Goal: Task Accomplishment & Management: Use online tool/utility

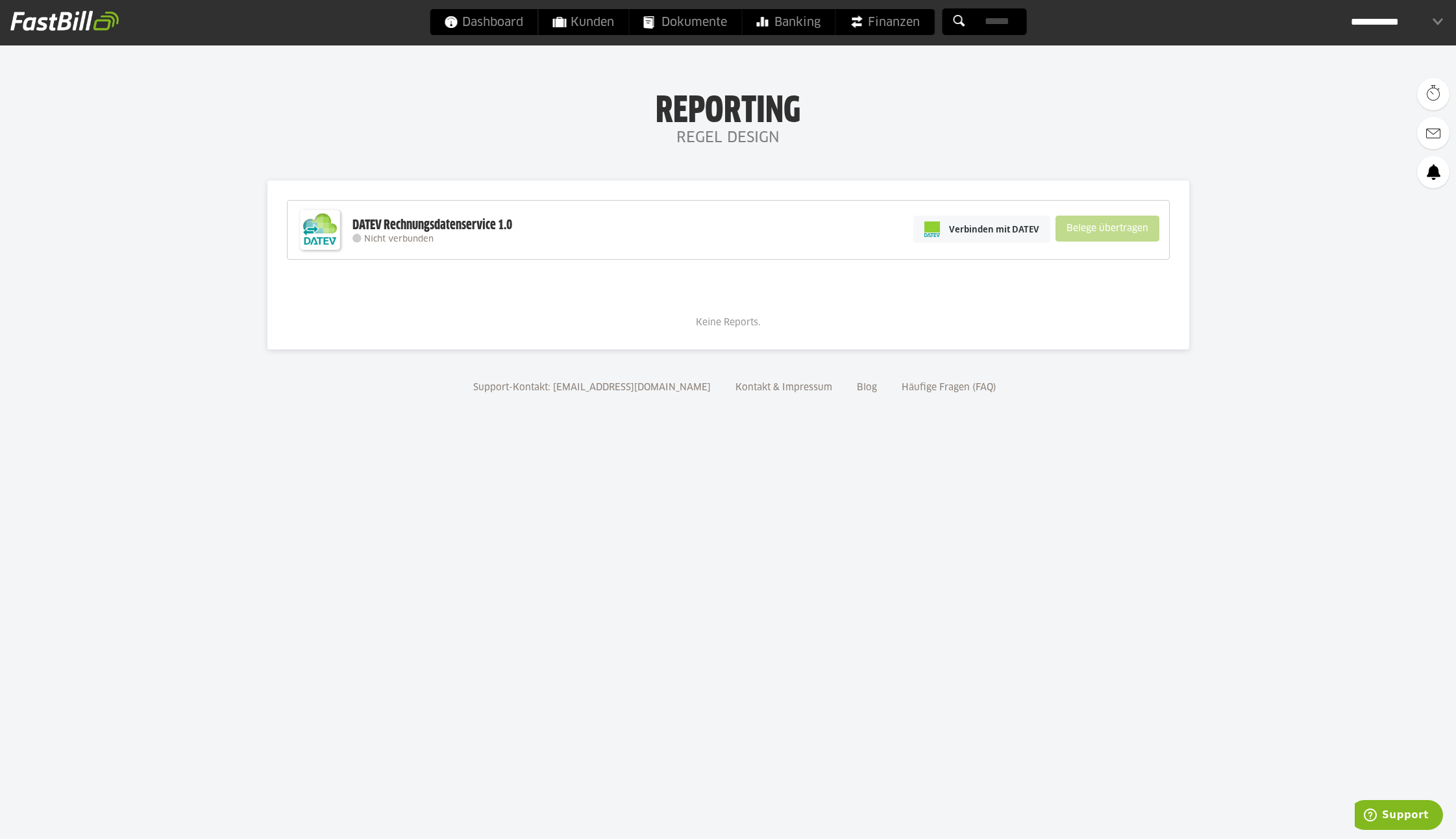
click at [895, 22] on span "Finanzen" at bounding box center [884, 23] width 70 height 26
click at [1011, 229] on span "Verbinden mit DATEV" at bounding box center [994, 230] width 90 height 13
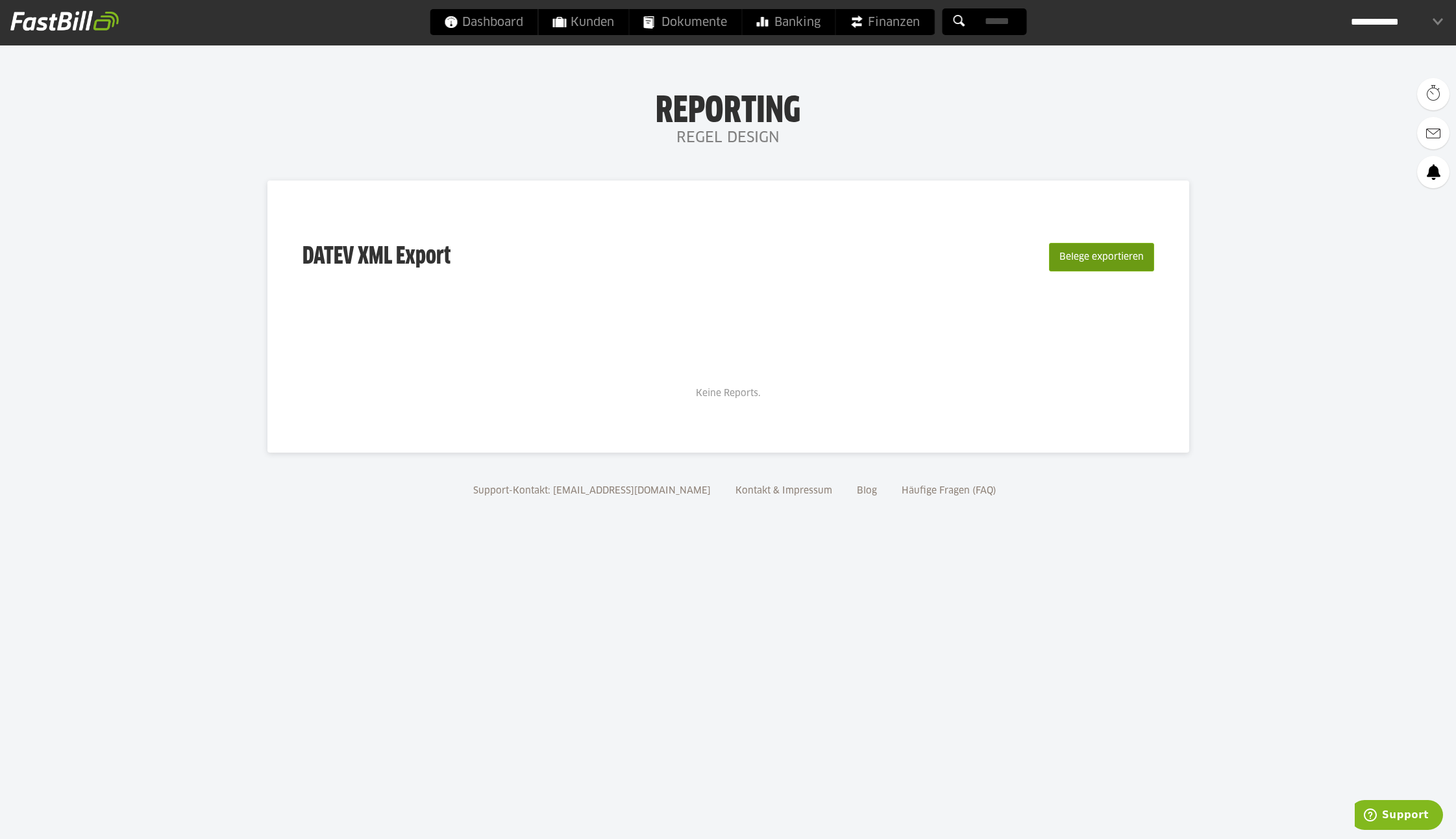
click at [1085, 257] on button "Belege exportieren" at bounding box center [1102, 256] width 105 height 28
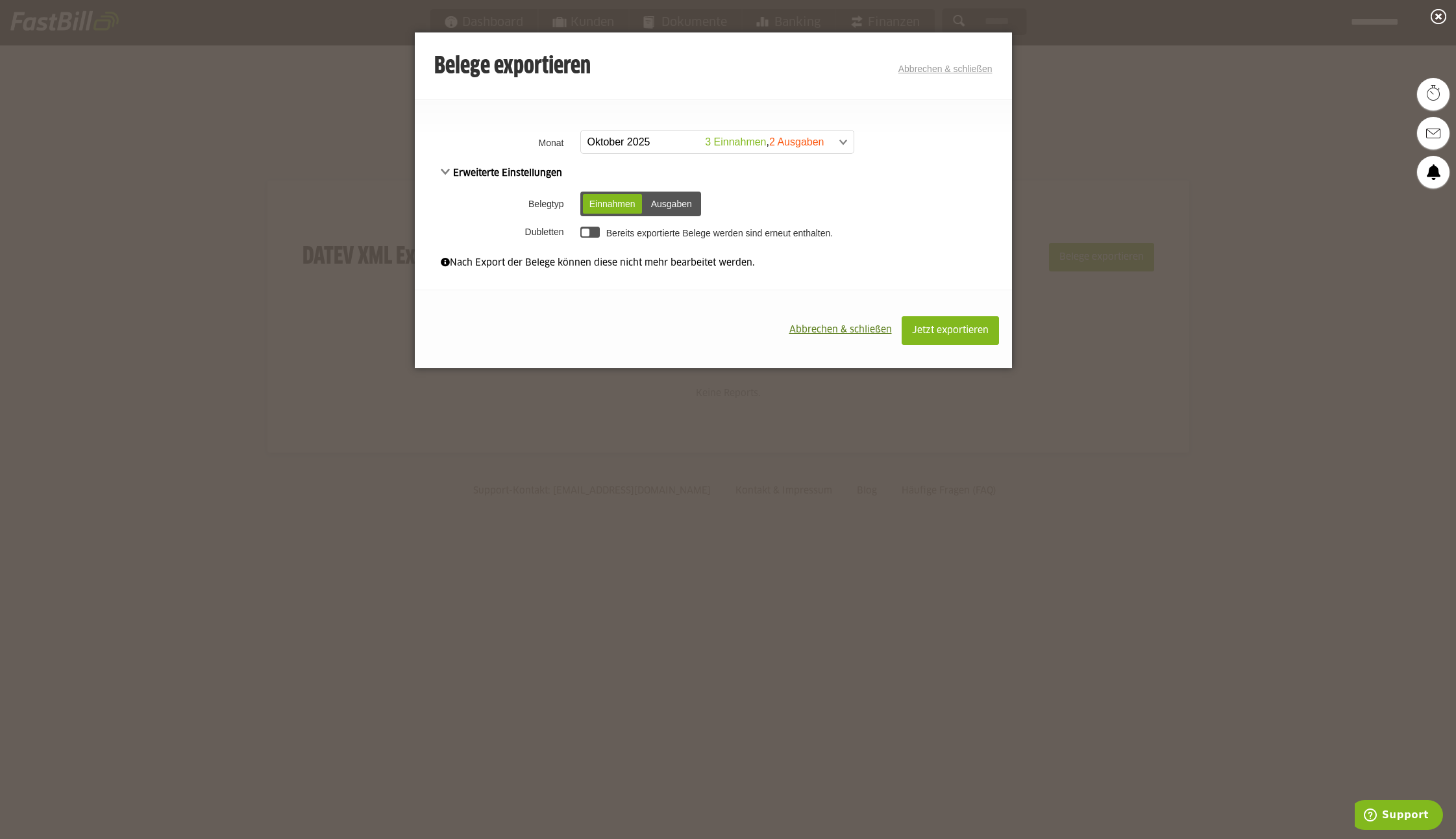
click at [635, 135] on span at bounding box center [710, 142] width 272 height 23
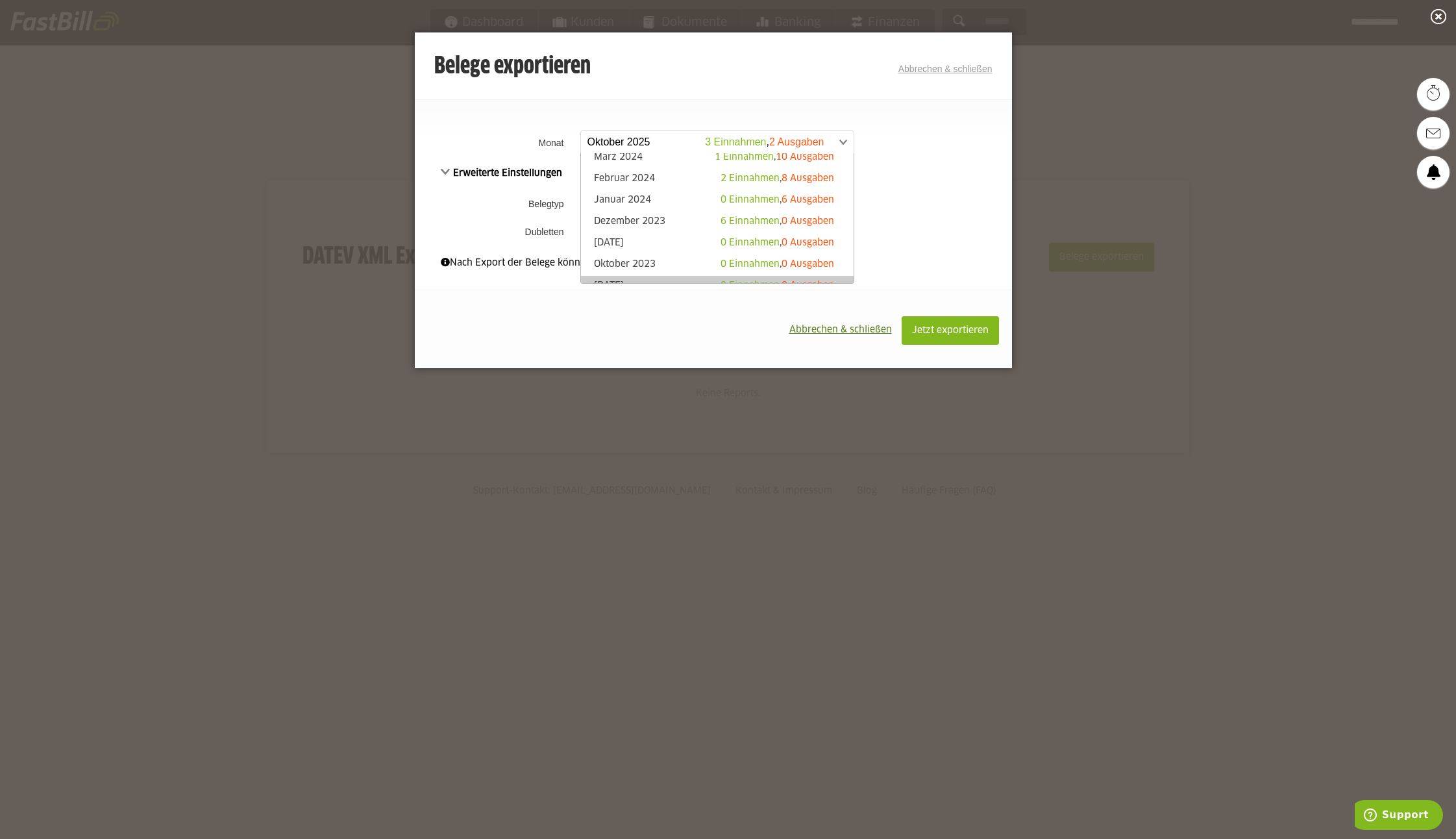
scroll to position [407, 0]
click at [712, 203] on link "Januar 2024 0 Einnahmen , 6 Ausgaben" at bounding box center [717, 207] width 260 height 15
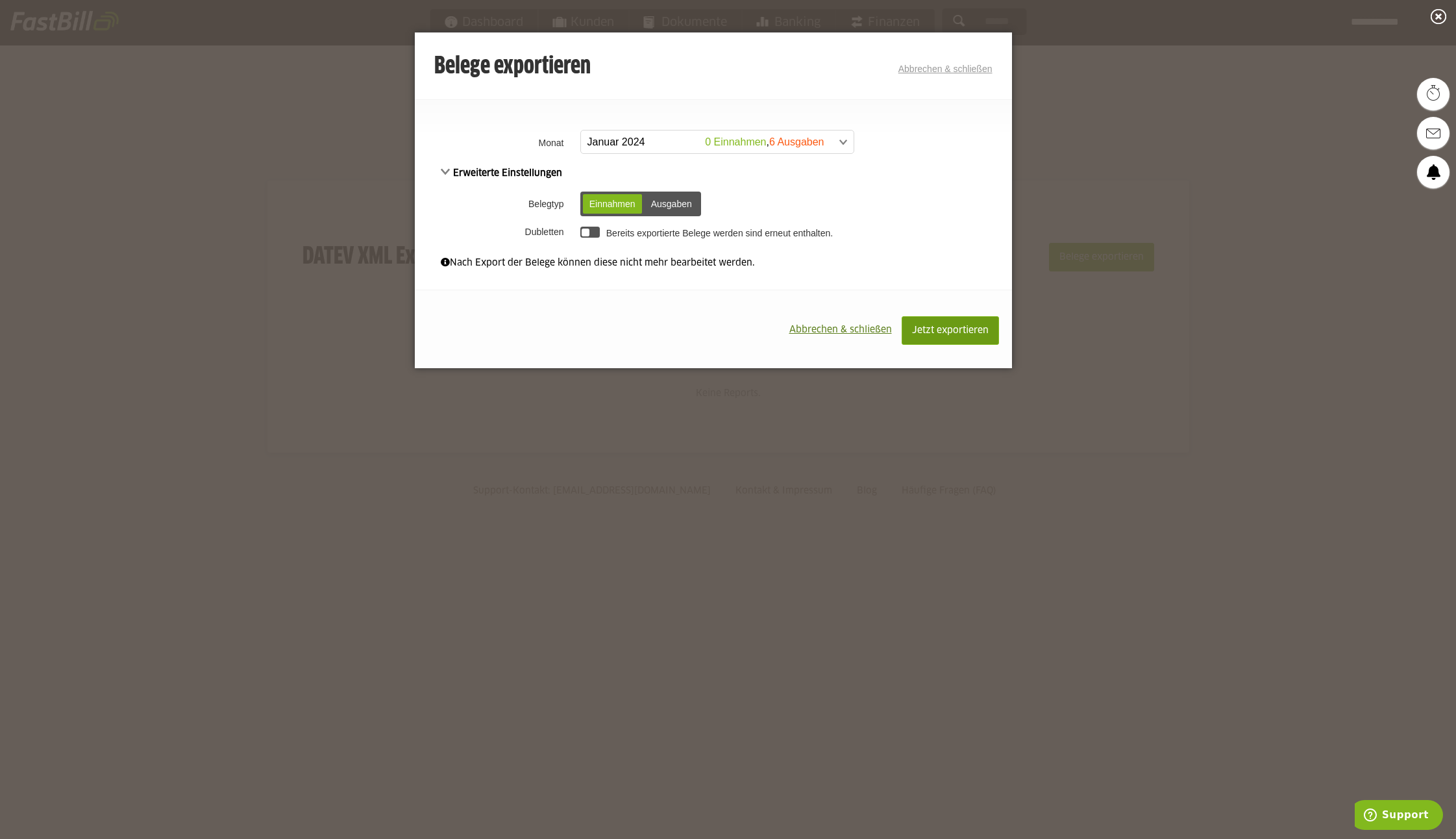
click at [948, 329] on span "Jetzt exportieren" at bounding box center [950, 331] width 76 height 9
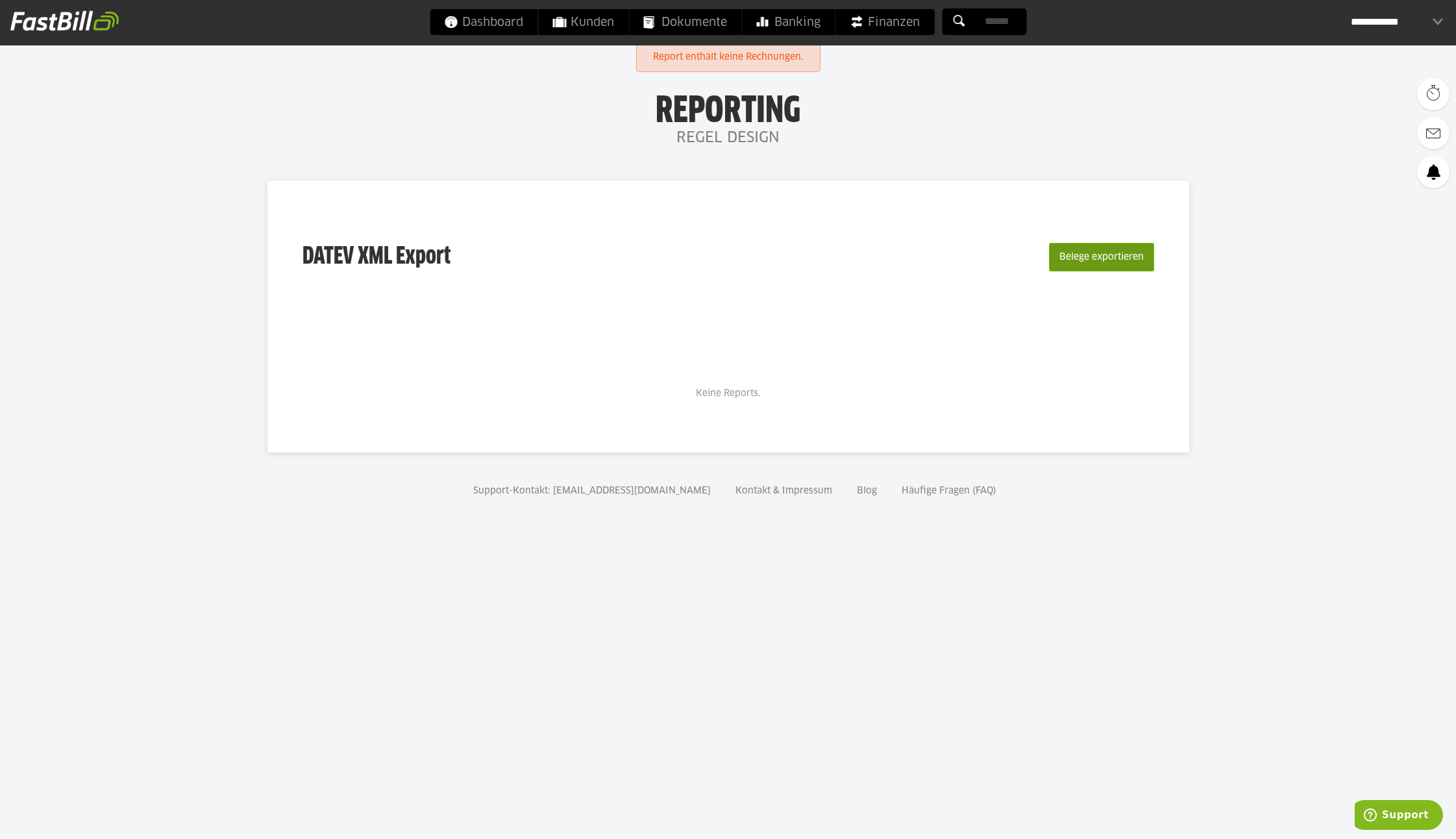
click at [1100, 253] on button "Belege exportieren" at bounding box center [1102, 256] width 105 height 28
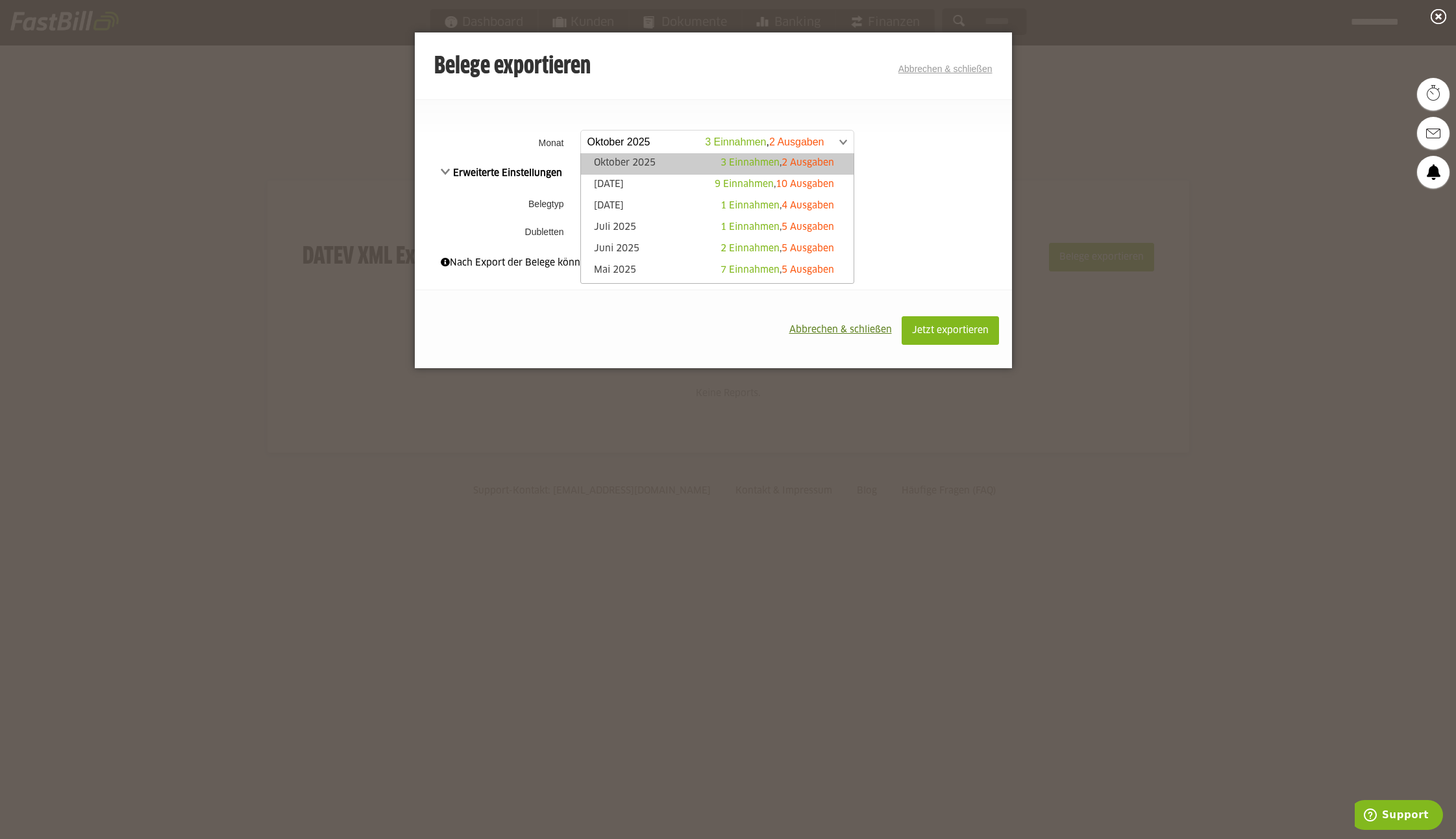
click at [603, 135] on span at bounding box center [710, 142] width 272 height 23
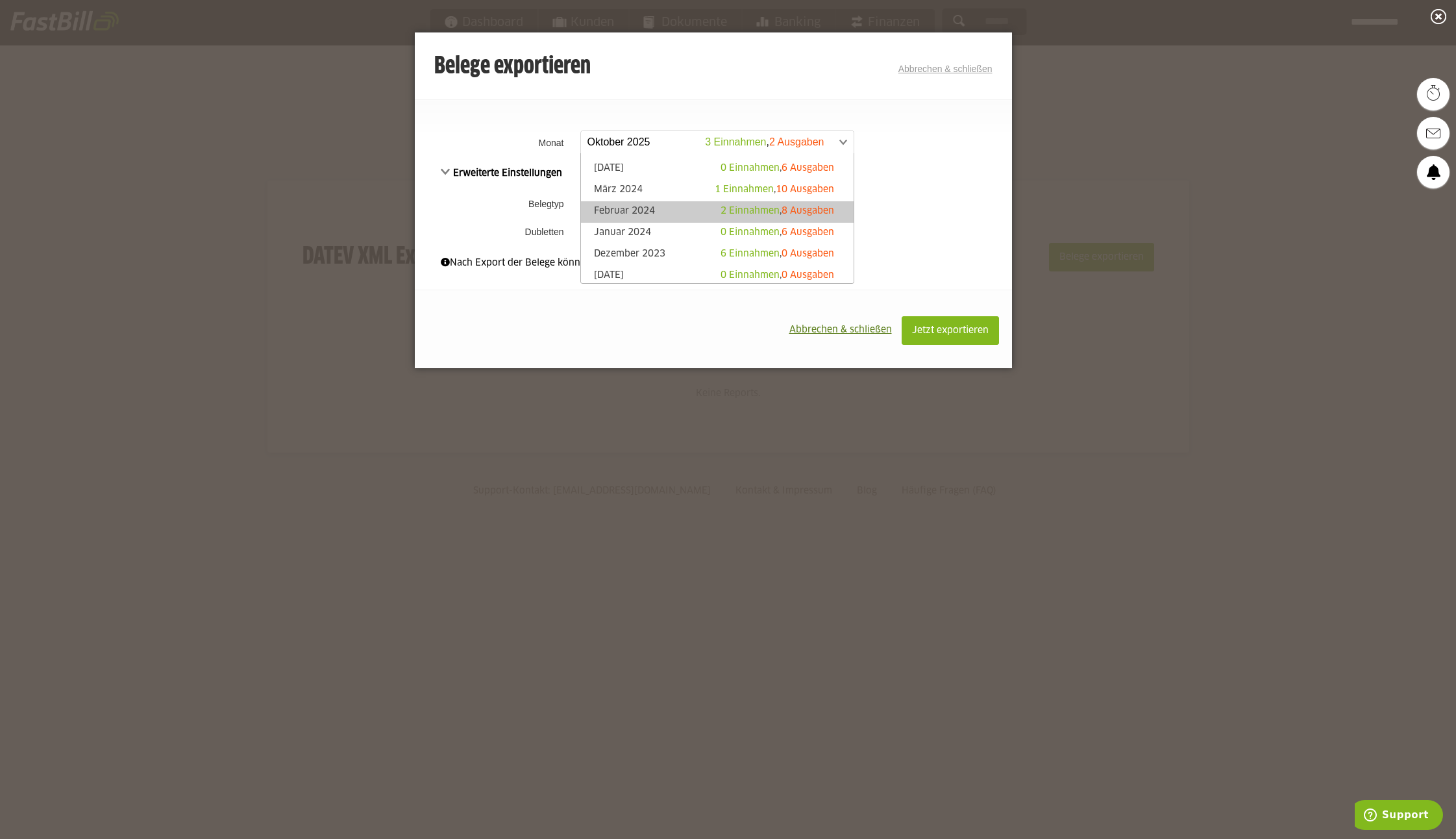
click at [694, 208] on link "Februar 2024 2 Einnahmen , 8 Ausgaben" at bounding box center [717, 212] width 260 height 15
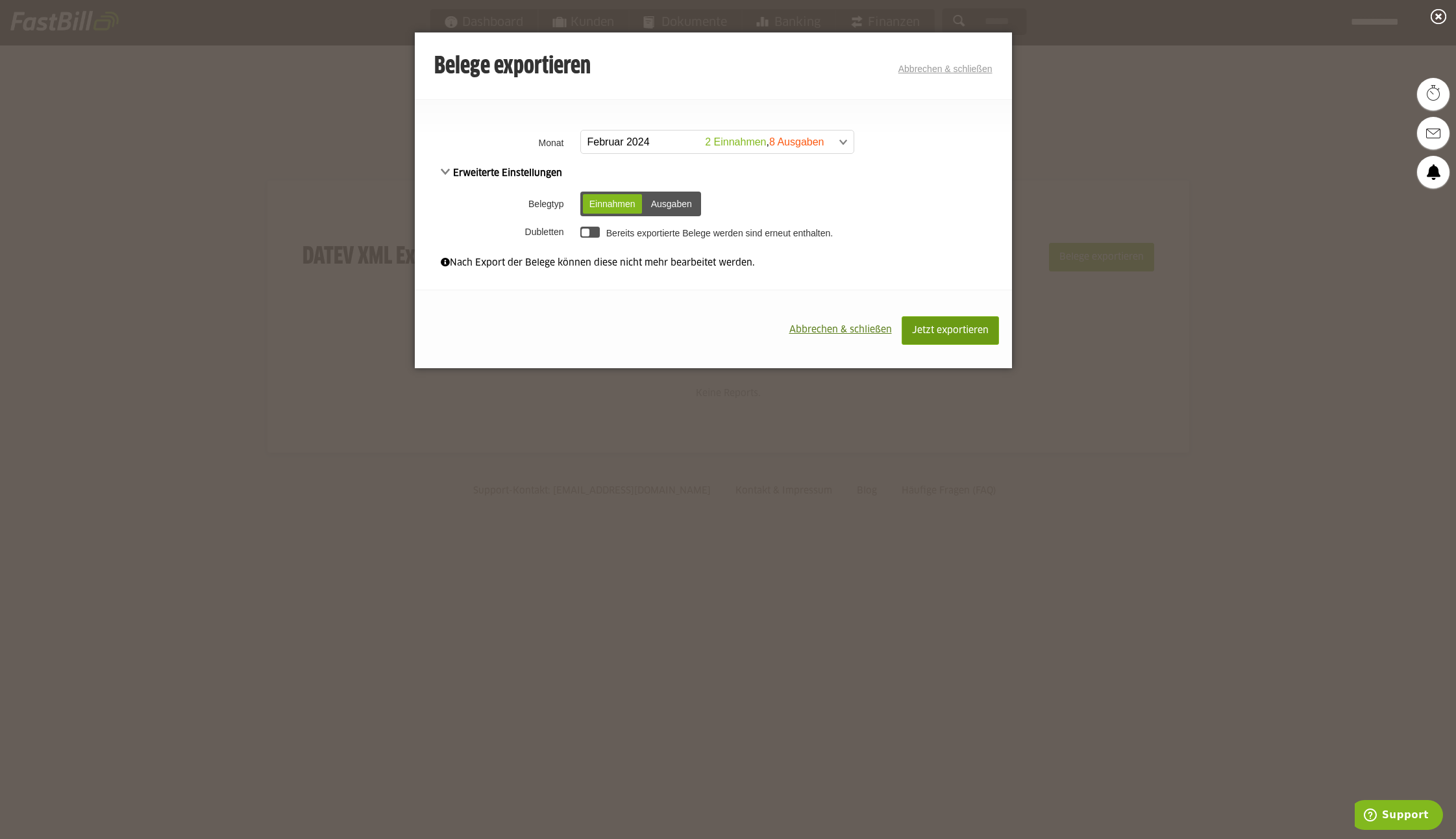
click at [948, 326] on span "Jetzt exportieren" at bounding box center [950, 331] width 76 height 9
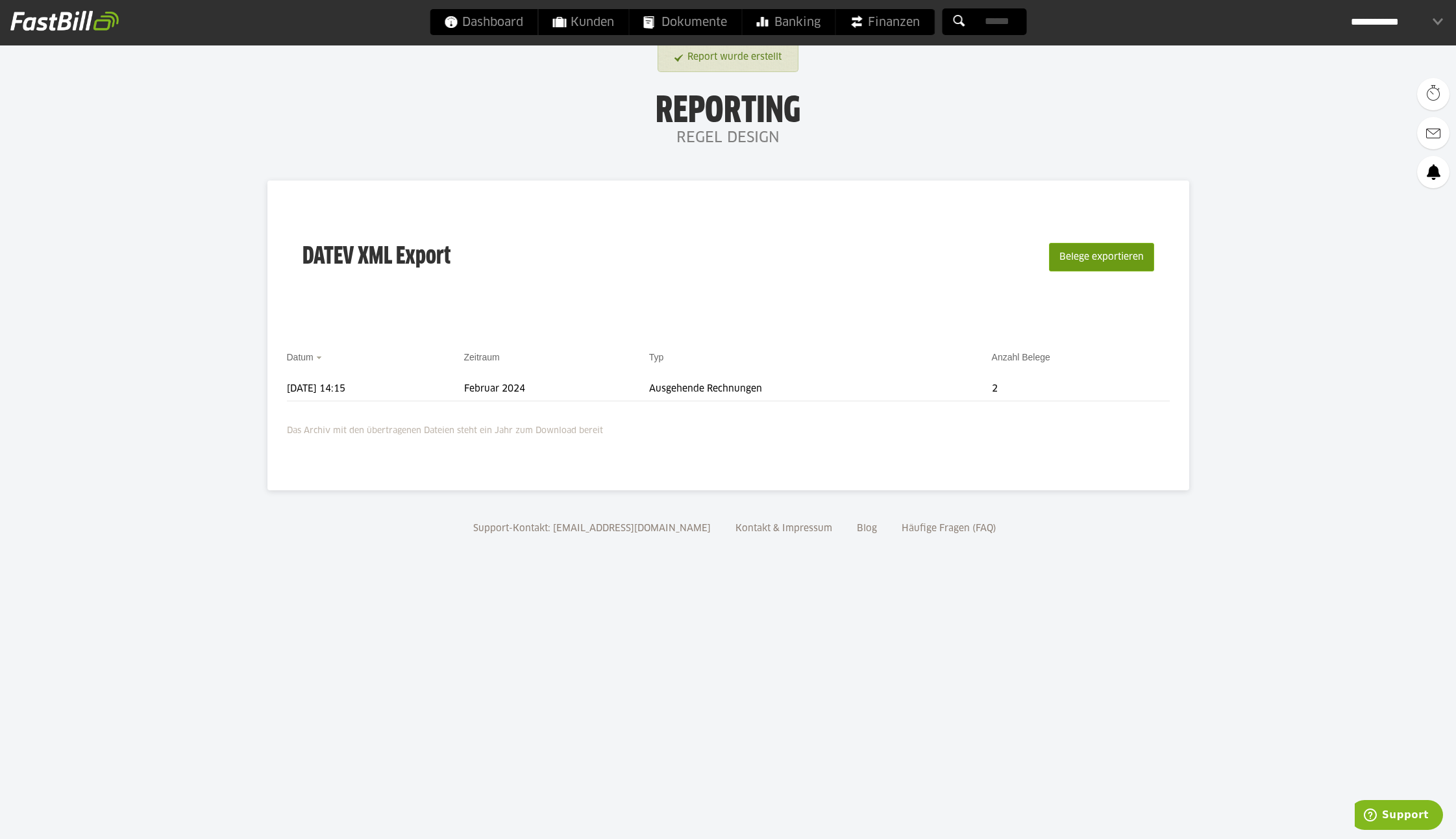
click at [1105, 252] on button "Belege exportieren" at bounding box center [1102, 256] width 105 height 28
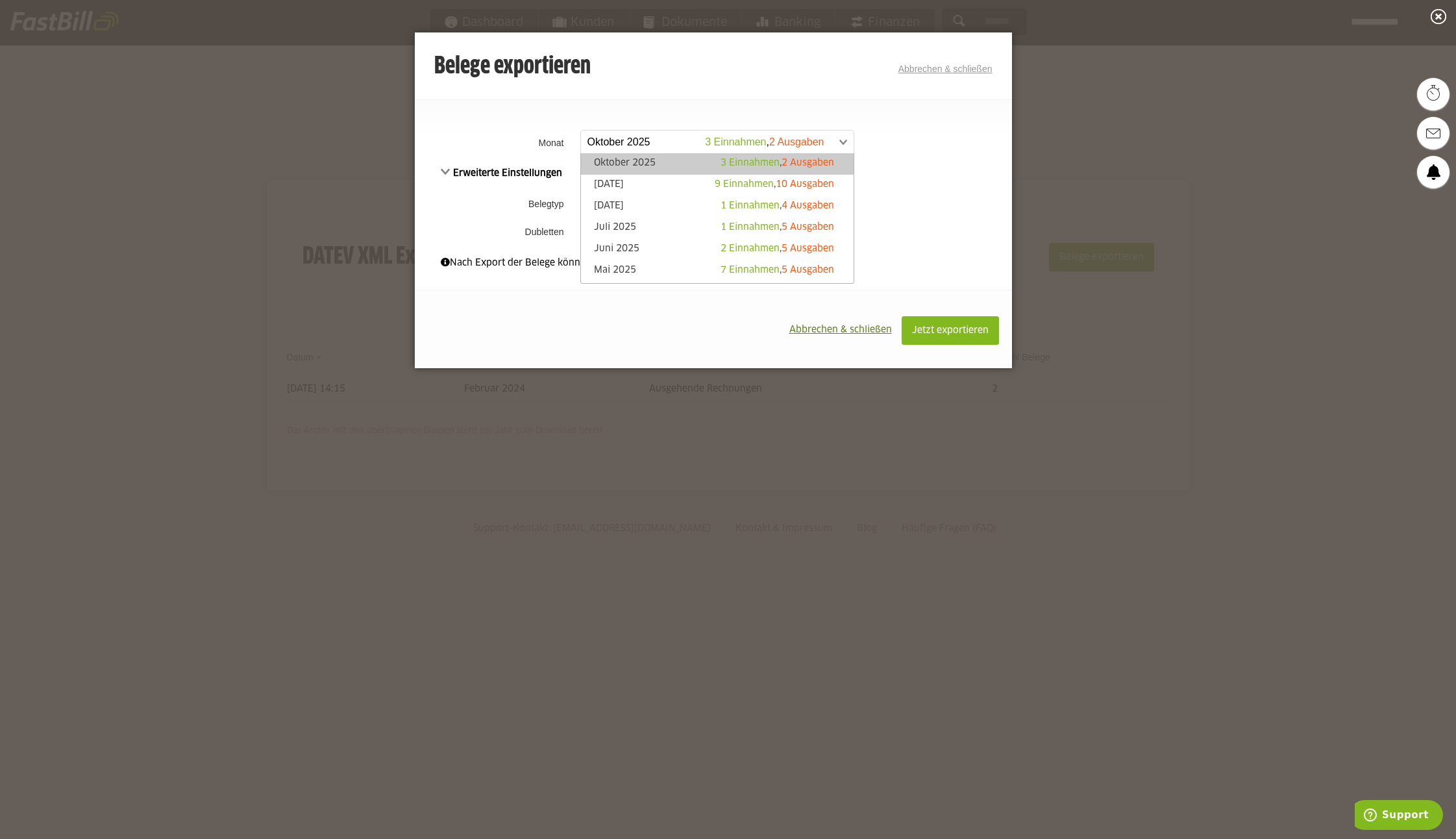
click at [627, 140] on span at bounding box center [710, 142] width 272 height 23
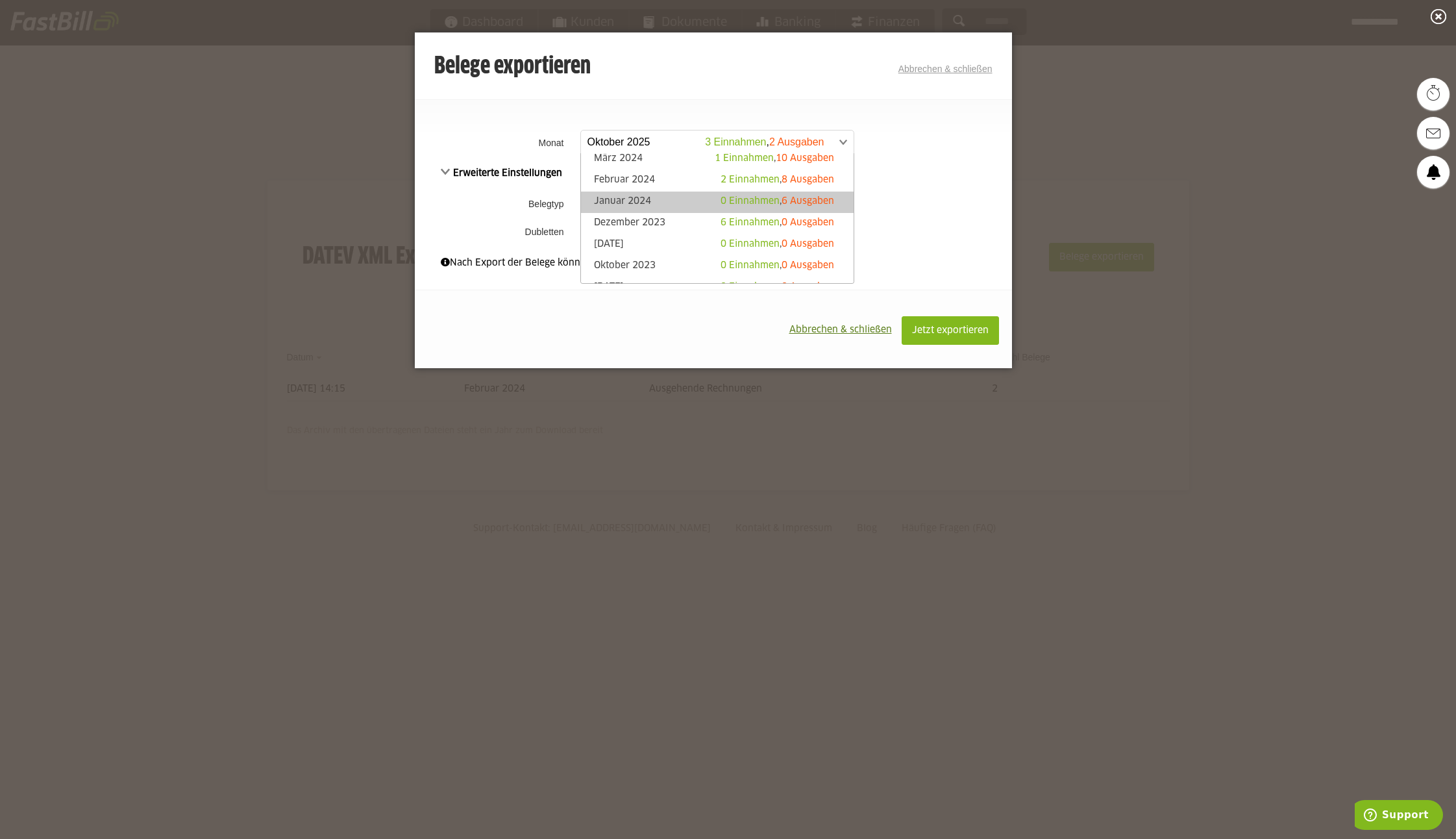
click at [799, 200] on span "6 Ausgaben" at bounding box center [808, 201] width 52 height 9
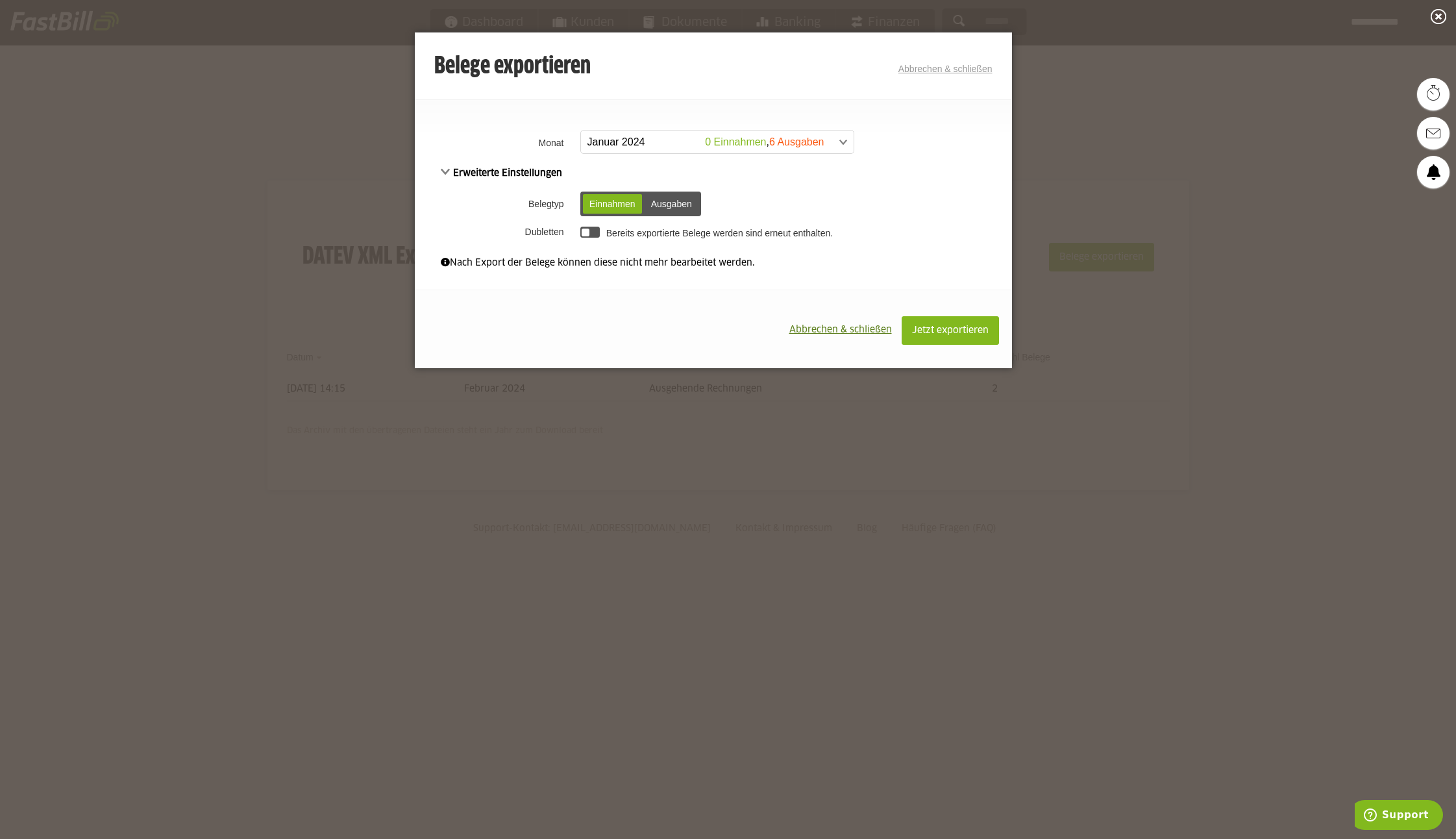
click at [675, 201] on div "Ausgaben" at bounding box center [672, 203] width 54 height 20
click at [946, 329] on span "Jetzt exportieren" at bounding box center [950, 331] width 76 height 9
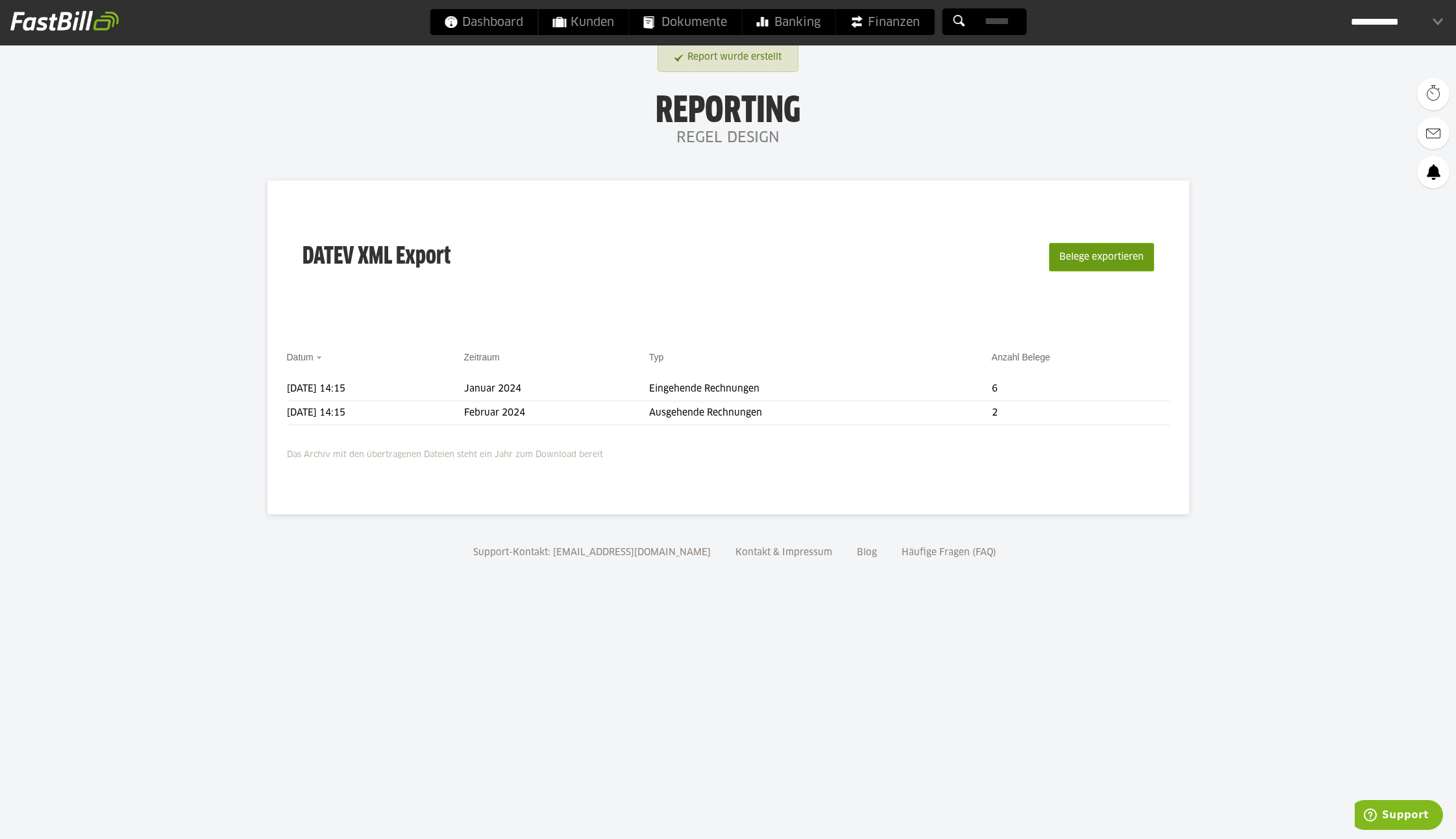
click at [1086, 256] on button "Belege exportieren" at bounding box center [1102, 256] width 105 height 28
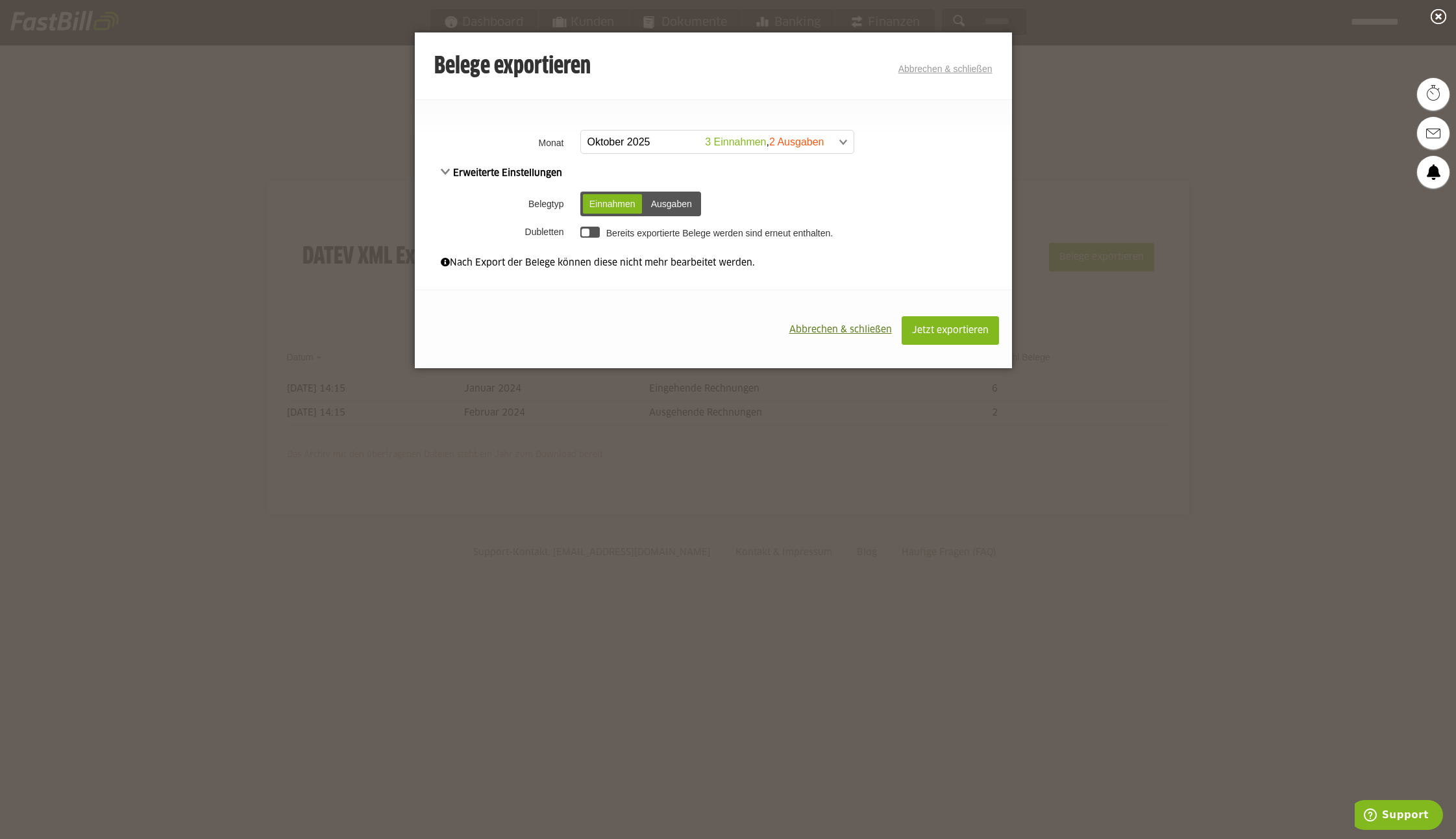
click at [634, 136] on span at bounding box center [710, 142] width 272 height 23
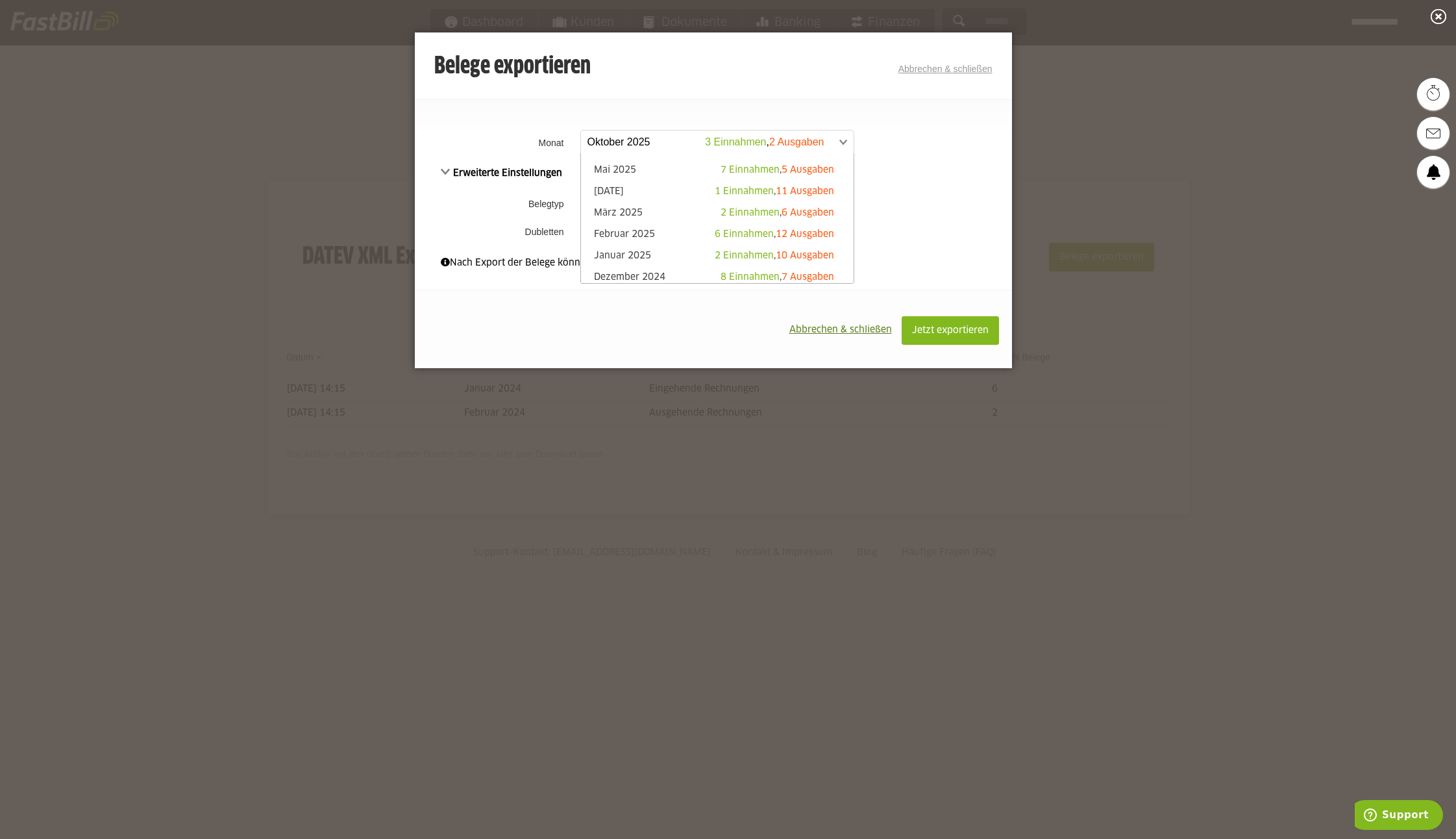
scroll to position [101, 0]
click at [653, 233] on link "Februar 2025 6 Einnahmen , 12 Ausgaben" at bounding box center [717, 234] width 260 height 15
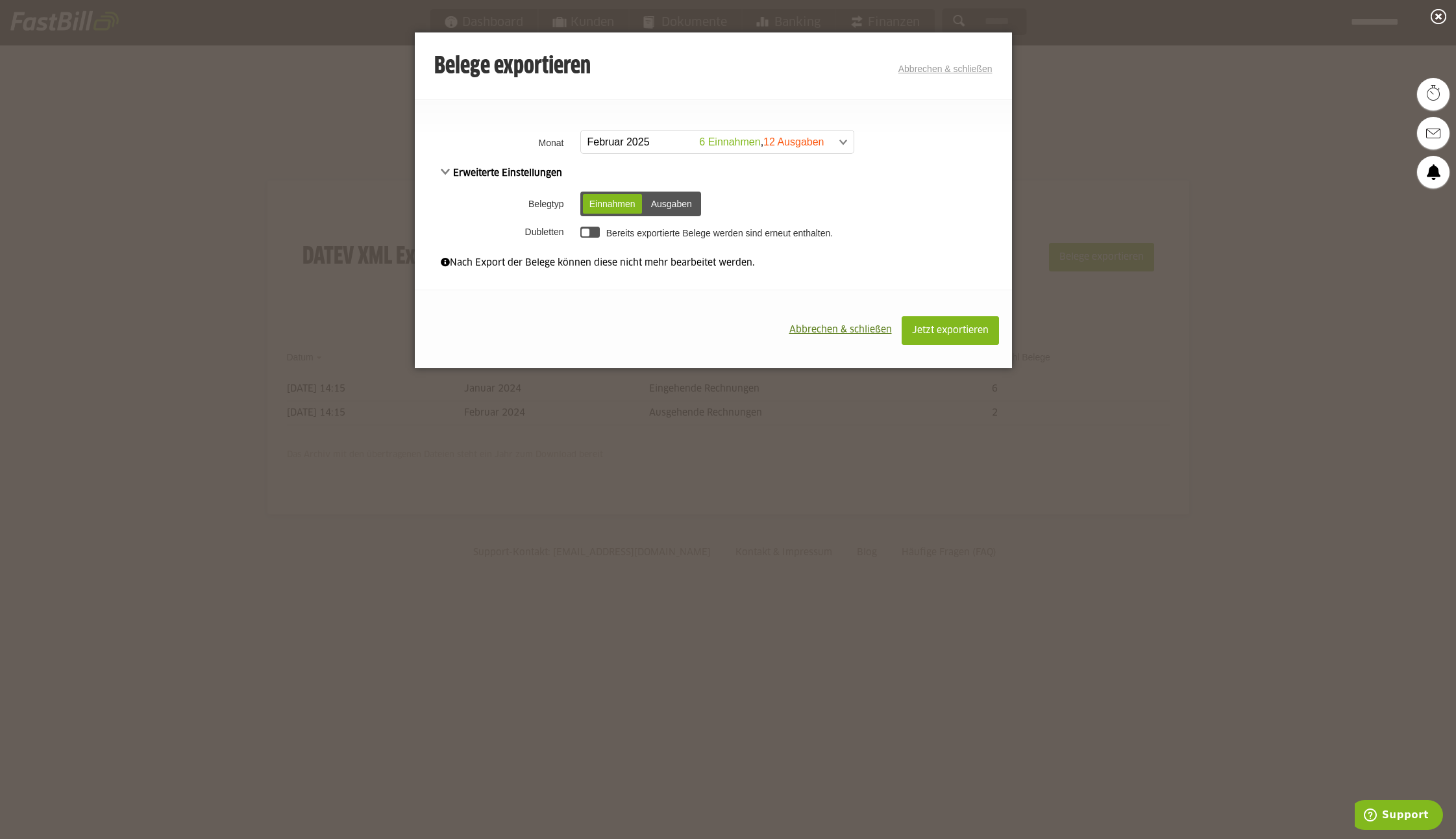
click at [662, 200] on div "Ausgaben" at bounding box center [672, 203] width 54 height 20
click at [940, 333] on span "Jetzt exportieren" at bounding box center [950, 331] width 76 height 9
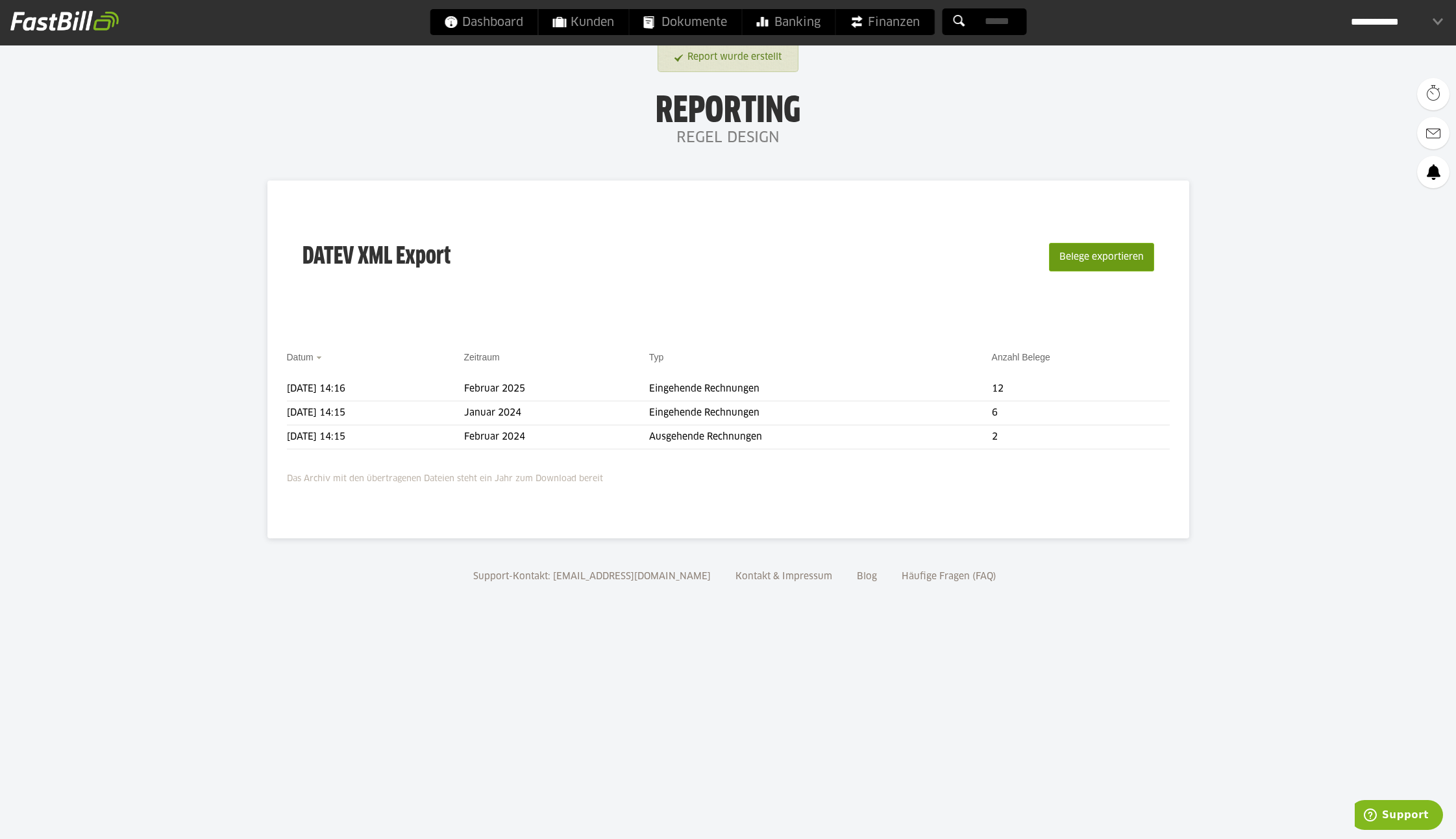
click at [1107, 254] on button "Belege exportieren" at bounding box center [1102, 256] width 105 height 28
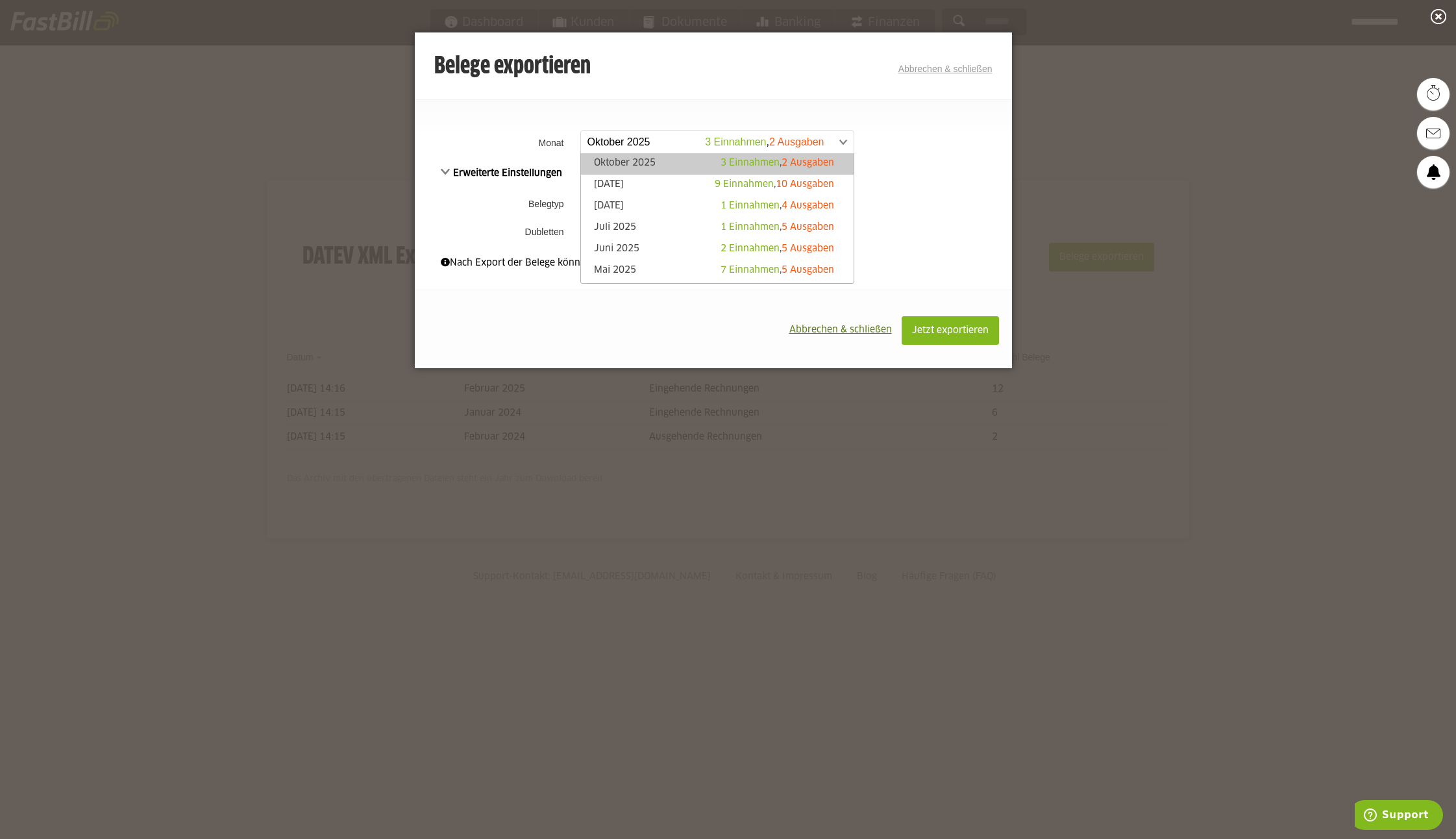
click at [638, 142] on span at bounding box center [710, 142] width 272 height 23
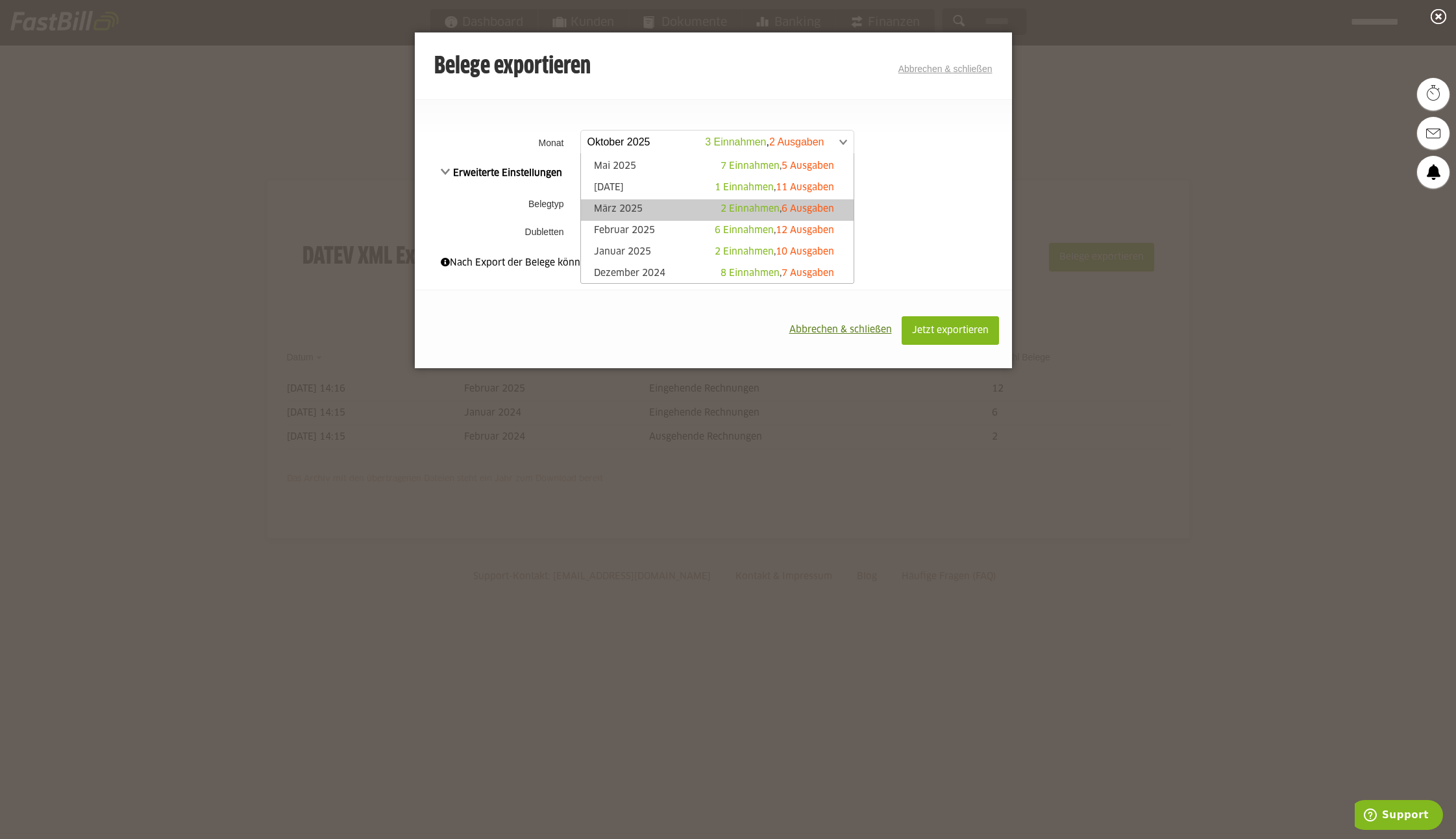
click at [645, 206] on link "März 2025 2 Einnahmen , 6 Ausgaben" at bounding box center [717, 210] width 260 height 15
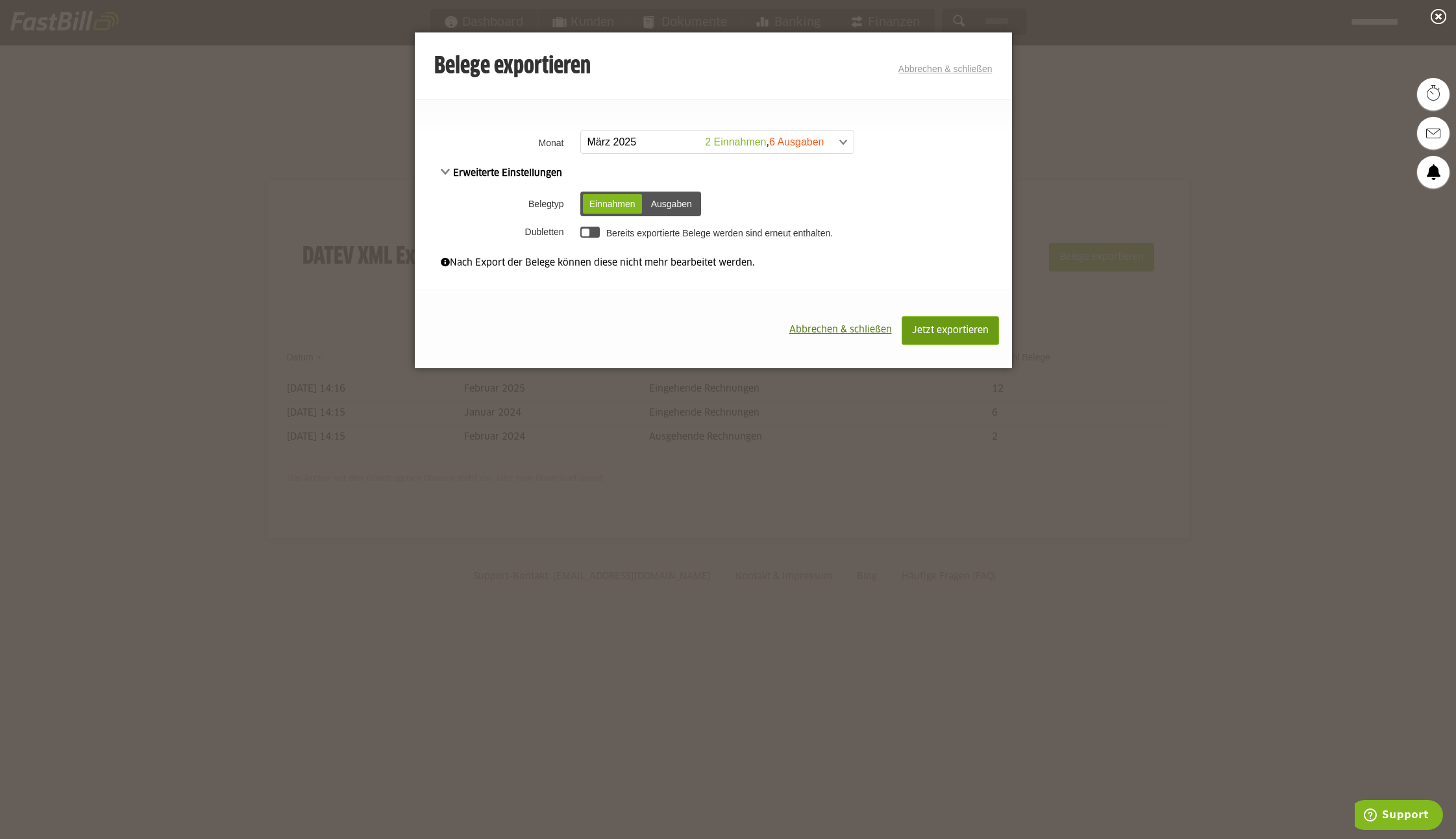
click at [952, 334] on span "Jetzt exportieren" at bounding box center [950, 331] width 76 height 9
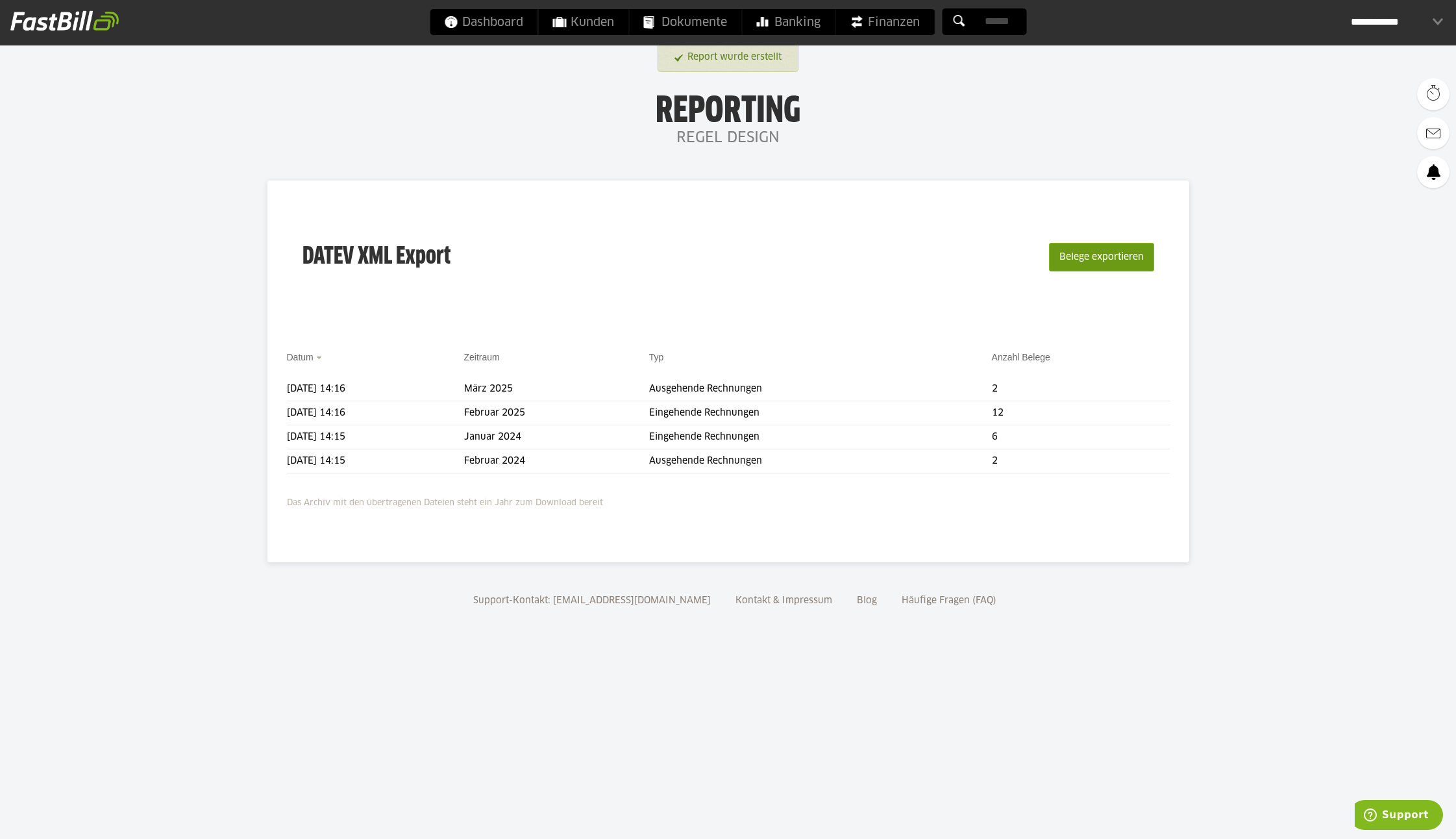
click at [1094, 256] on button "Belege exportieren" at bounding box center [1102, 256] width 105 height 28
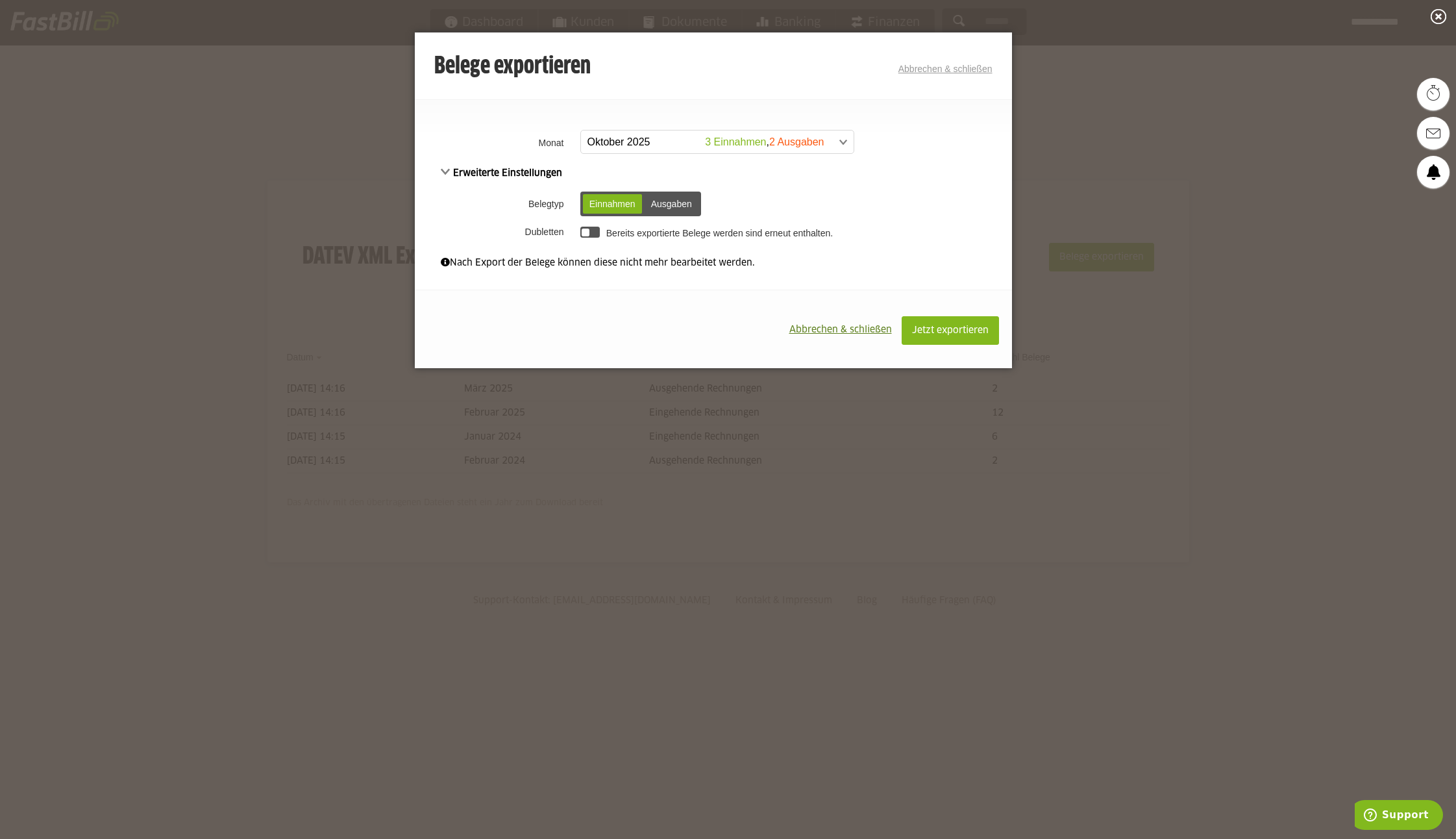
click at [650, 144] on span at bounding box center [710, 142] width 272 height 23
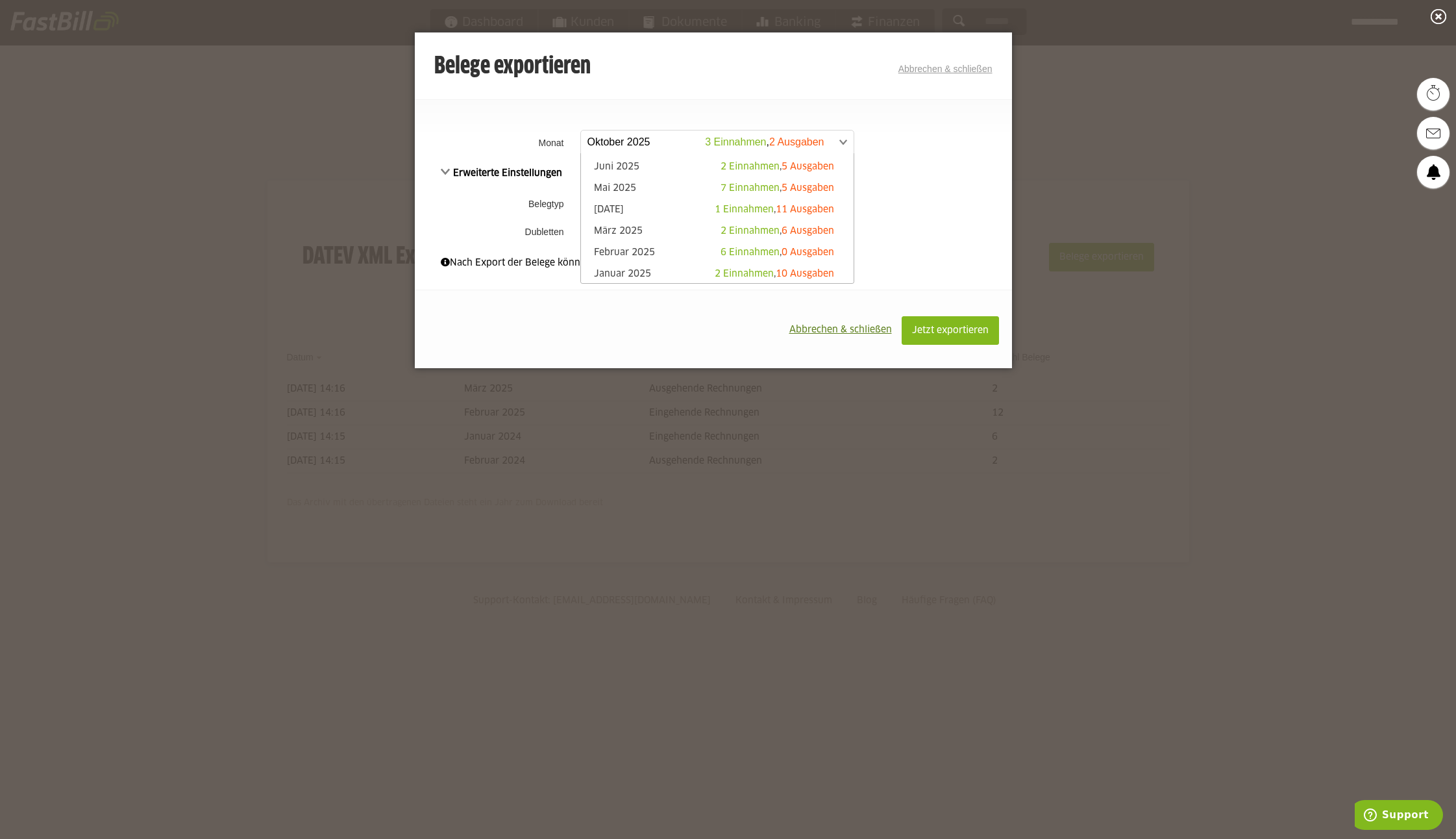
scroll to position [83, 0]
click at [664, 227] on link "März 2025 2 Einnahmen , 6 Ausgaben" at bounding box center [717, 231] width 260 height 15
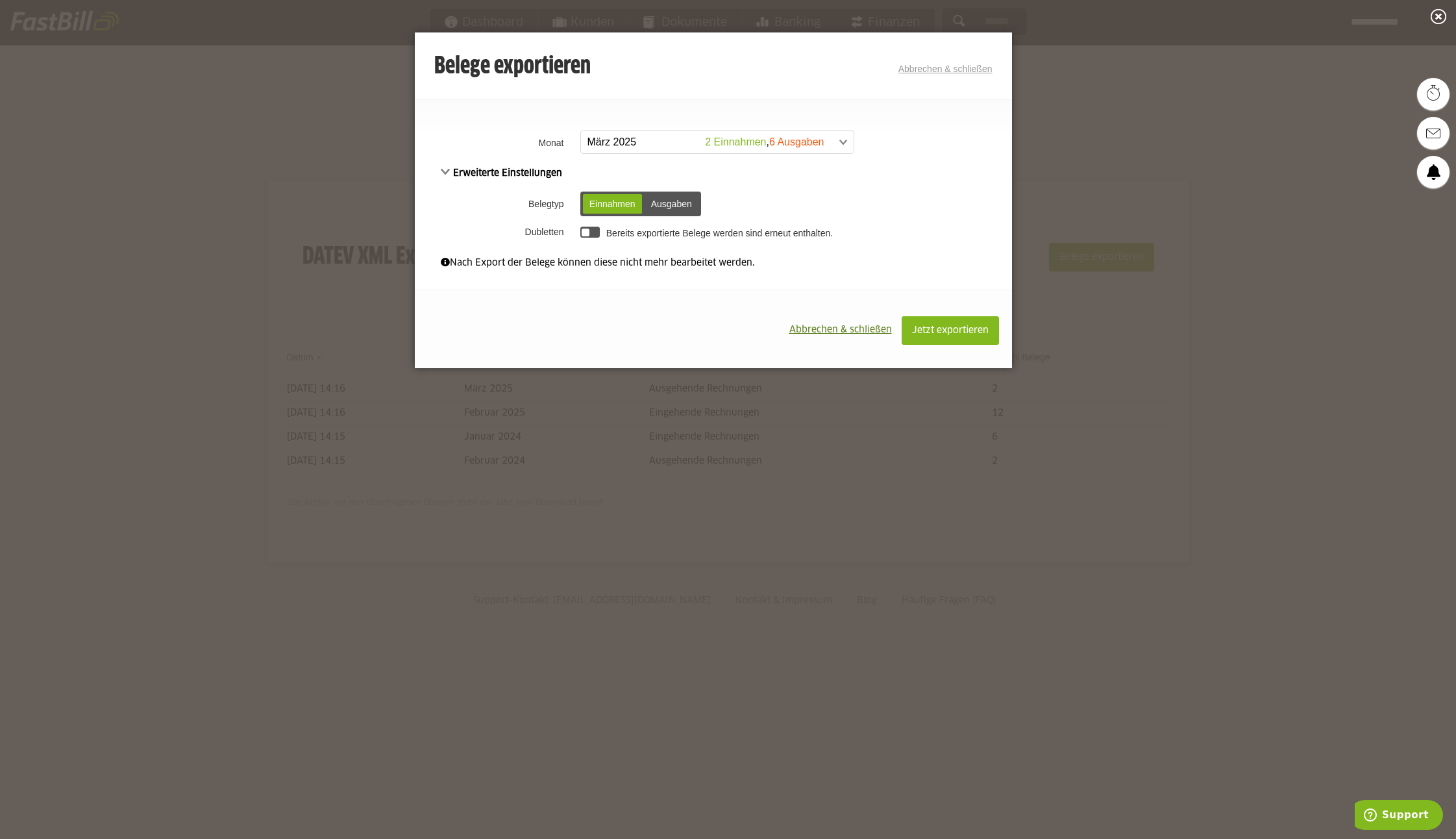
click at [676, 203] on div "Ausgaben" at bounding box center [672, 203] width 54 height 20
click at [938, 330] on span "Jetzt exportieren" at bounding box center [950, 331] width 76 height 9
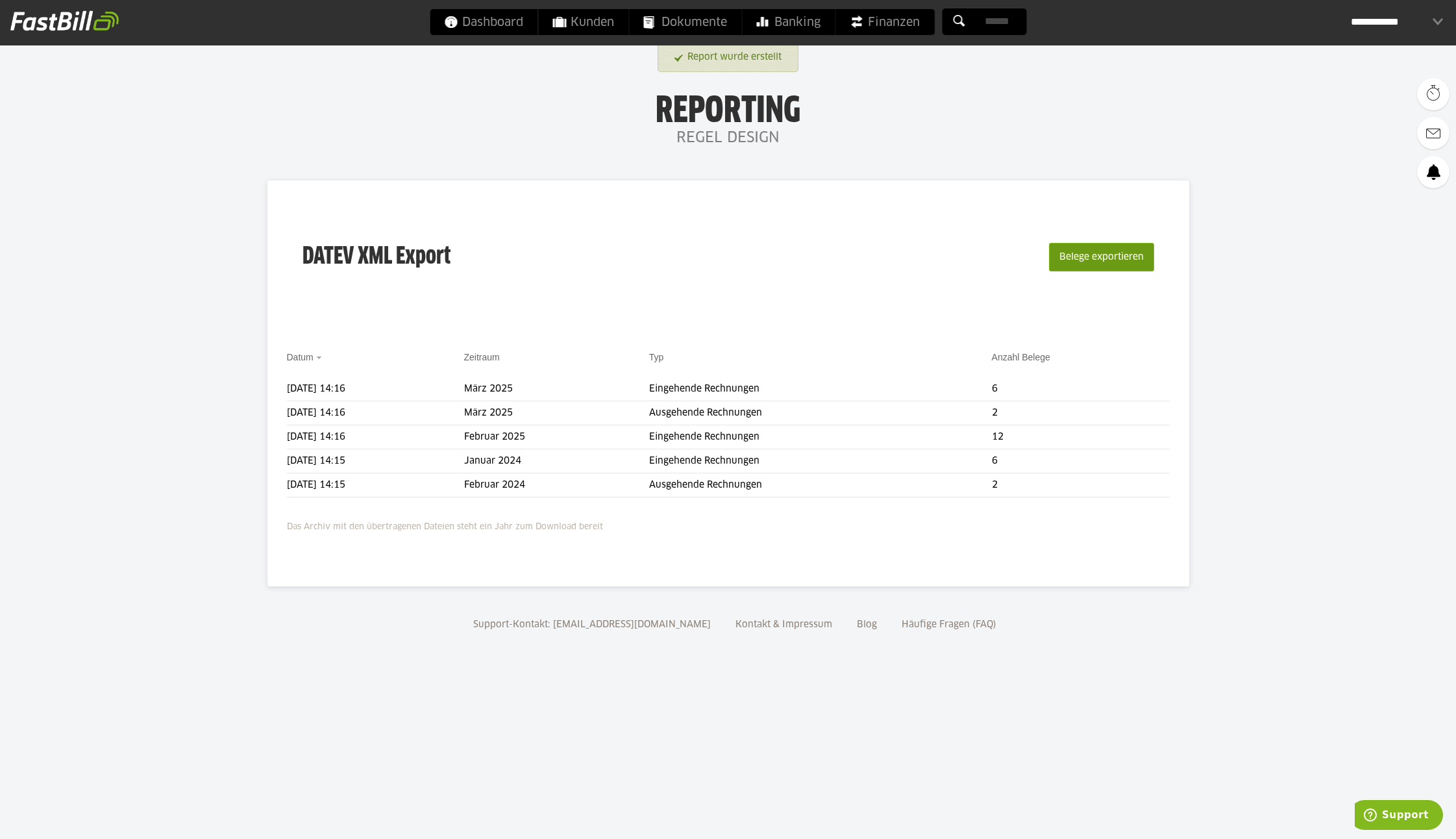
click at [1075, 261] on button "Belege exportieren" at bounding box center [1102, 256] width 105 height 28
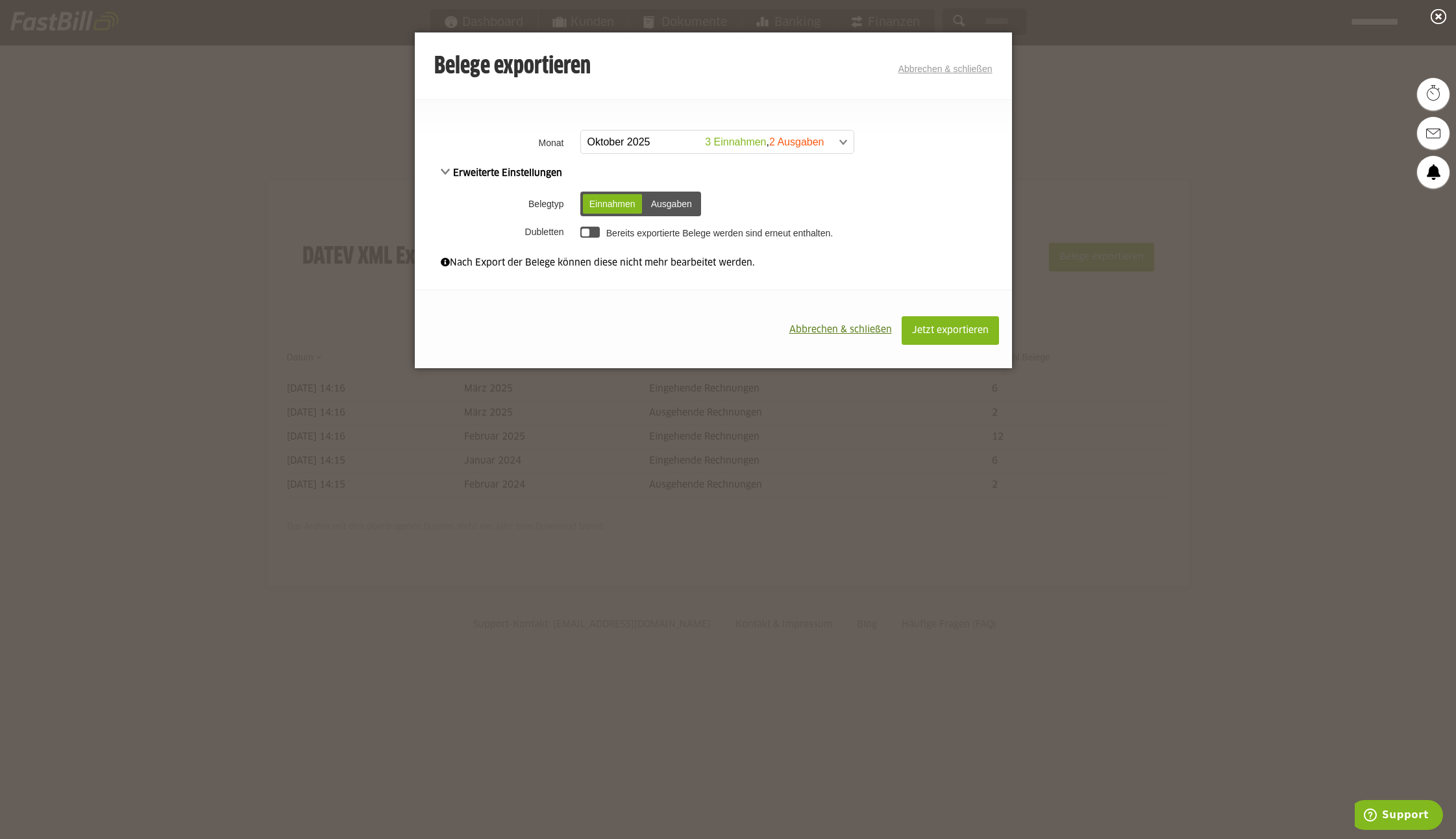
click at [630, 142] on span at bounding box center [710, 142] width 272 height 23
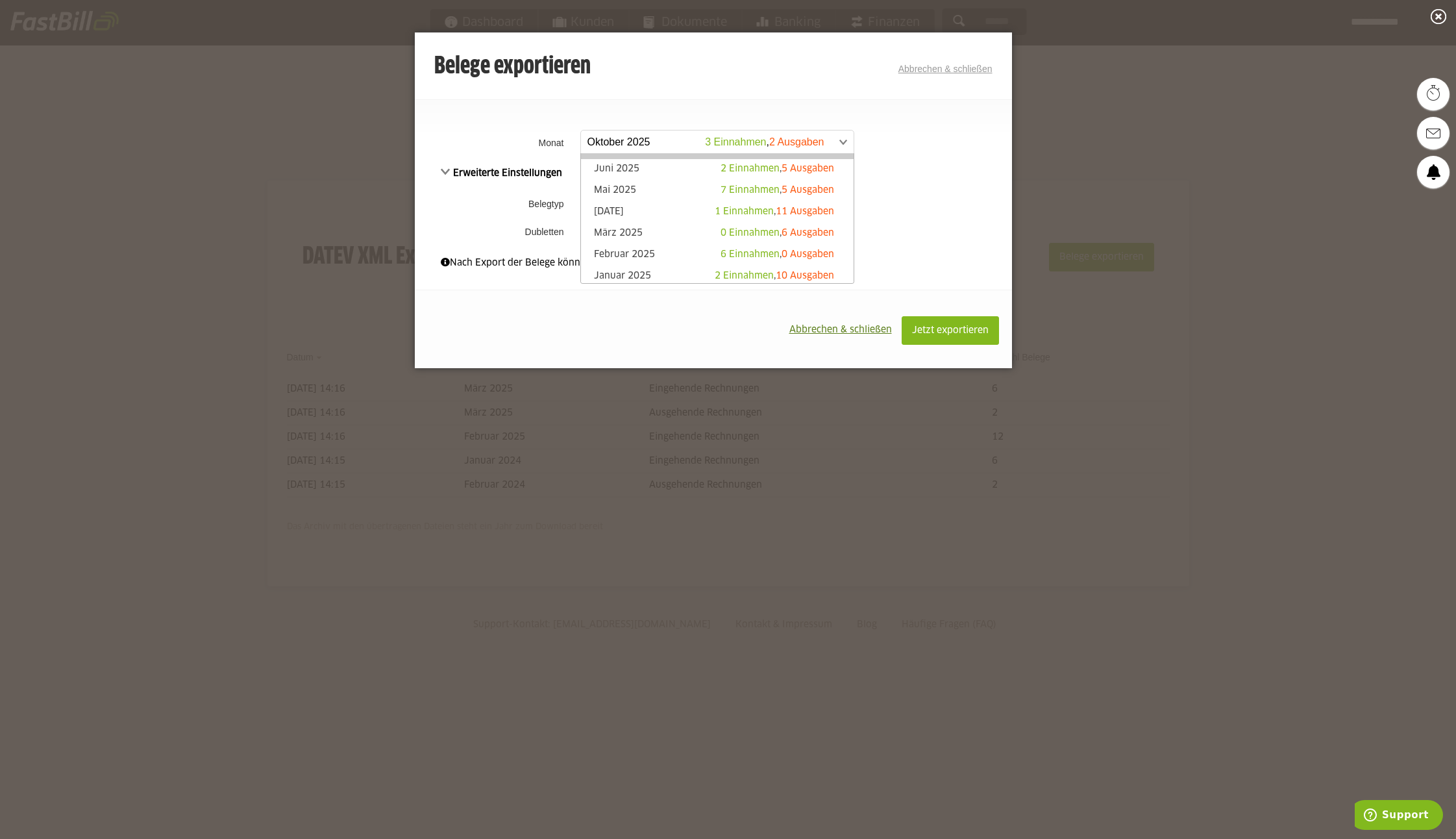
scroll to position [83, 0]
click at [655, 203] on link "April 2025 1 Einnahmen , 11 Ausgaben" at bounding box center [717, 210] width 260 height 15
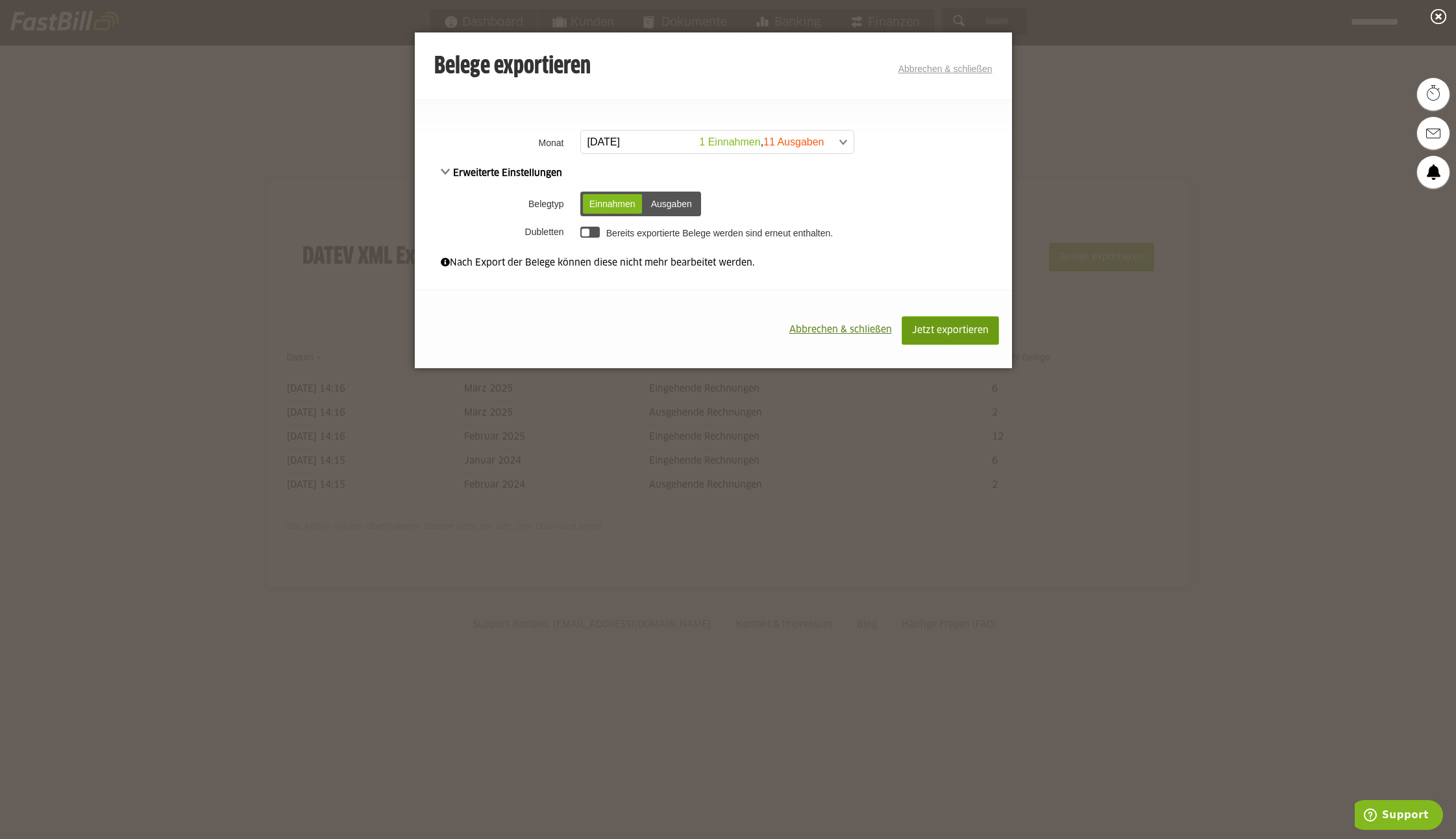
click at [930, 329] on span "Jetzt exportieren" at bounding box center [950, 331] width 76 height 9
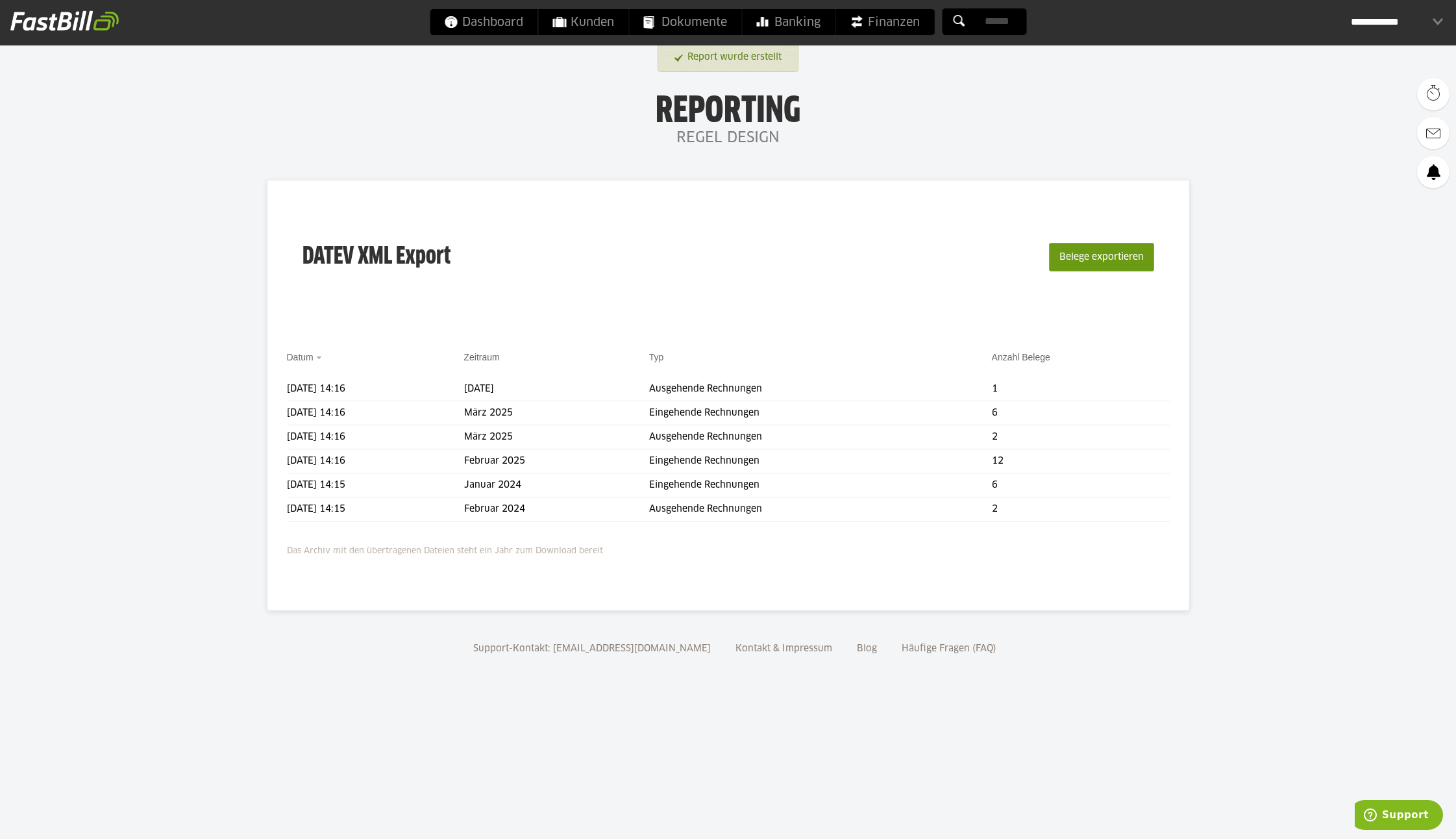
click at [1105, 254] on button "Belege exportieren" at bounding box center [1102, 256] width 105 height 28
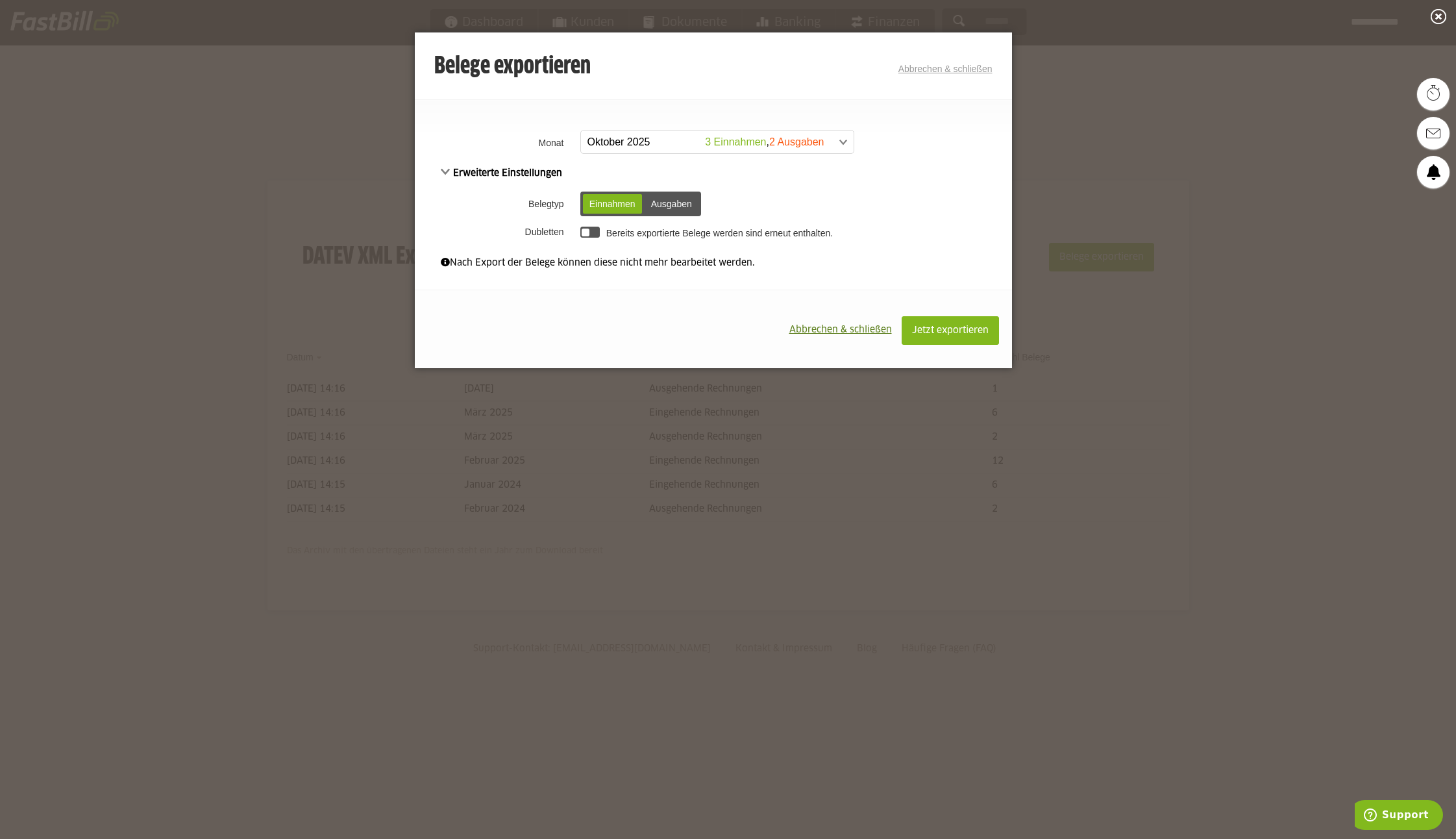
click at [633, 144] on span at bounding box center [710, 142] width 272 height 23
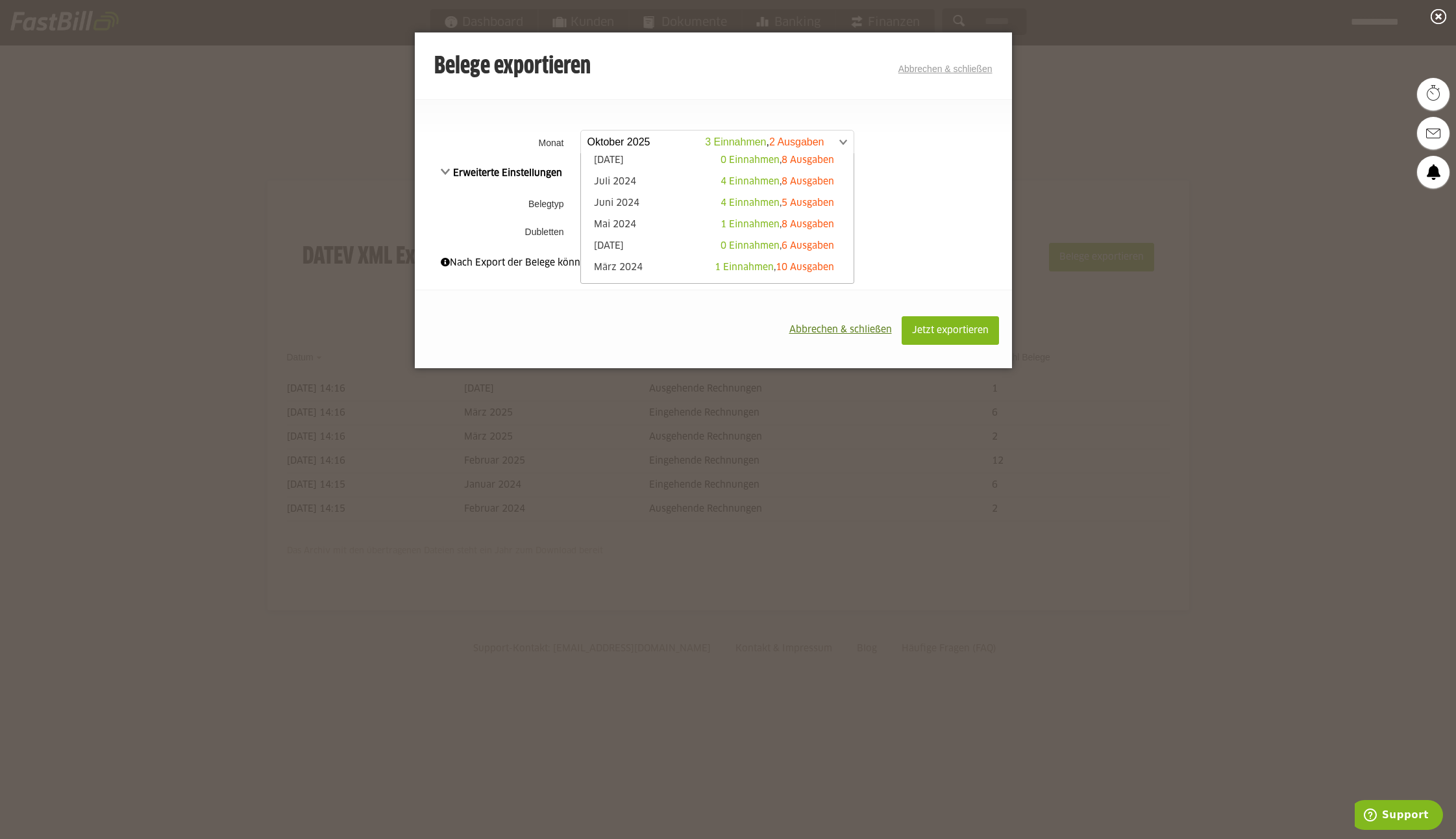
scroll to position [303, 0]
click at [639, 240] on link "[DATE] 0 Einnahmen , 6 Ausgaben" at bounding box center [717, 246] width 260 height 15
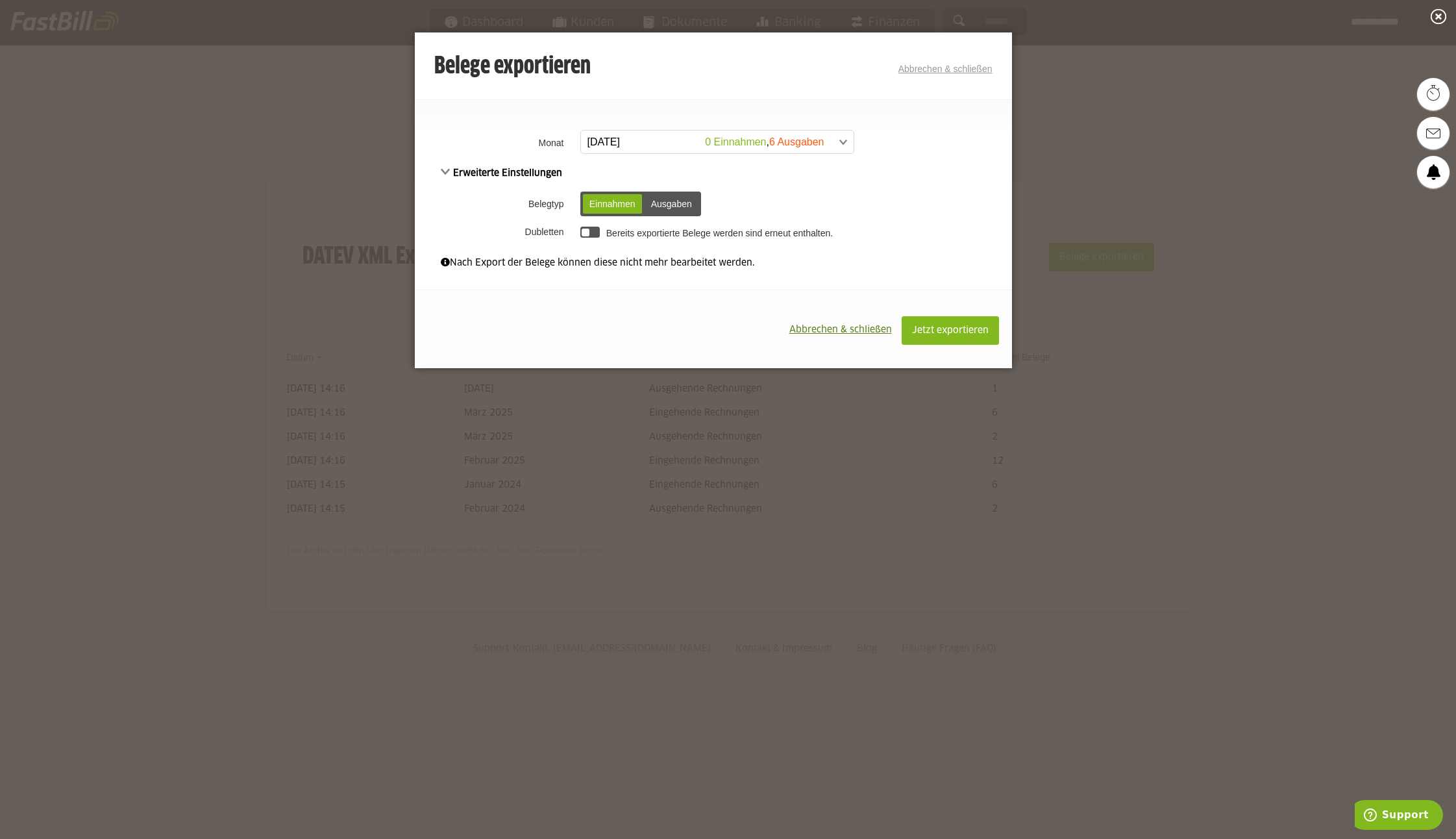
click at [664, 201] on div "Ausgaben" at bounding box center [672, 203] width 54 height 20
click at [943, 331] on span "Jetzt exportieren" at bounding box center [950, 331] width 76 height 9
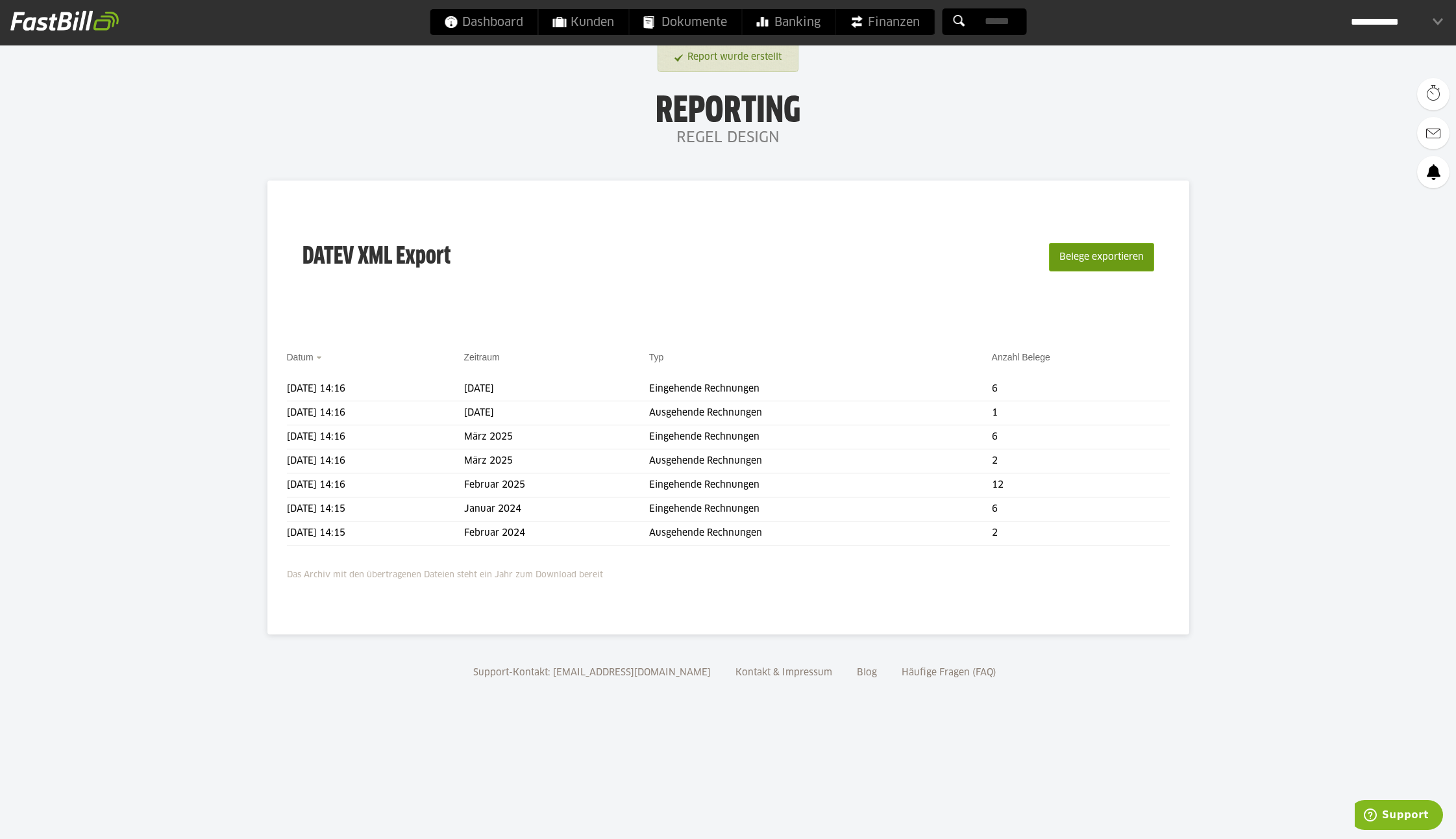
click at [1077, 253] on button "Belege exportieren" at bounding box center [1102, 256] width 105 height 28
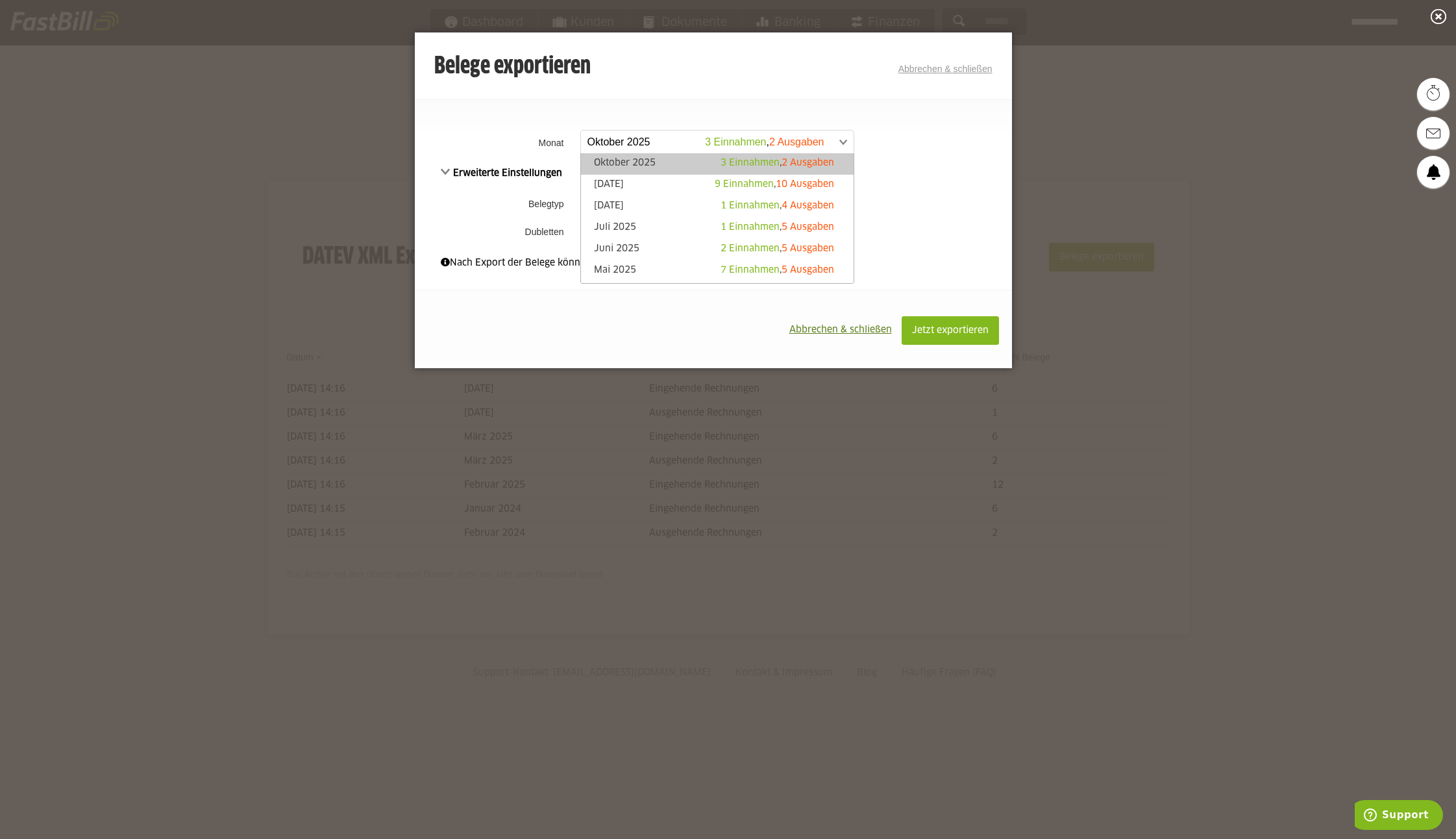
click at [625, 141] on span at bounding box center [710, 142] width 272 height 23
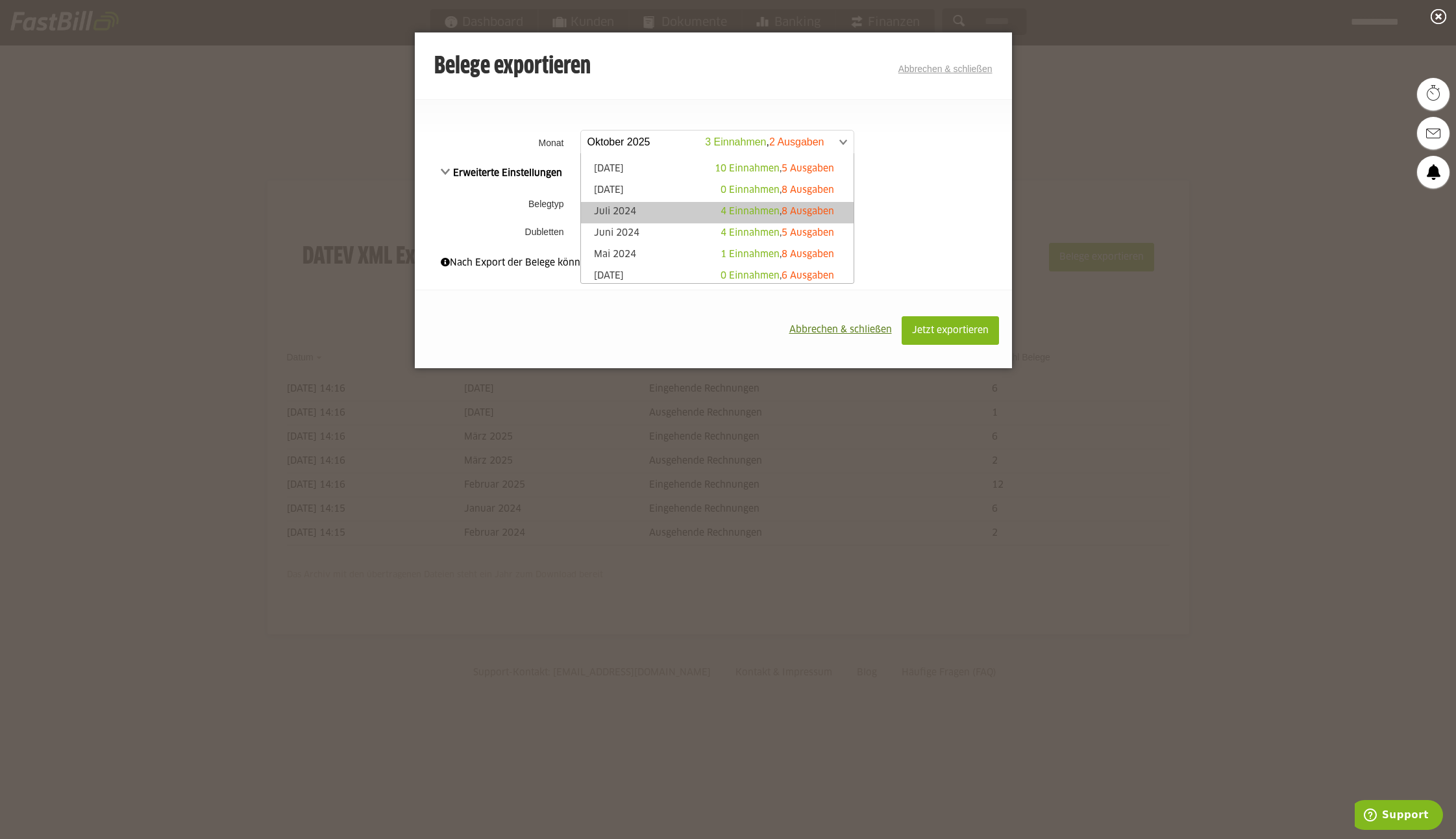
scroll to position [274, 0]
click at [656, 253] on link "Mai 2024 1 Einnahmen , 8 Ausgaben" at bounding box center [717, 254] width 260 height 15
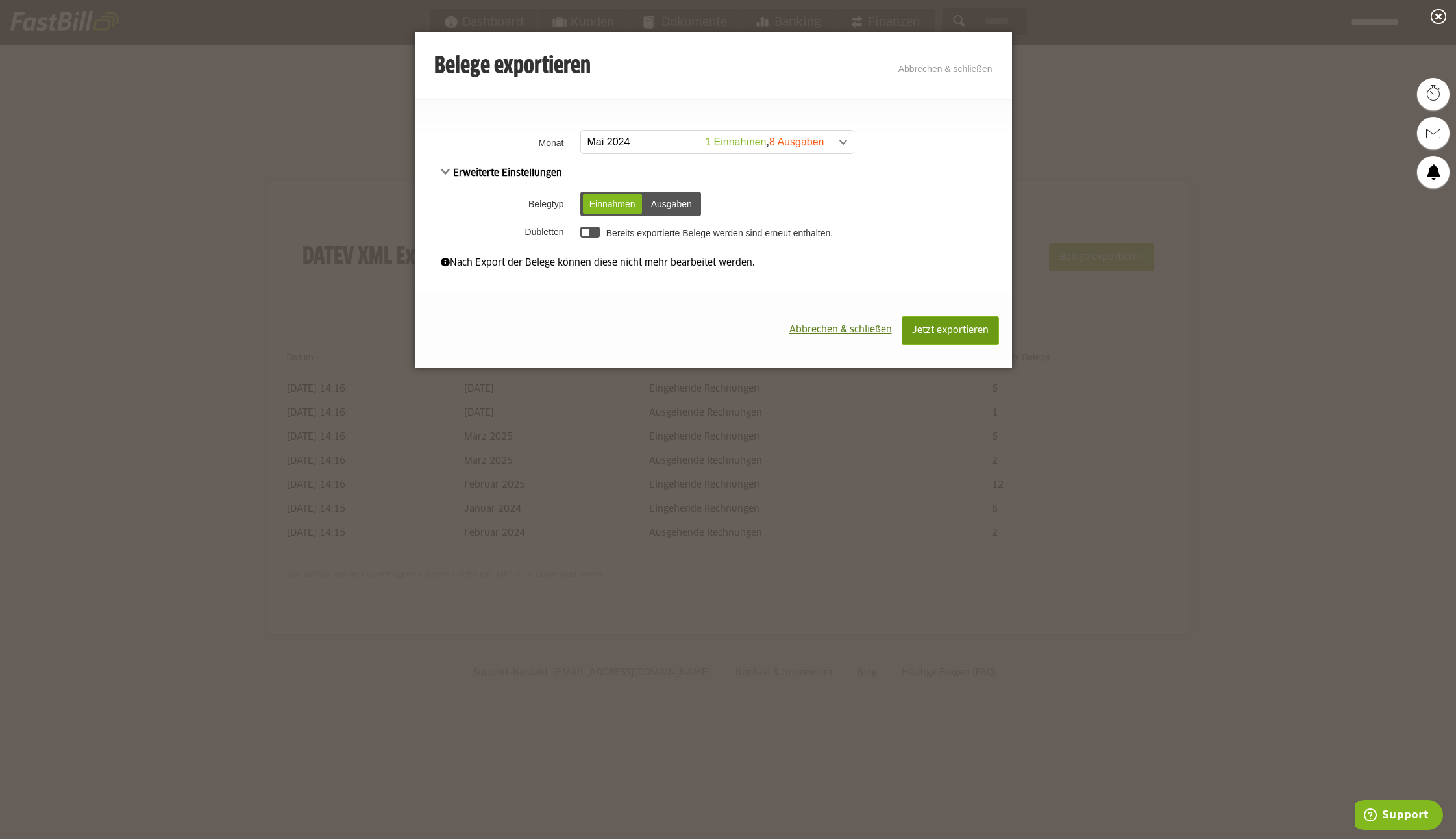
click at [931, 331] on span "Jetzt exportieren" at bounding box center [950, 331] width 76 height 9
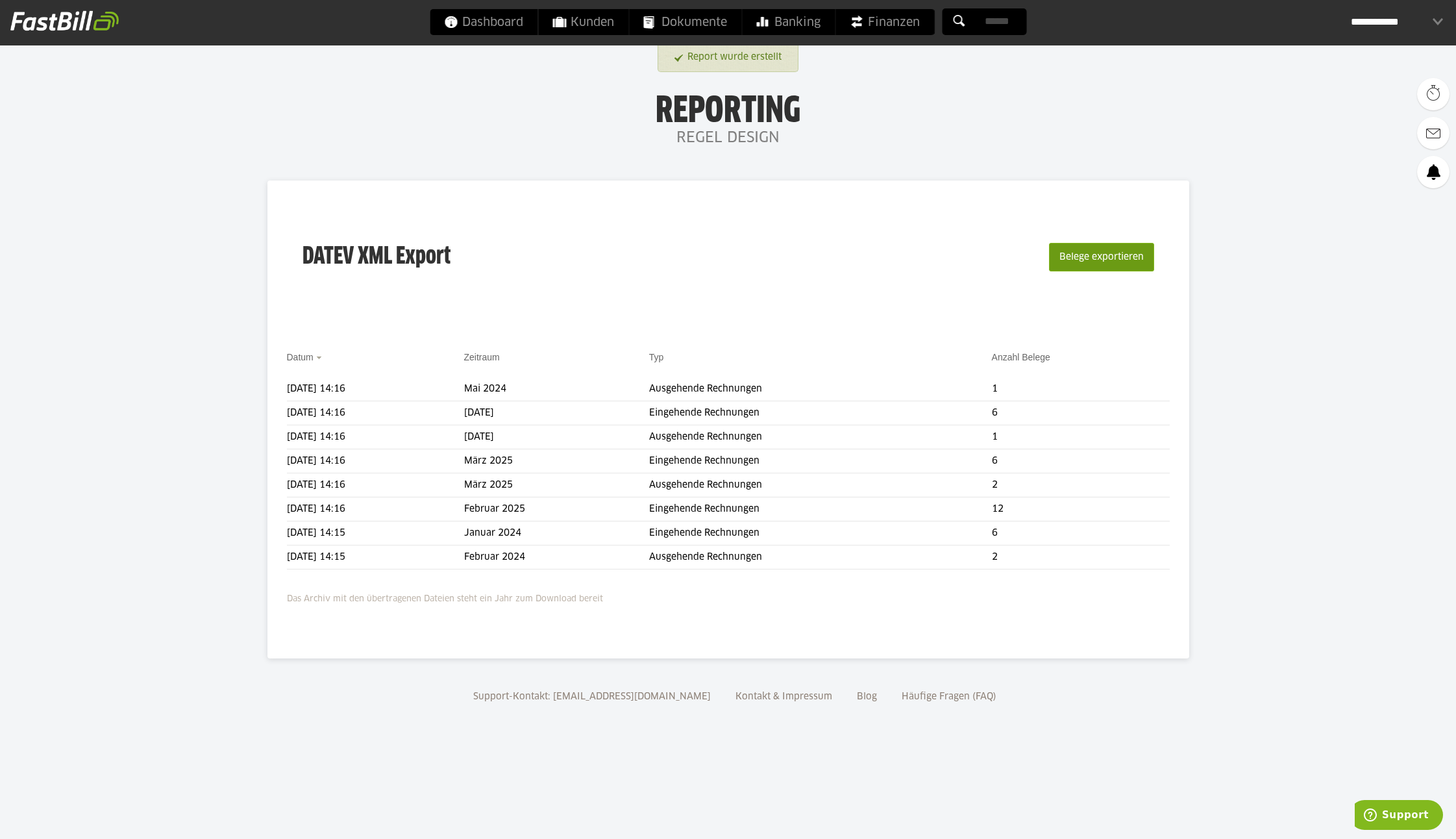
click at [1090, 259] on button "Belege exportieren" at bounding box center [1102, 256] width 105 height 28
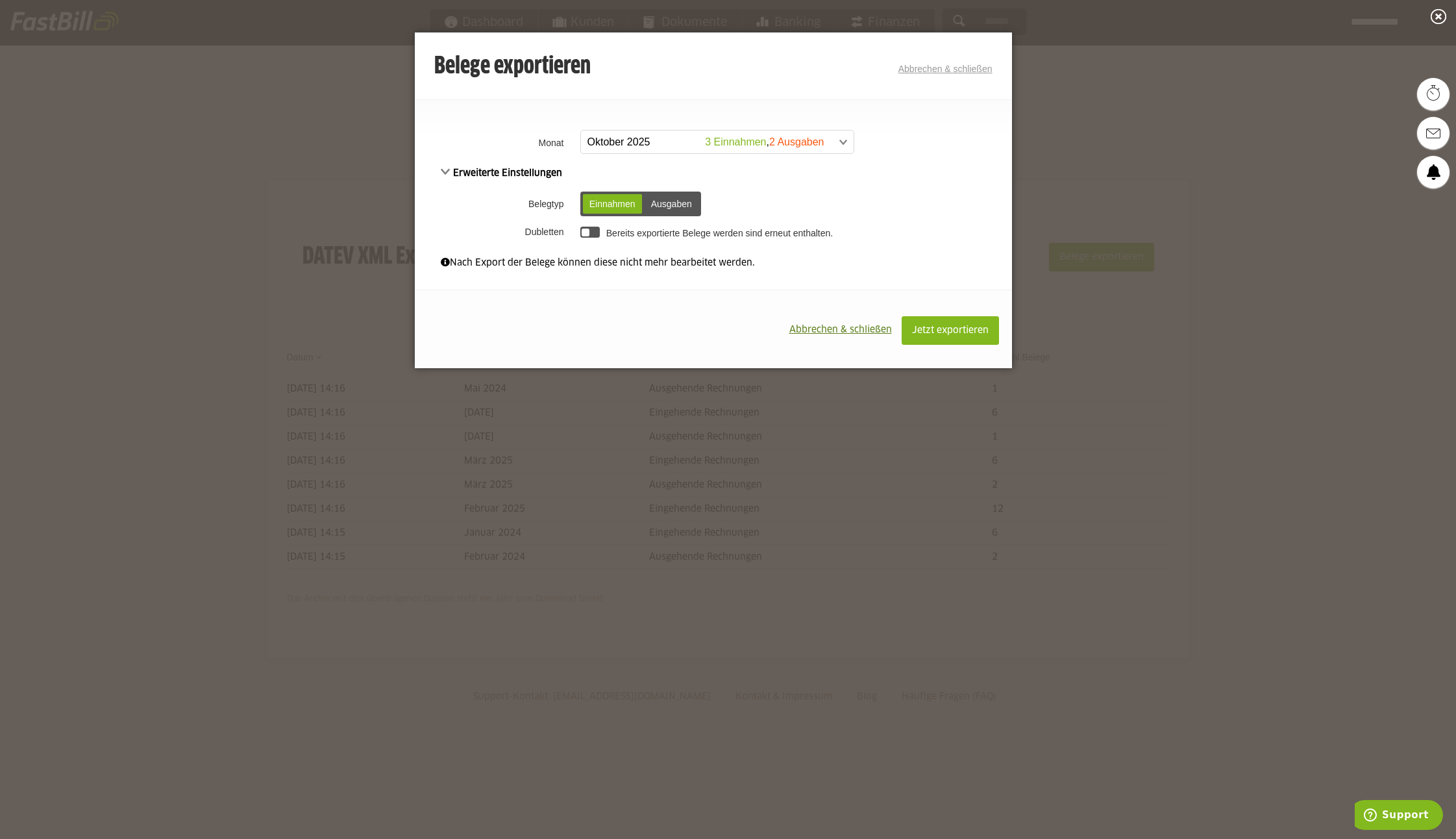
click at [628, 146] on span at bounding box center [710, 142] width 272 height 23
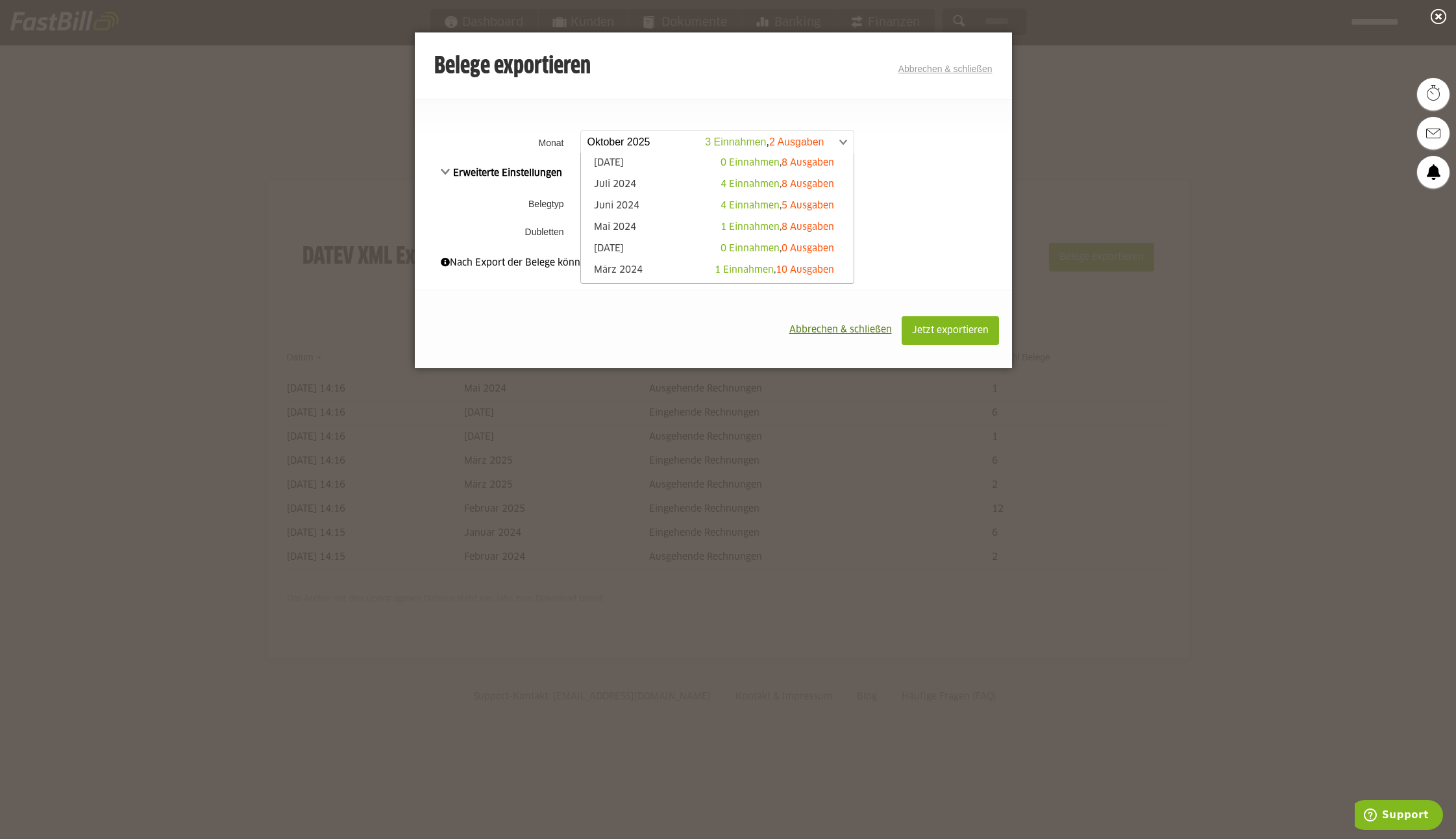
scroll to position [301, 0]
click at [626, 222] on link "Mai 2024 1 Einnahmen , 8 Ausgaben" at bounding box center [717, 227] width 260 height 15
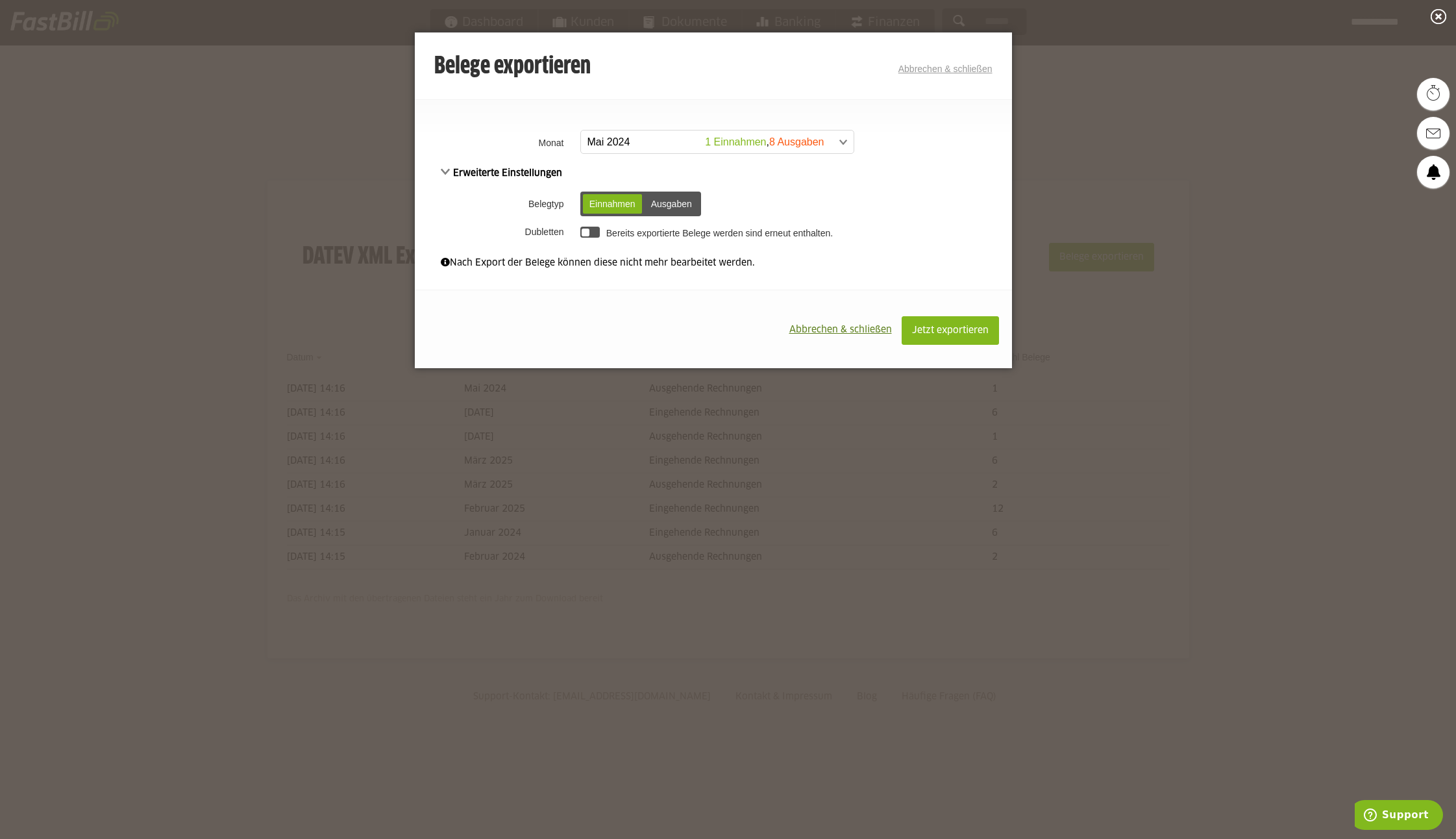
click at [686, 201] on div "Ausgaben" at bounding box center [672, 203] width 54 height 20
click at [940, 328] on span "Jetzt exportieren" at bounding box center [950, 331] width 76 height 9
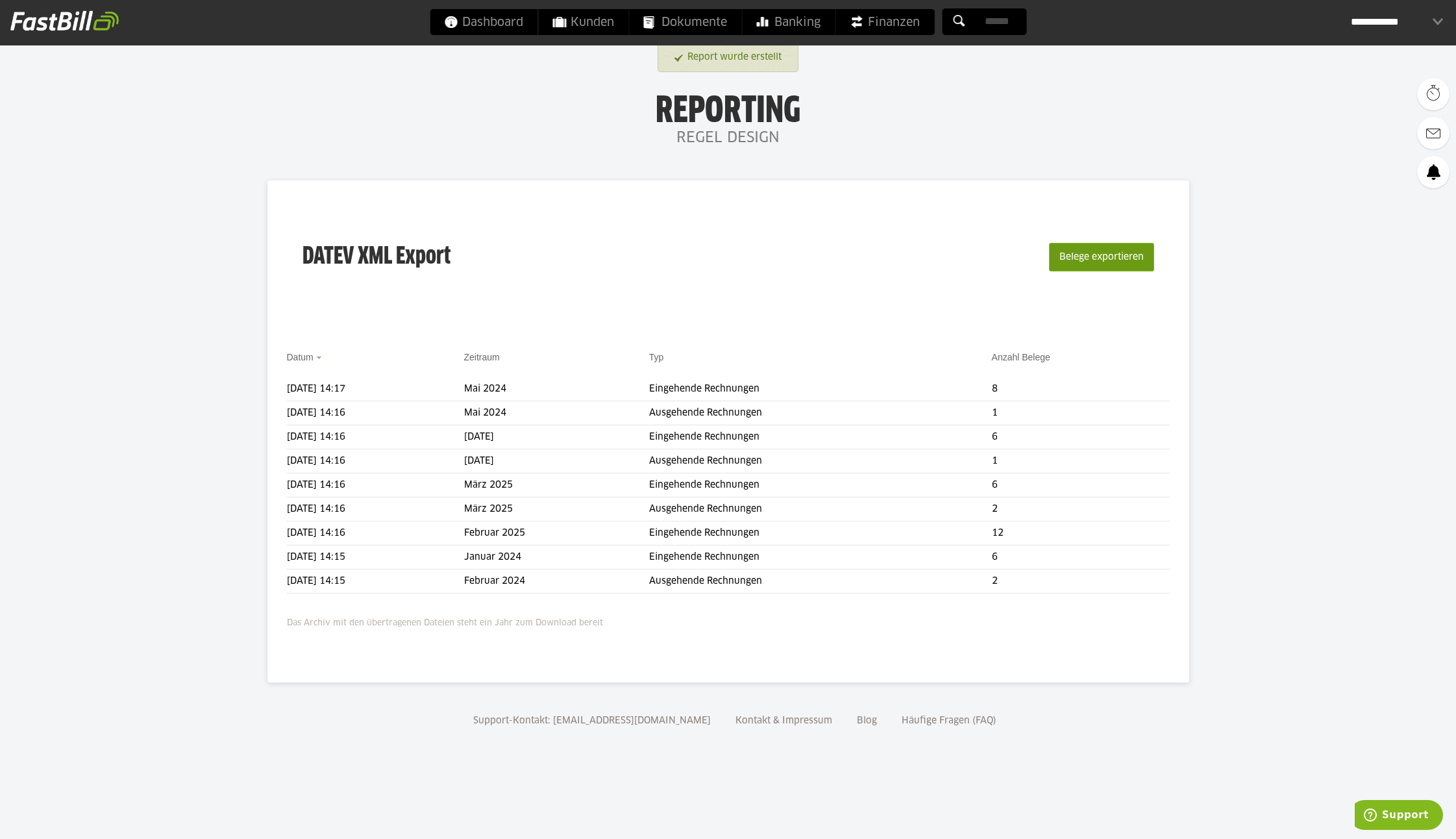
click at [1096, 254] on button "Belege exportieren" at bounding box center [1102, 256] width 105 height 28
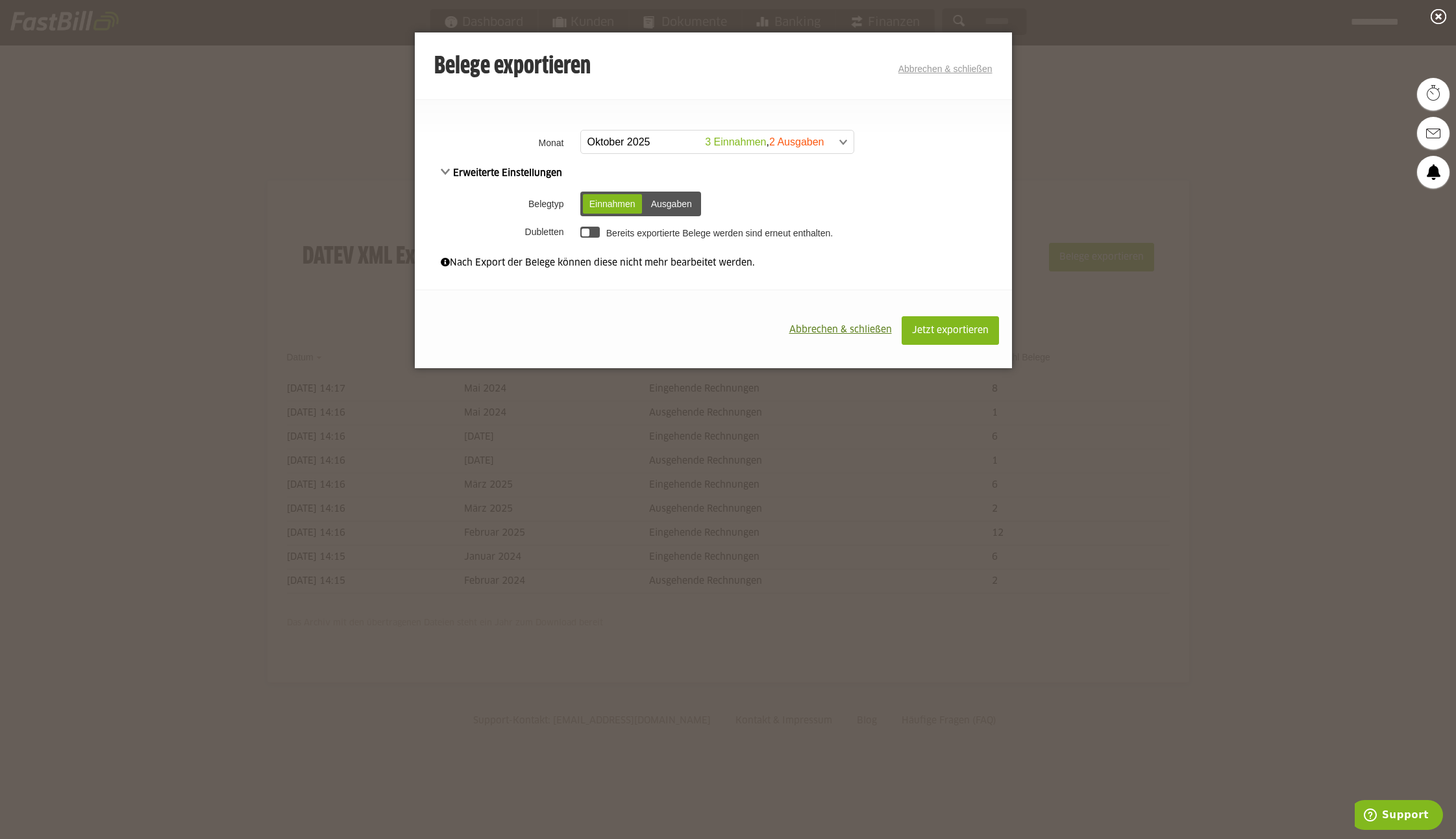
click at [601, 141] on span at bounding box center [710, 142] width 272 height 23
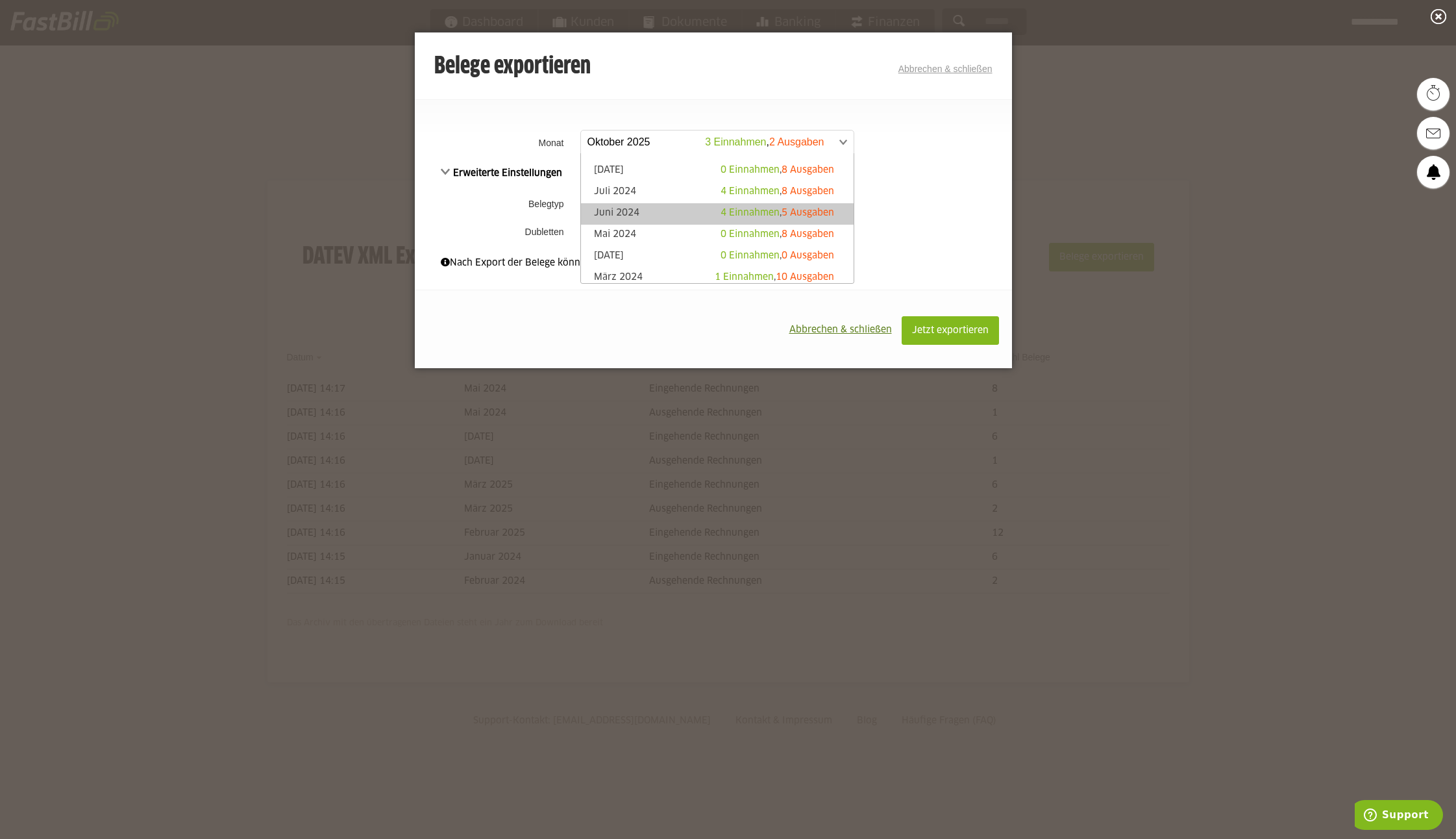
scroll to position [292, 0]
click at [622, 209] on link "Juni 2024 4 Einnahmen , 5 Ausgaben" at bounding box center [717, 214] width 260 height 15
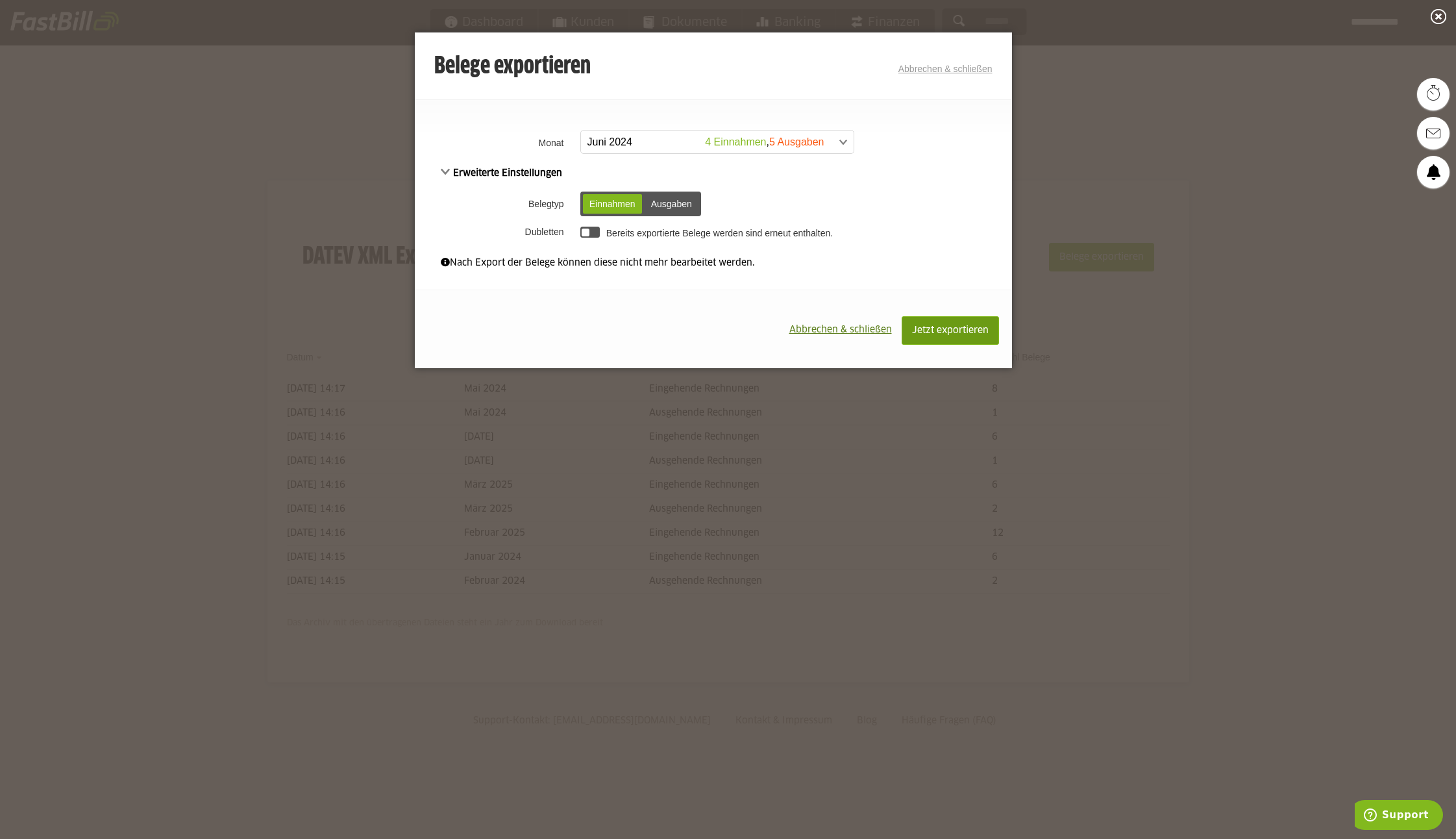
click at [935, 331] on span "Jetzt exportieren" at bounding box center [950, 331] width 76 height 9
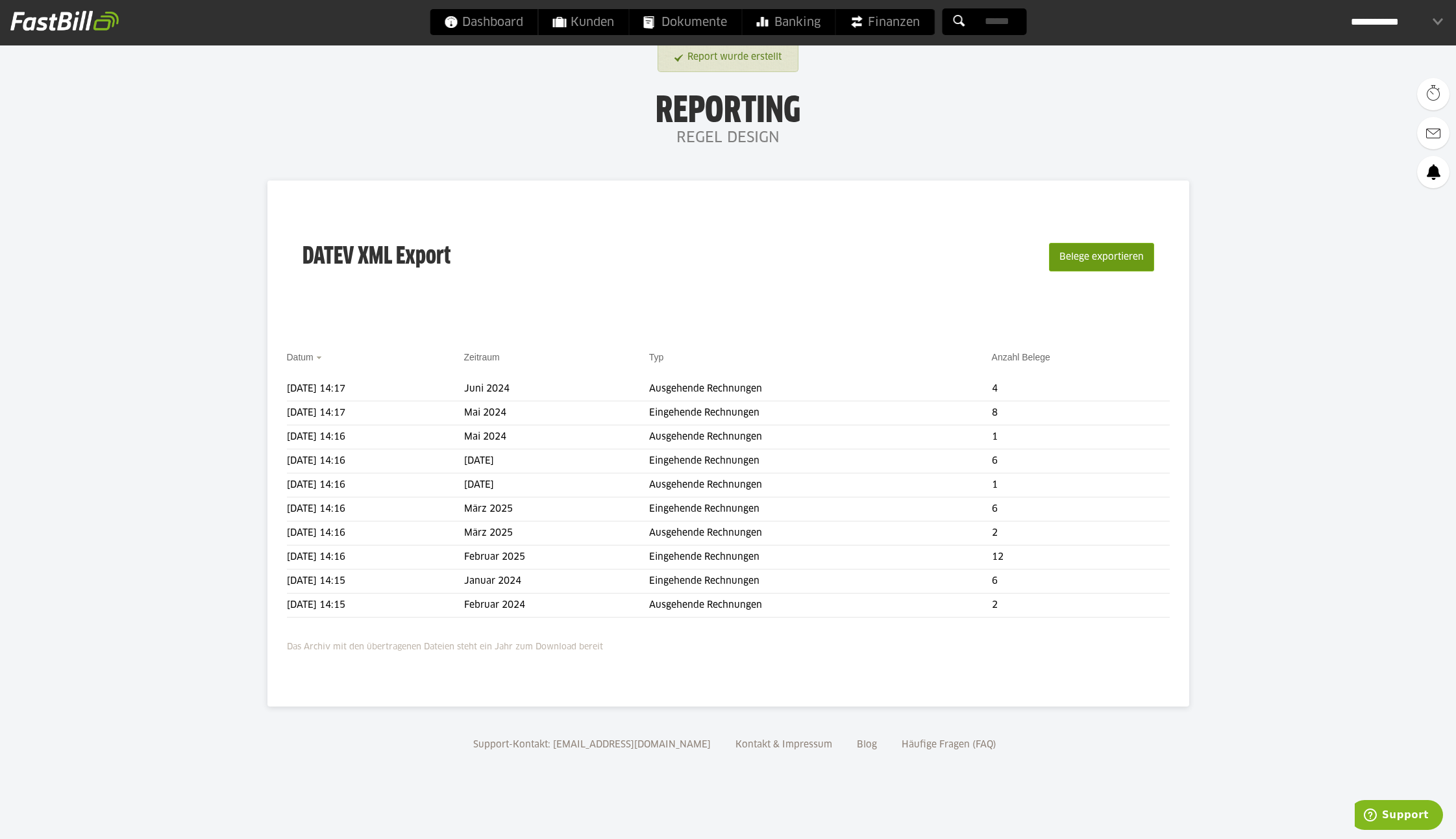
click at [1101, 254] on button "Belege exportieren" at bounding box center [1102, 256] width 105 height 28
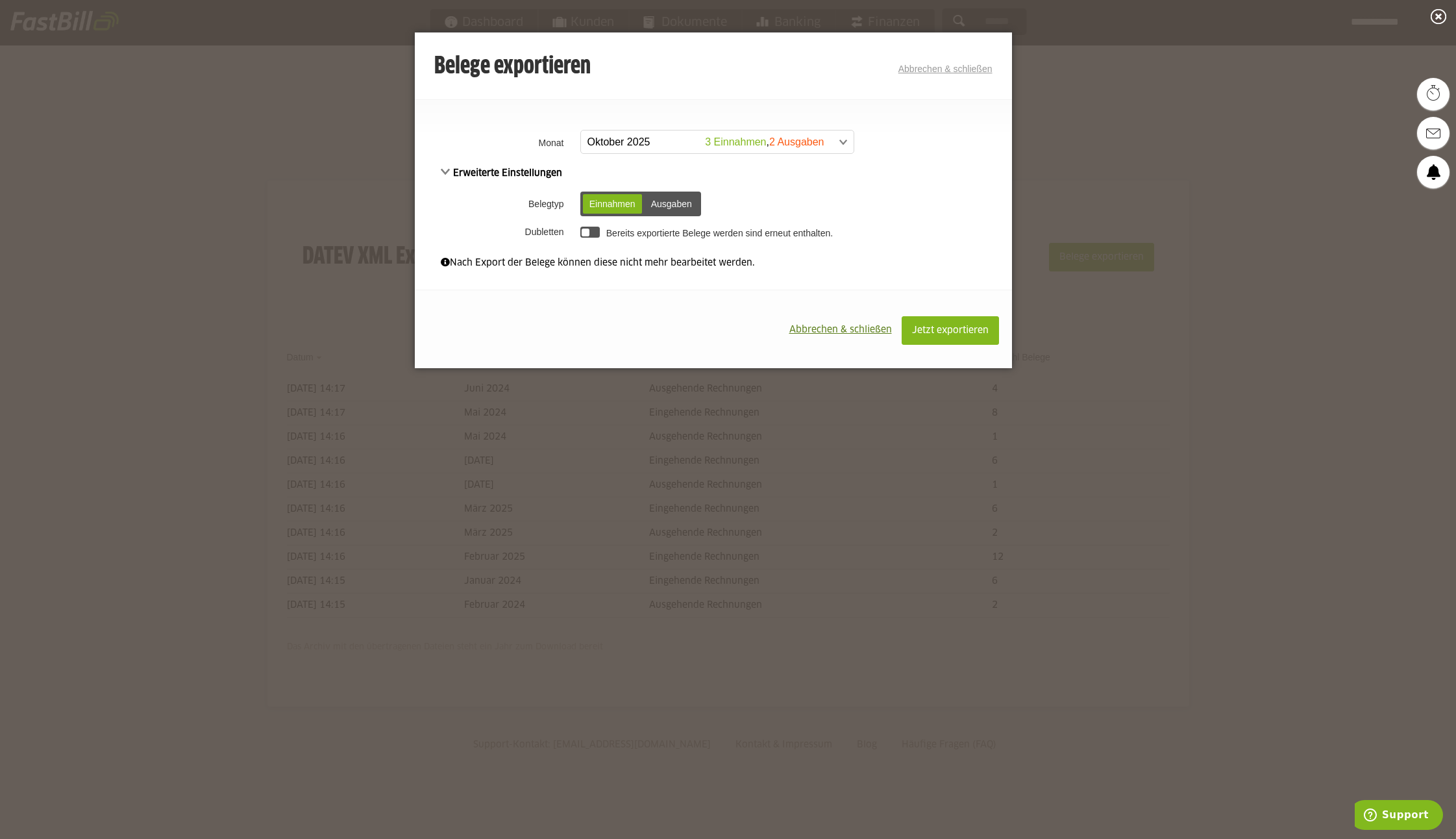
click at [623, 142] on span at bounding box center [710, 142] width 272 height 23
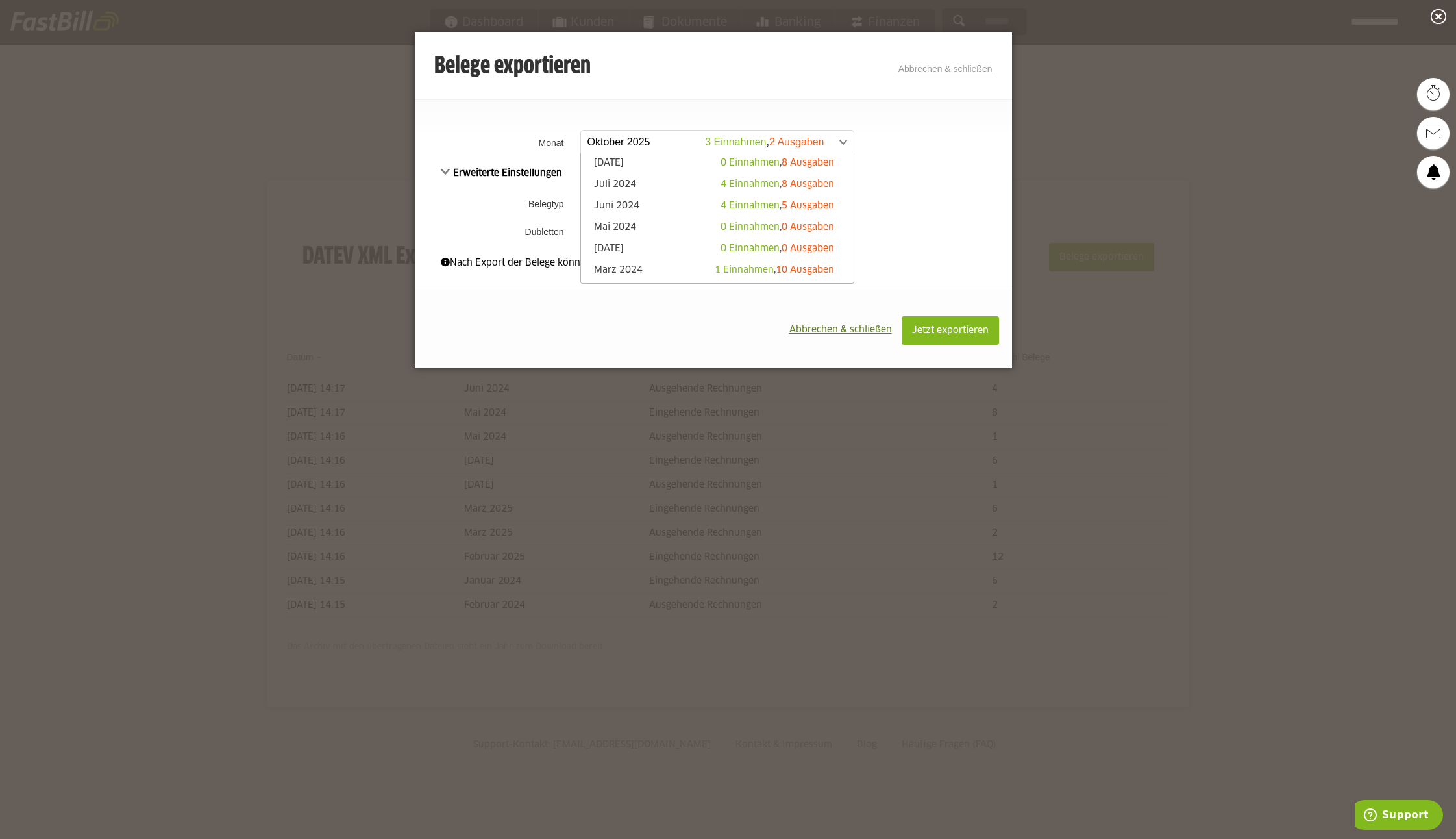
scroll to position [299, 0]
click at [622, 203] on link "Juni 2024 4 Einnahmen , 5 Ausgaben" at bounding box center [717, 208] width 260 height 15
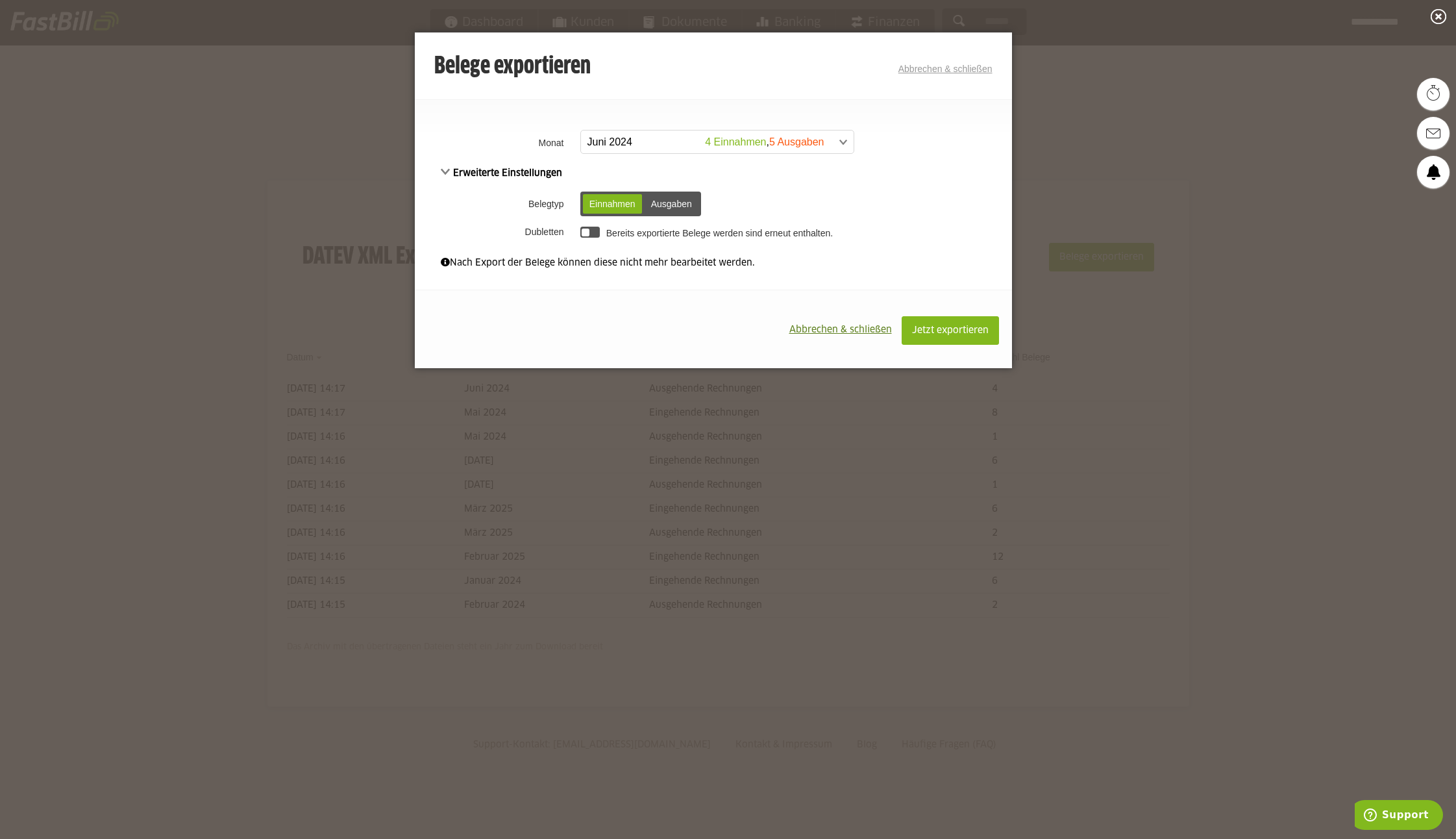
click at [673, 201] on div "Ausgaben" at bounding box center [672, 203] width 54 height 20
click at [964, 333] on span "Jetzt exportieren" at bounding box center [950, 331] width 76 height 9
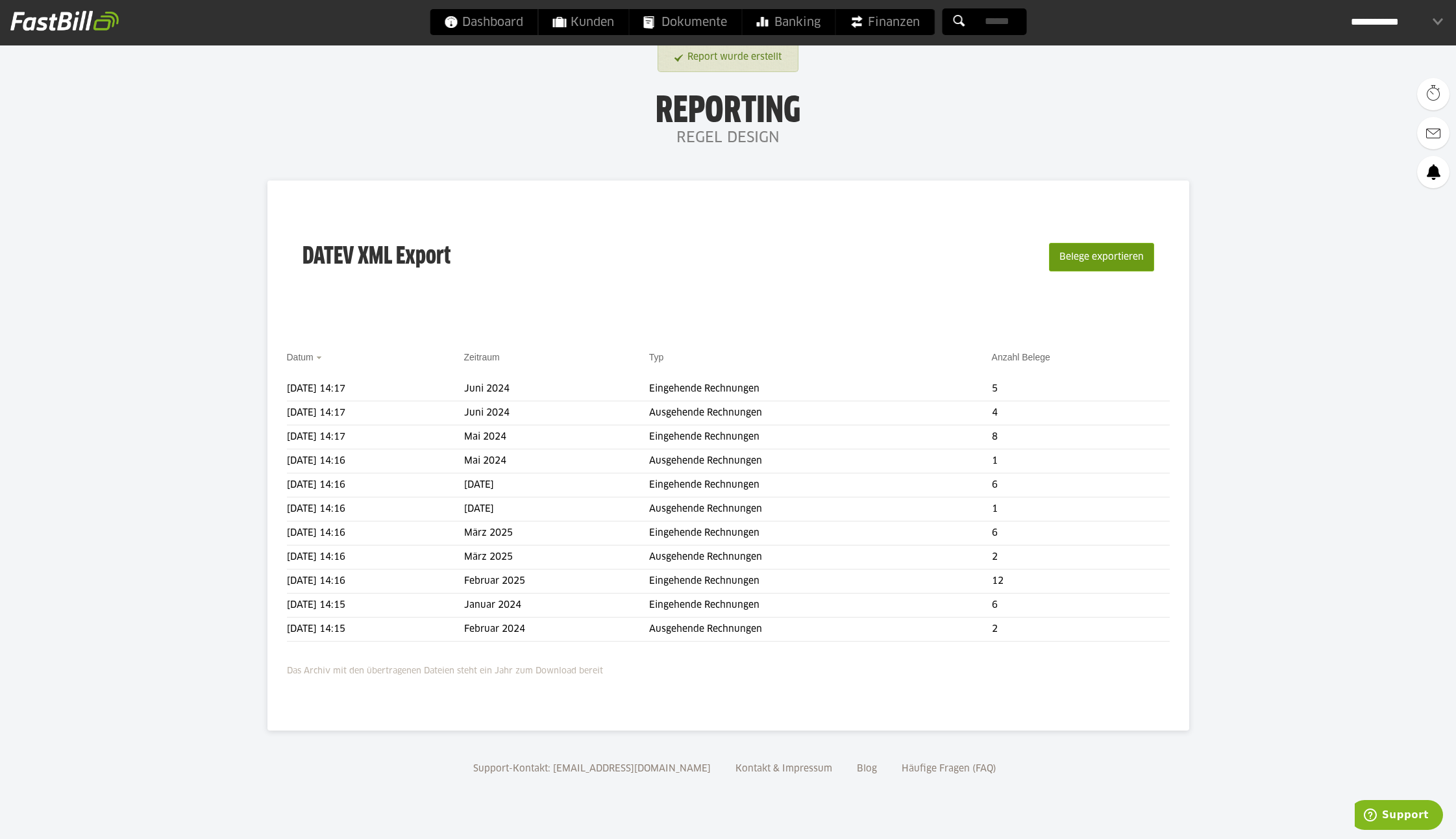
click at [1099, 260] on button "Belege exportieren" at bounding box center [1102, 256] width 105 height 28
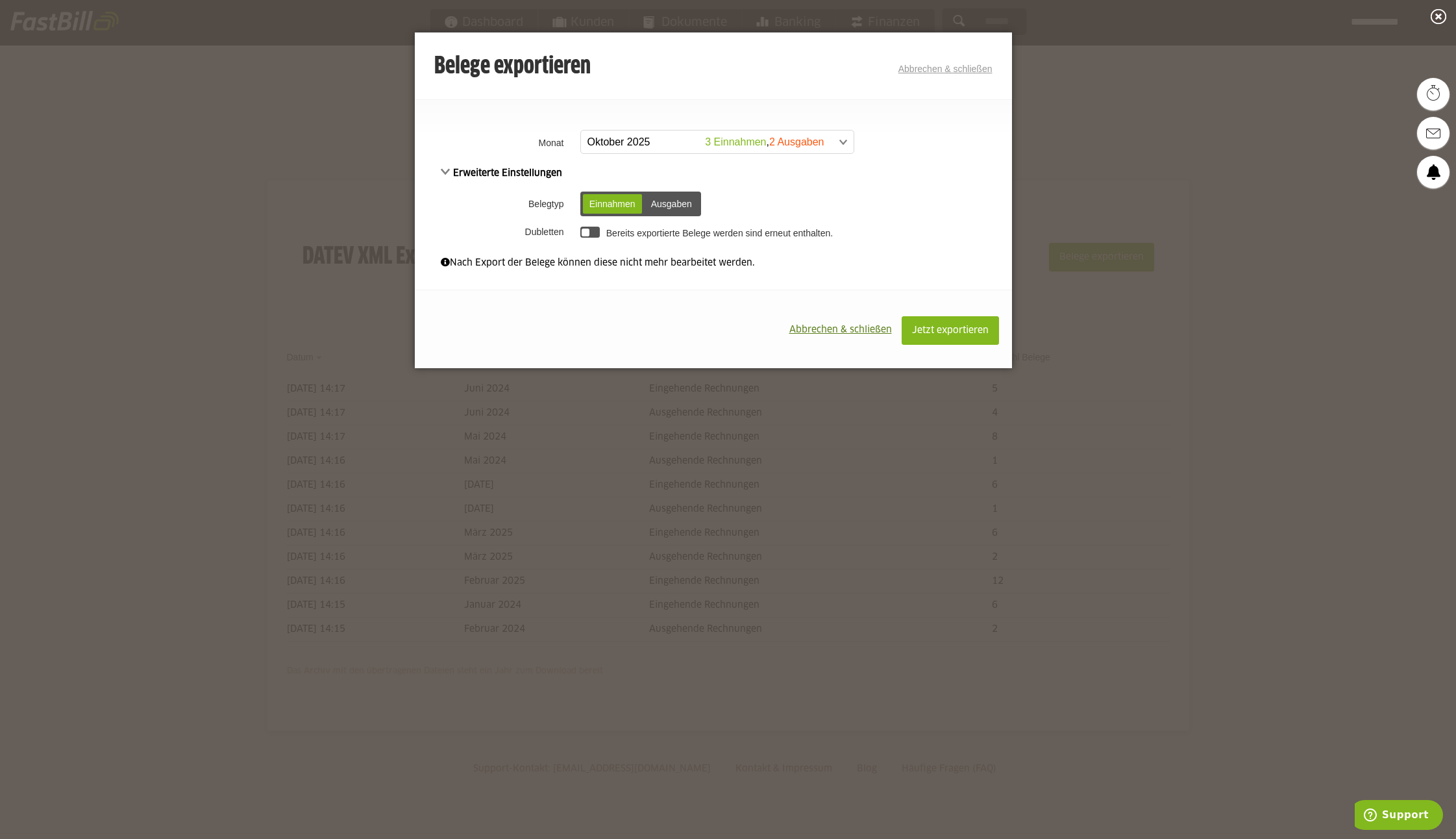
click at [627, 137] on span at bounding box center [710, 142] width 272 height 23
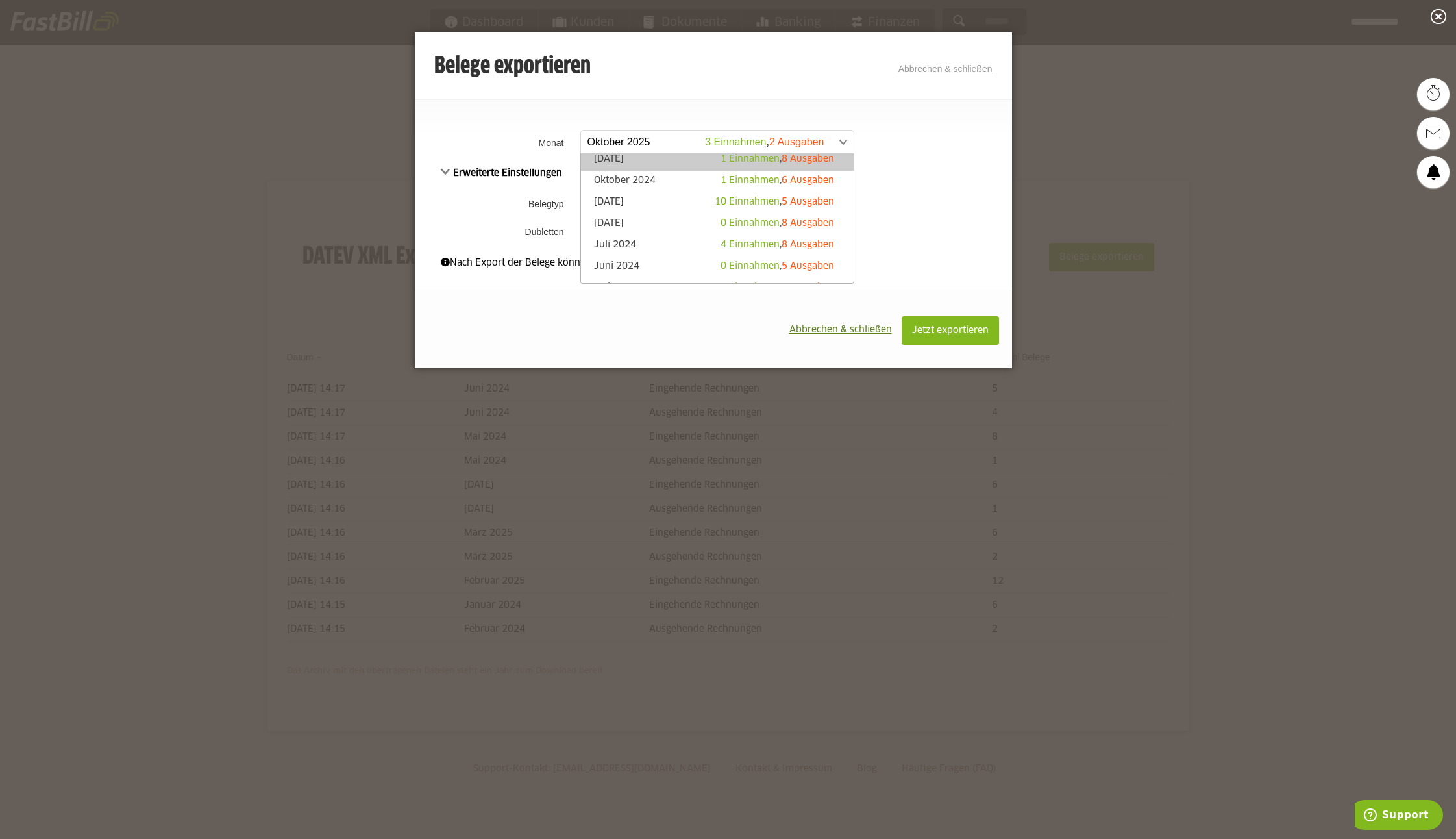
scroll to position [241, 0]
click at [617, 242] on link "Juli 2024 4 Einnahmen , 8 Ausgaben" at bounding box center [717, 244] width 260 height 15
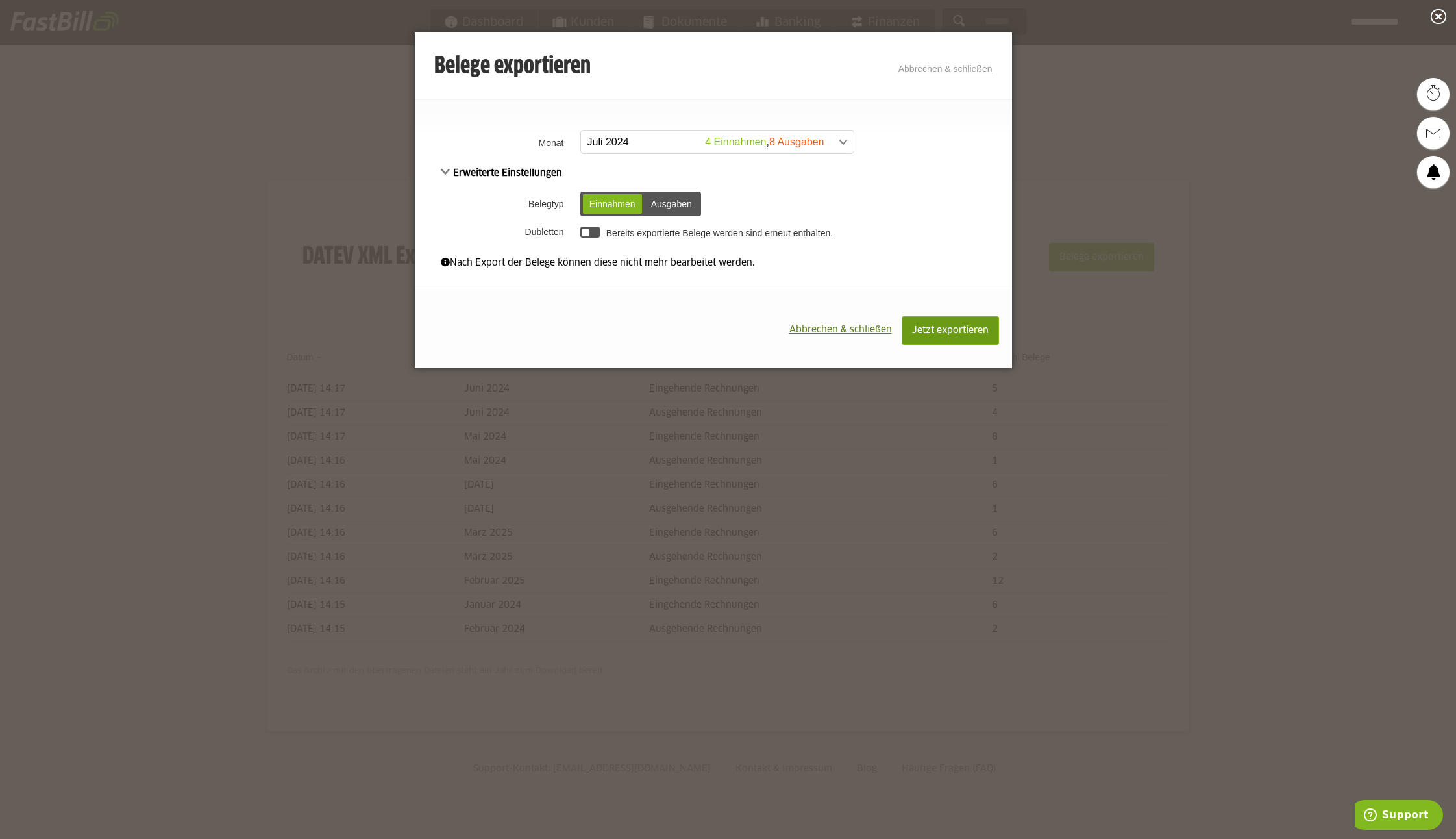
click at [930, 326] on span "Jetzt exportieren" at bounding box center [950, 331] width 76 height 9
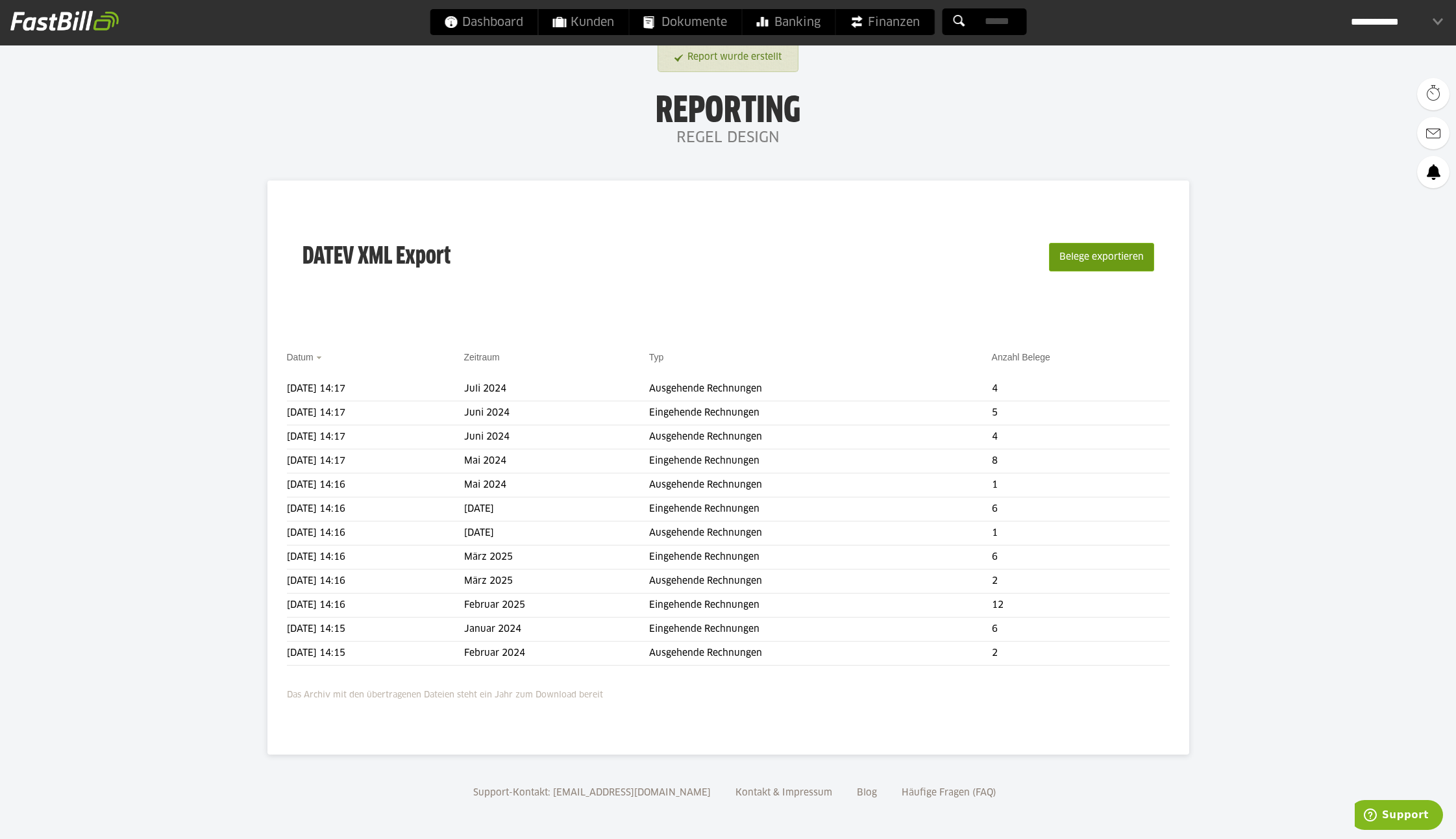
click at [1103, 261] on button "Belege exportieren" at bounding box center [1102, 256] width 105 height 28
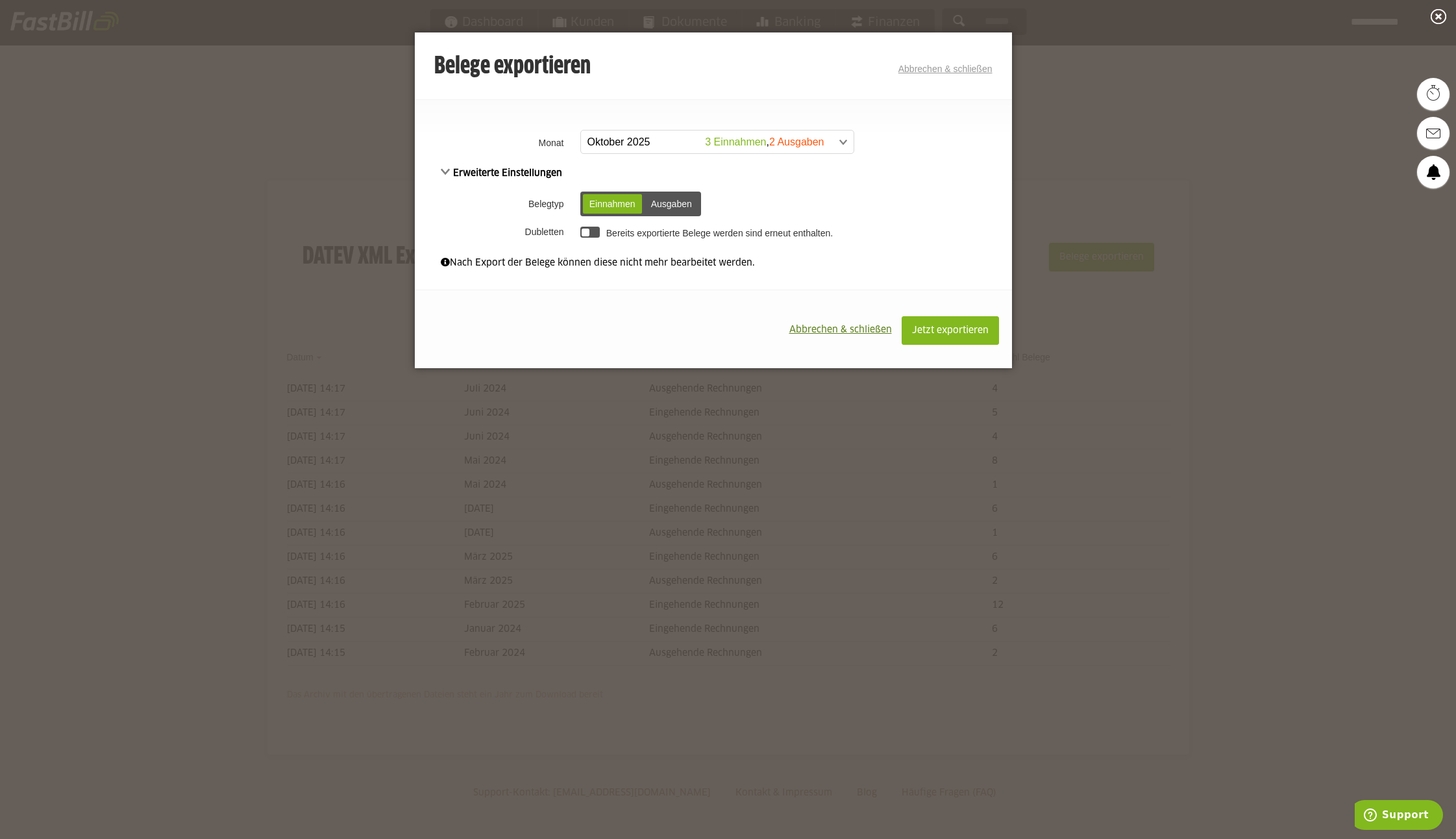
click at [603, 202] on div "Einnahmen" at bounding box center [612, 203] width 59 height 20
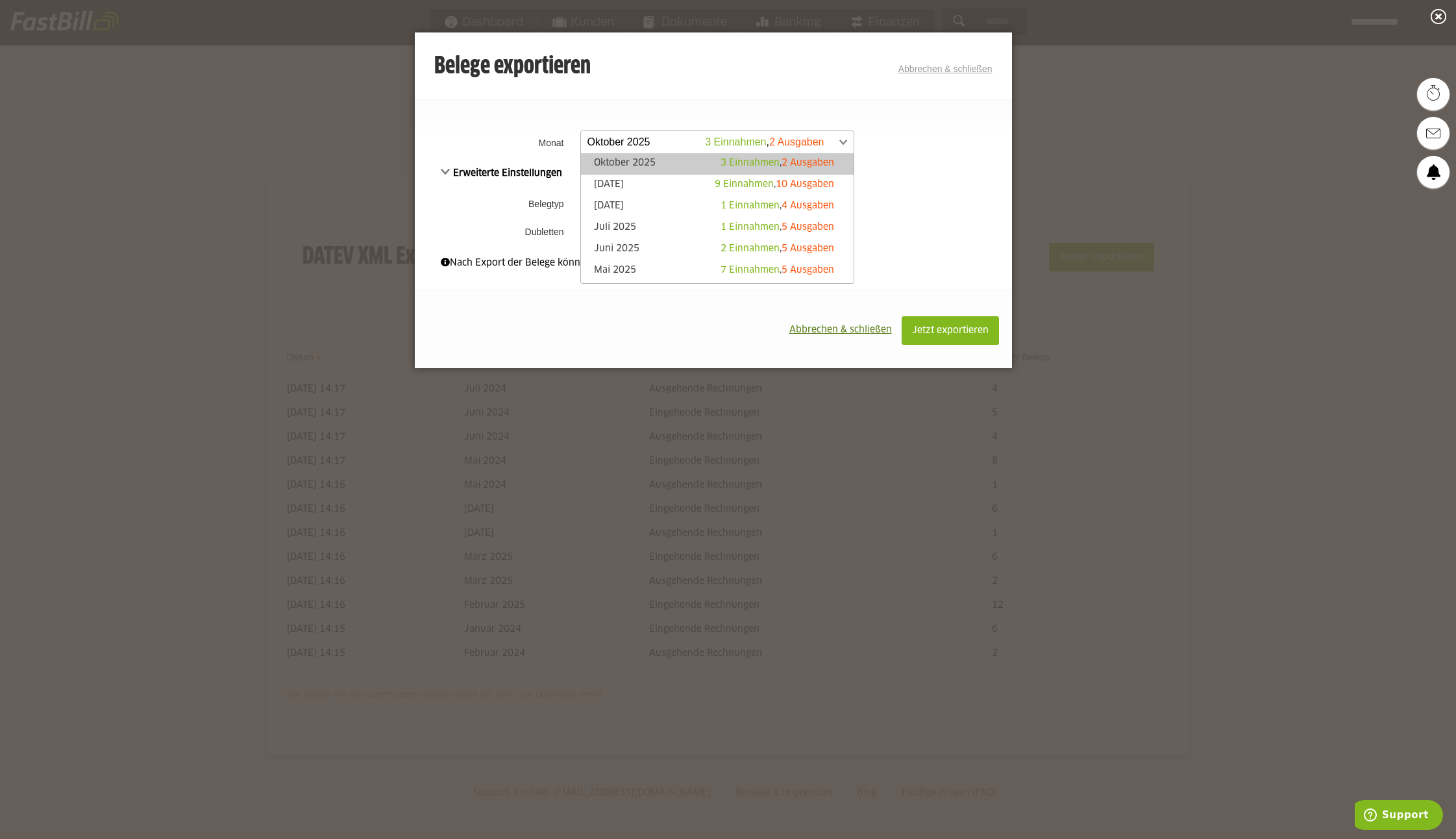
click at [624, 136] on span at bounding box center [710, 142] width 272 height 23
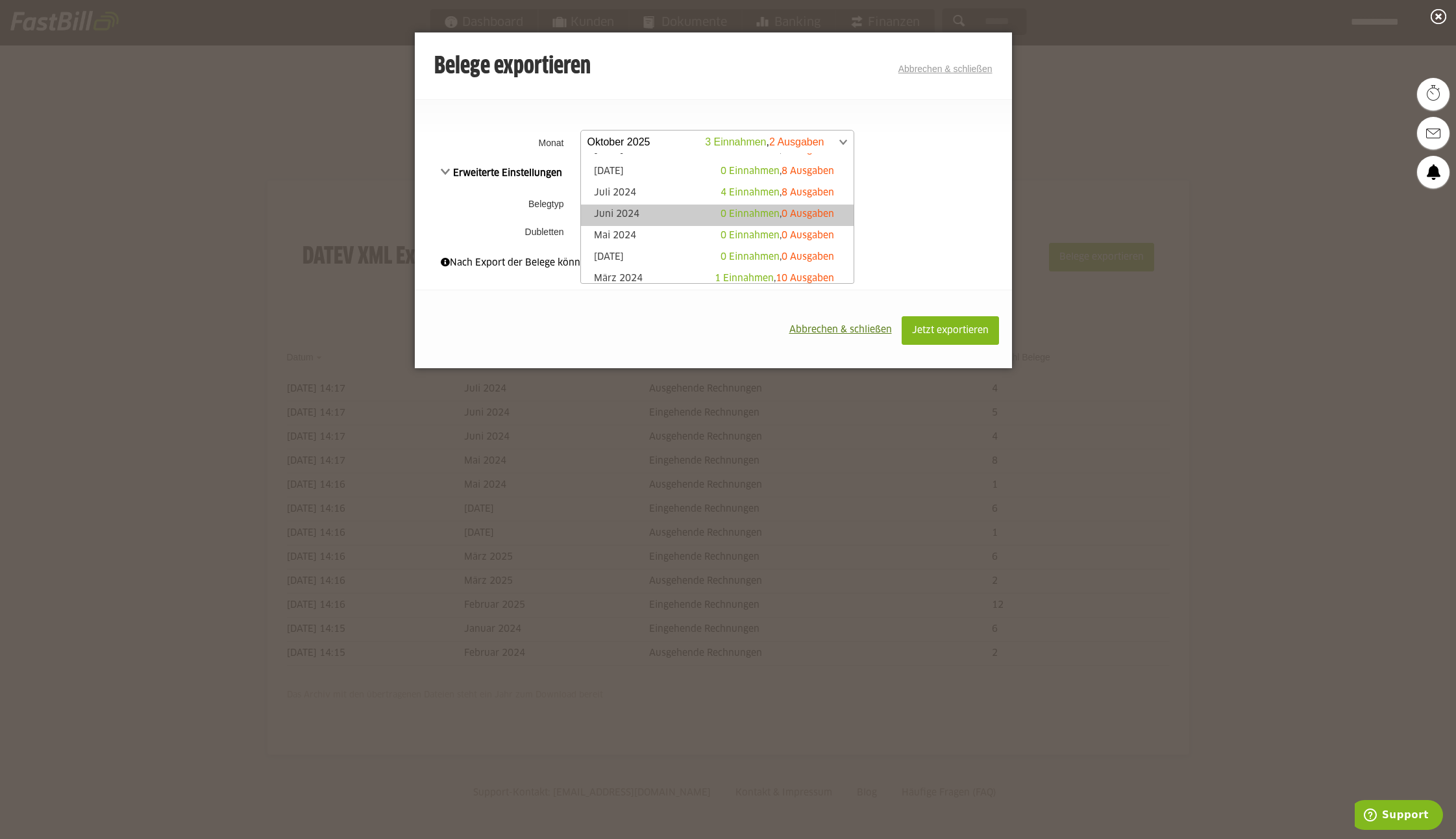
click at [631, 210] on link "Juni 2024 0 Einnahmen , 0 Ausgaben" at bounding box center [717, 215] width 260 height 15
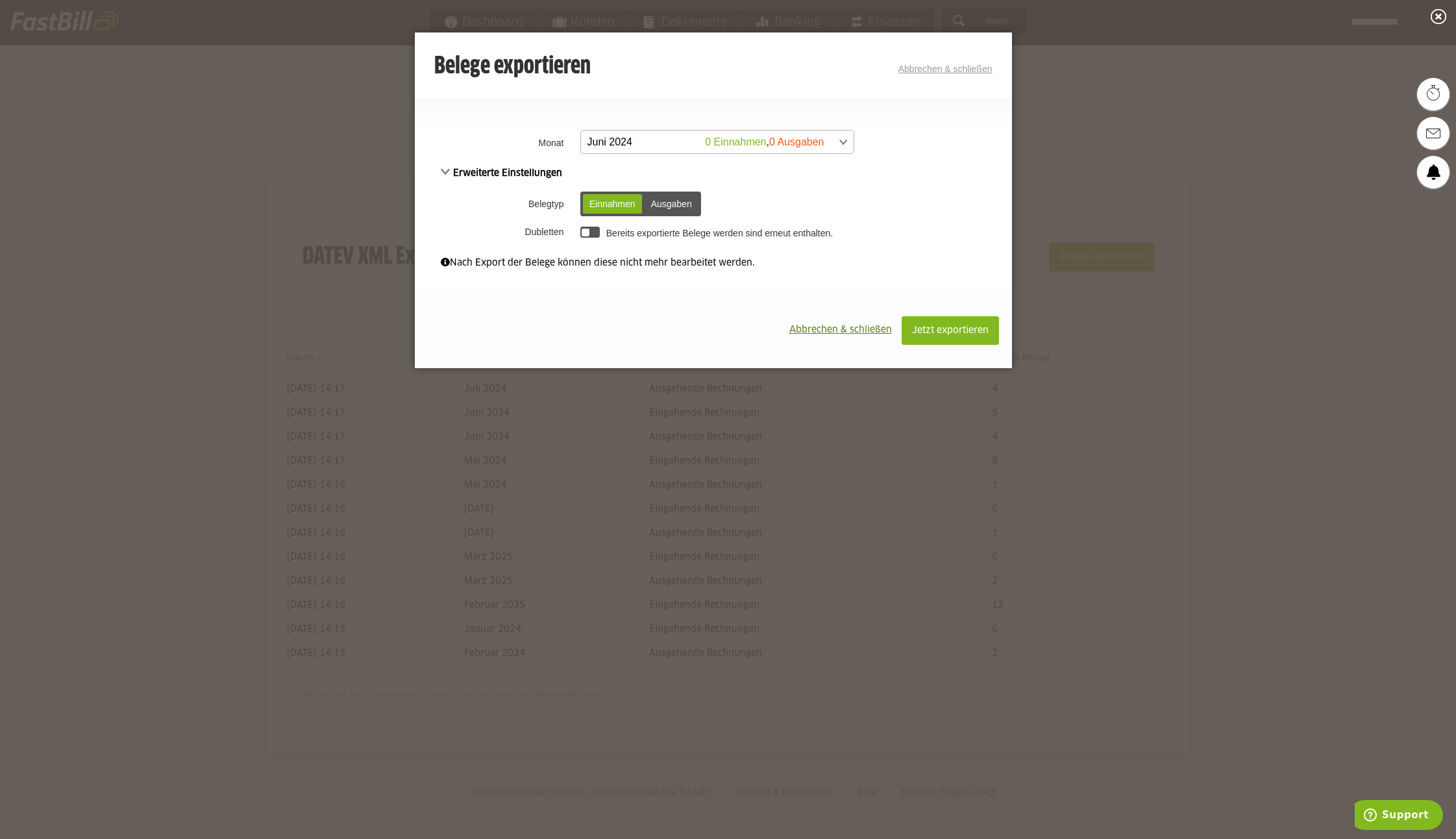
click at [807, 141] on span at bounding box center [710, 142] width 272 height 23
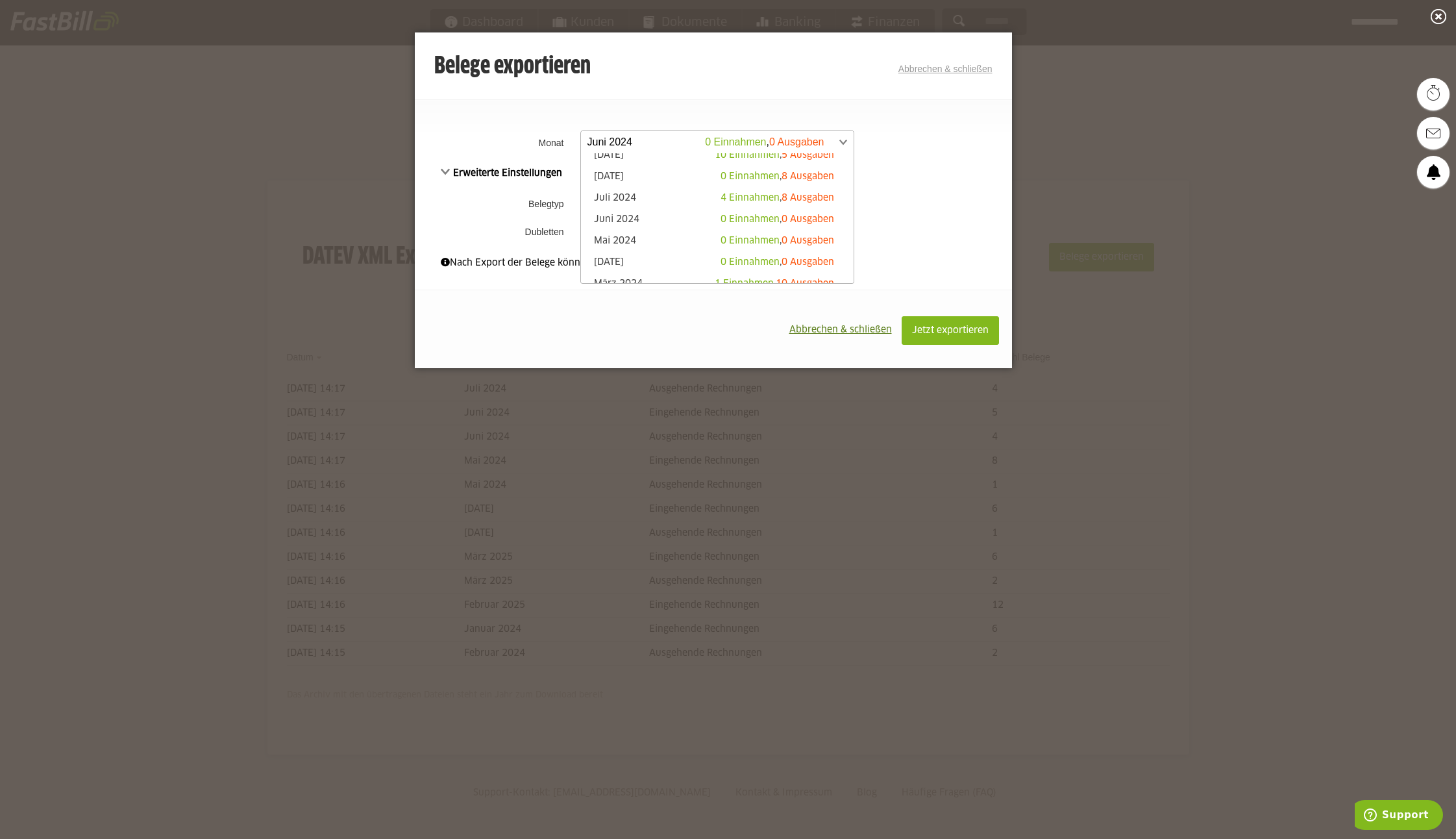
scroll to position [287, 0]
click at [733, 198] on span "4 Einnahmen" at bounding box center [749, 198] width 59 height 9
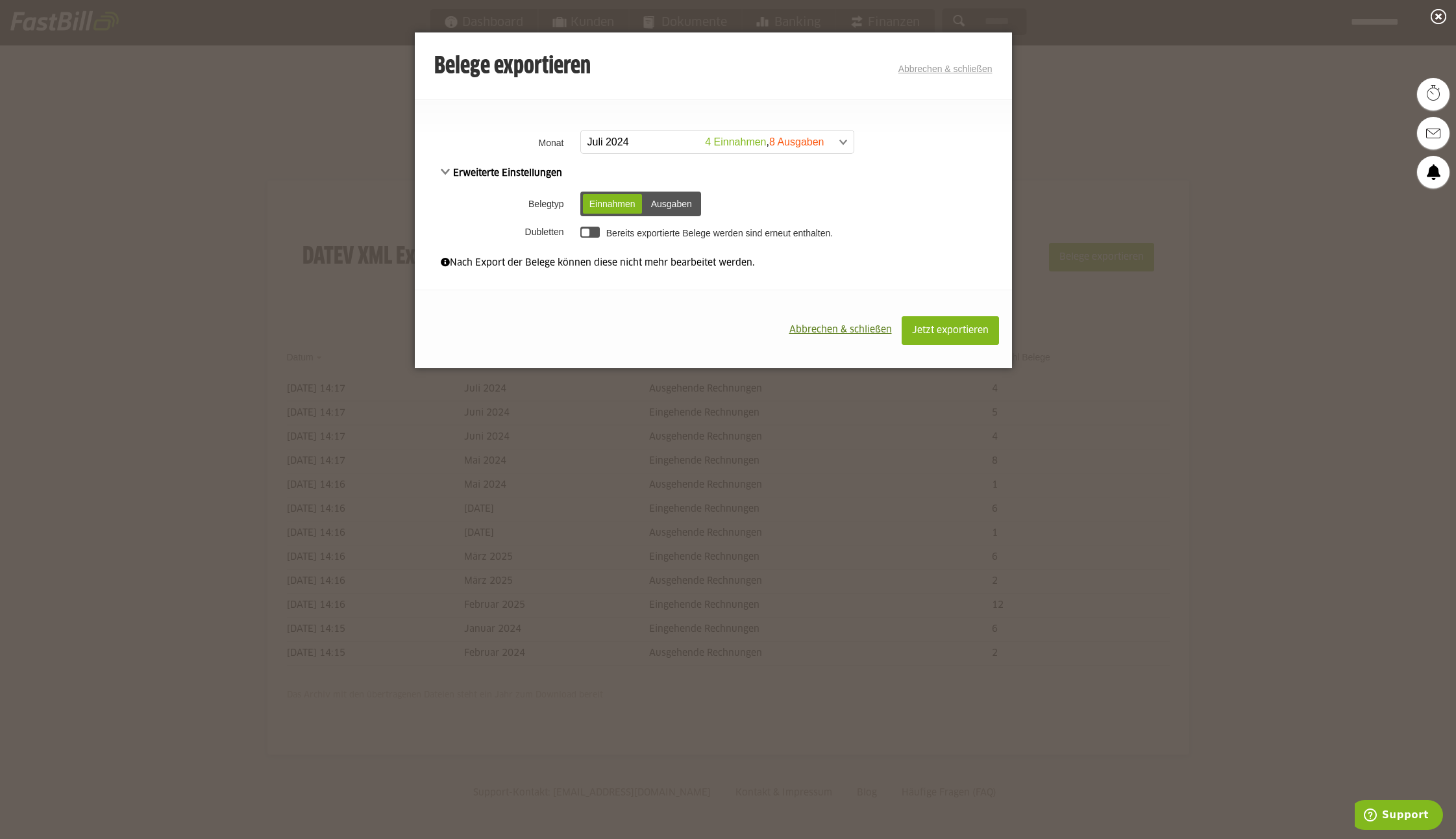
click at [656, 205] on div "Ausgaben" at bounding box center [672, 203] width 54 height 20
click at [937, 329] on span "Jetzt exportieren" at bounding box center [950, 331] width 76 height 9
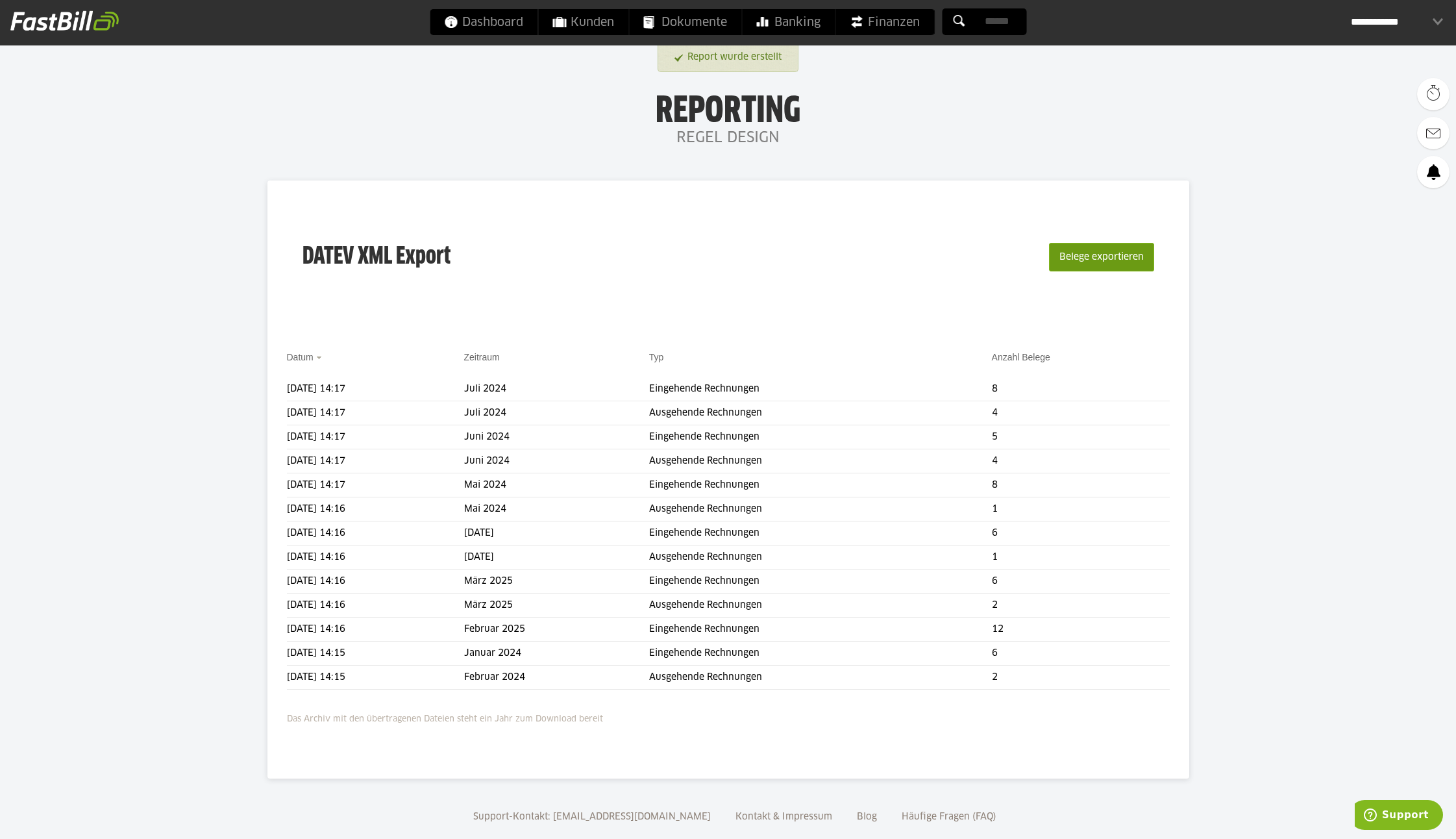
click at [1086, 254] on button "Belege exportieren" at bounding box center [1102, 256] width 105 height 28
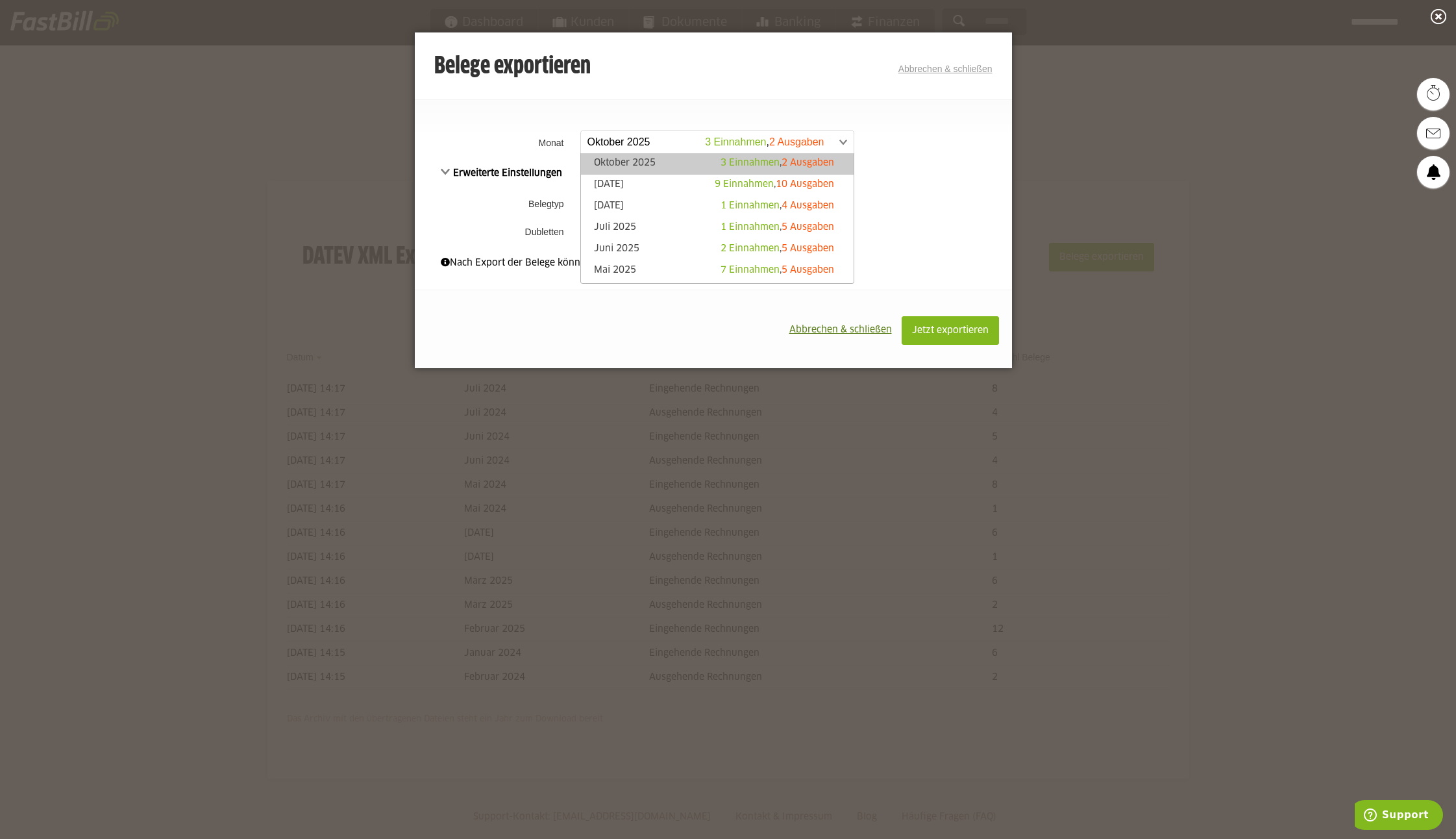
click at [627, 137] on span at bounding box center [710, 142] width 272 height 23
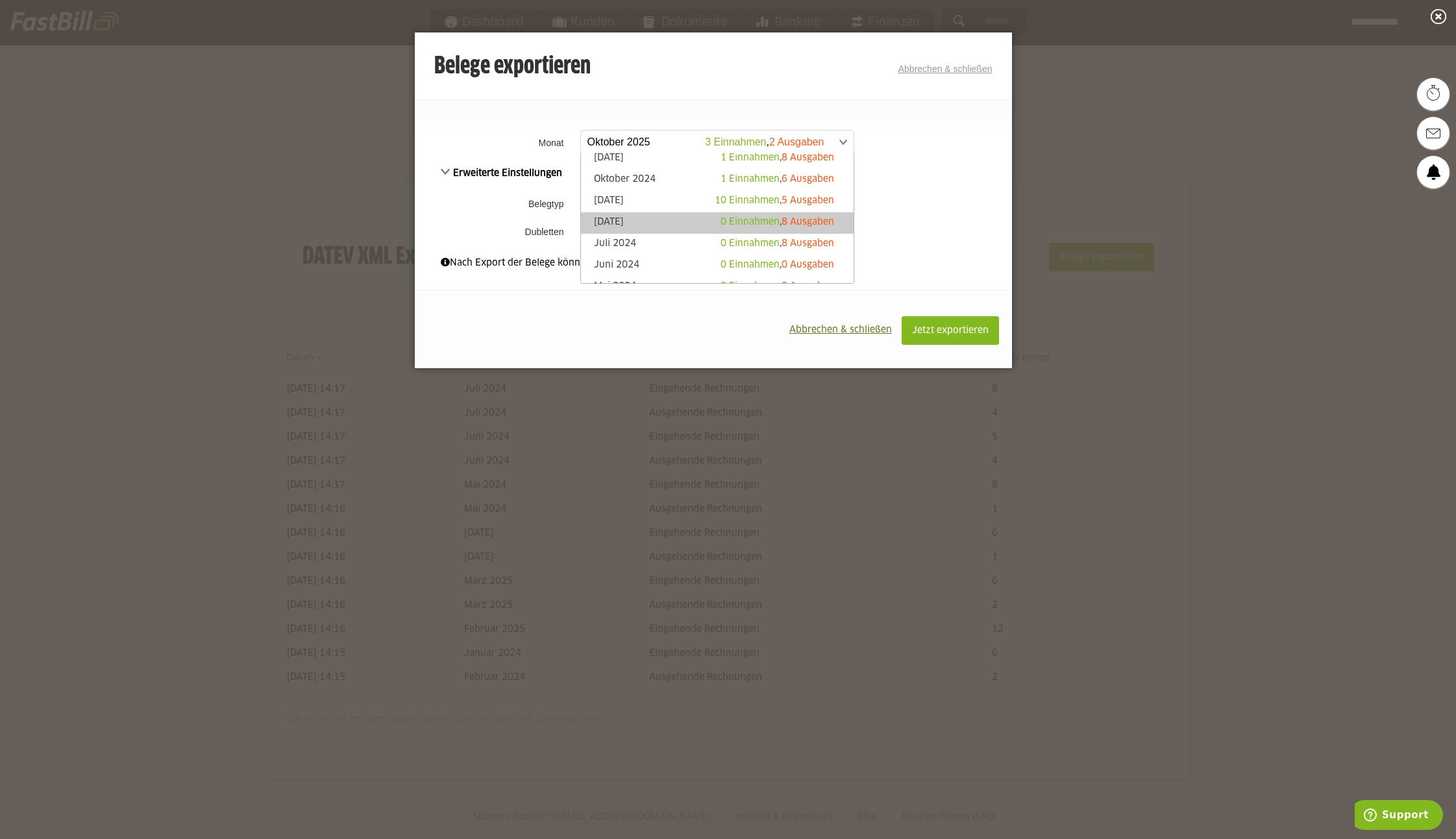
click at [670, 218] on link "[DATE] 0 Einnahmen , 8 Ausgaben" at bounding box center [717, 223] width 260 height 15
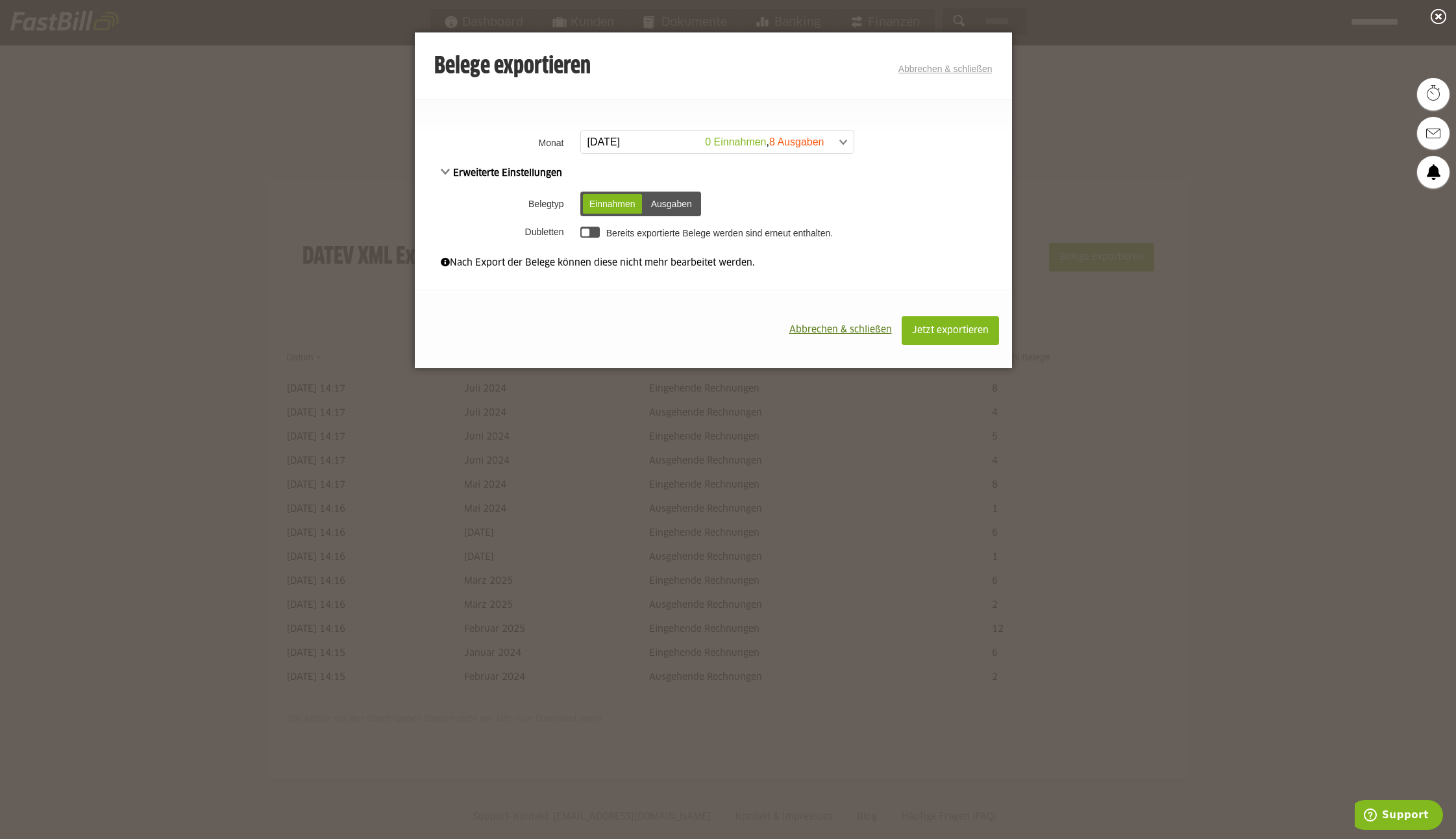
click at [672, 202] on div "Ausgaben" at bounding box center [672, 203] width 54 height 20
click at [936, 329] on span "Jetzt exportieren" at bounding box center [950, 331] width 76 height 9
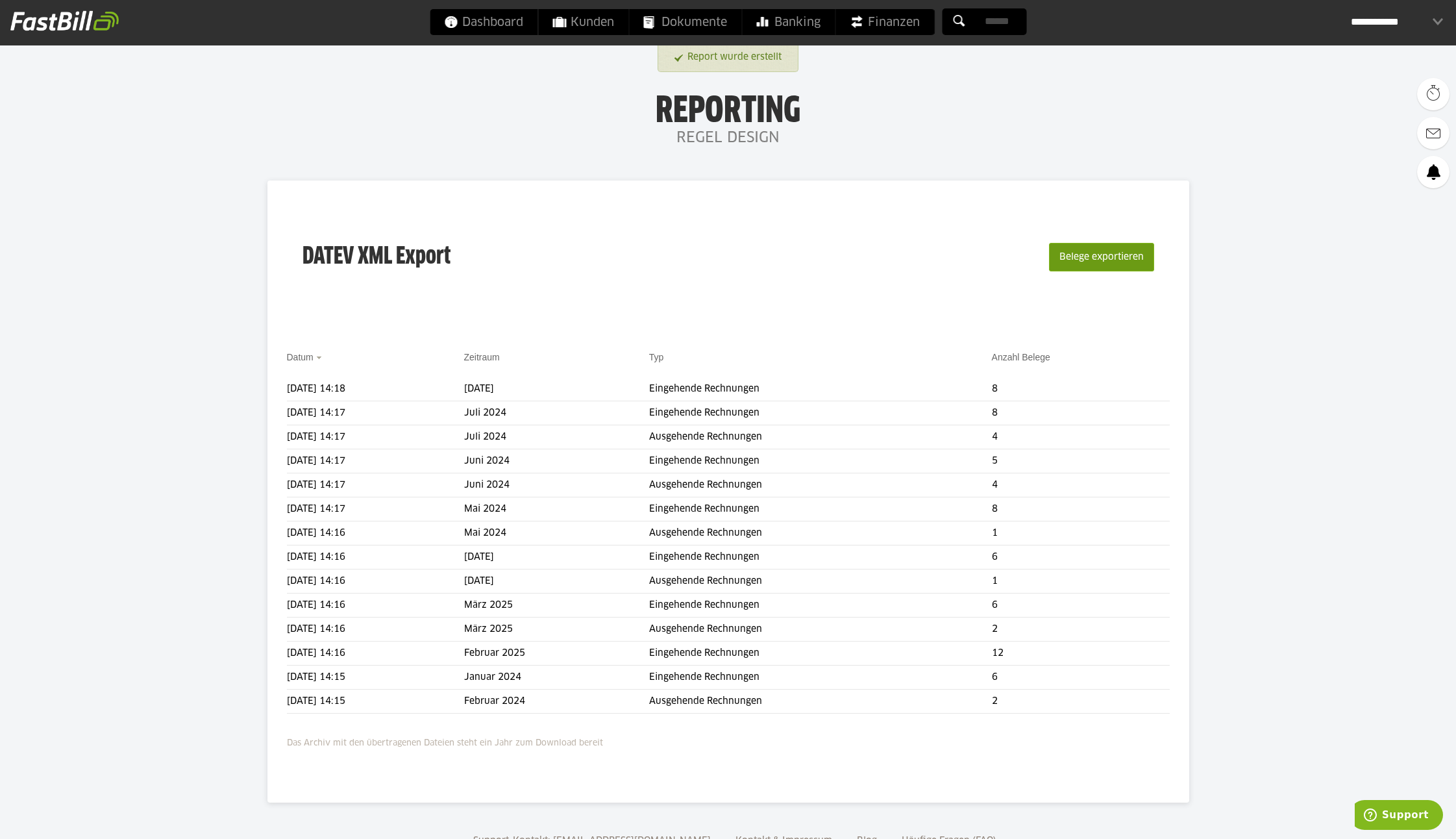
click at [1100, 251] on button "Belege exportieren" at bounding box center [1102, 256] width 105 height 28
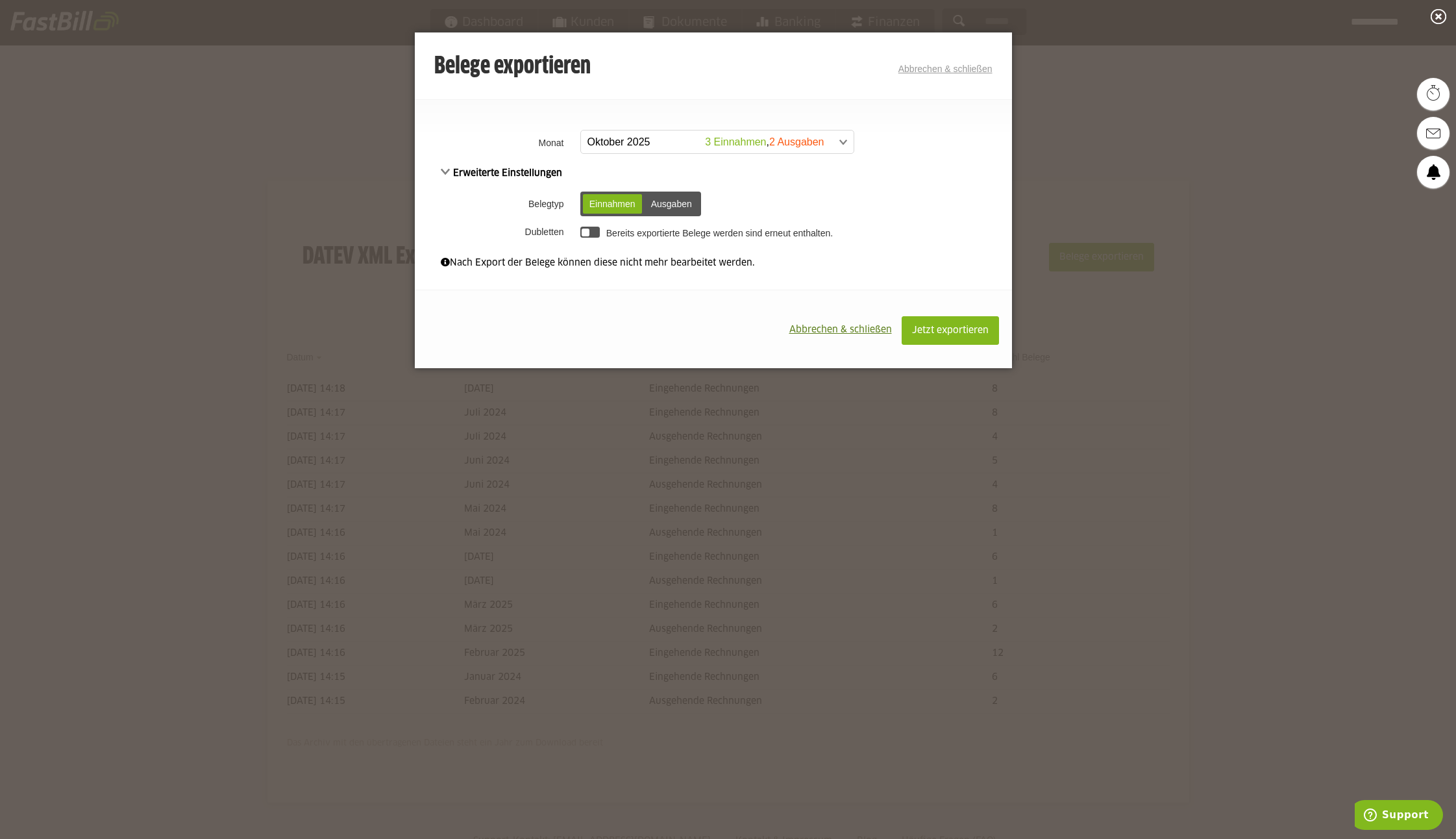
click at [609, 138] on span at bounding box center [710, 142] width 272 height 23
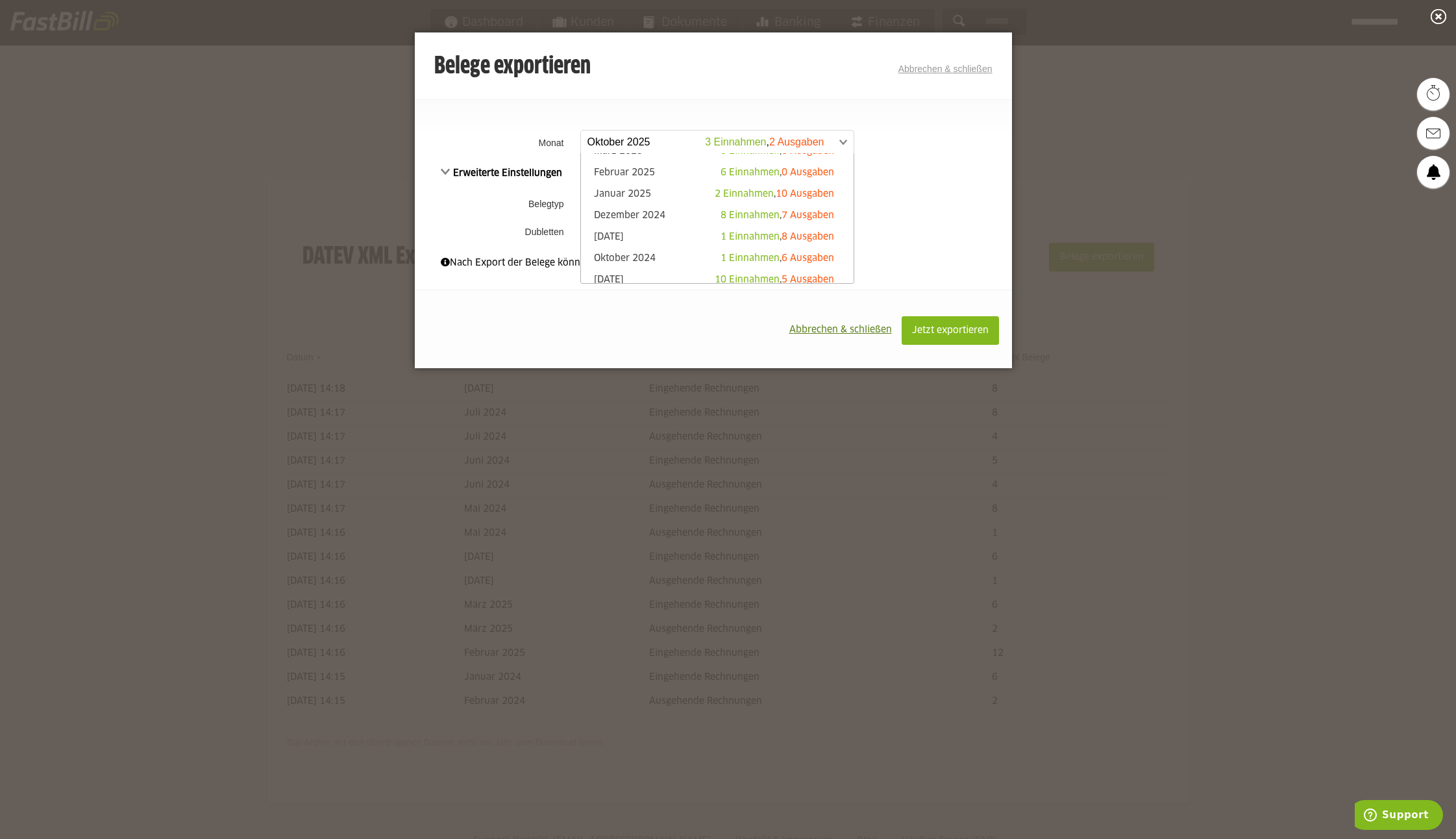
scroll to position [196, 0]
click at [624, 264] on link "[DATE] 0 Einnahmen , 8 Ausgaben" at bounding box center [717, 267] width 260 height 15
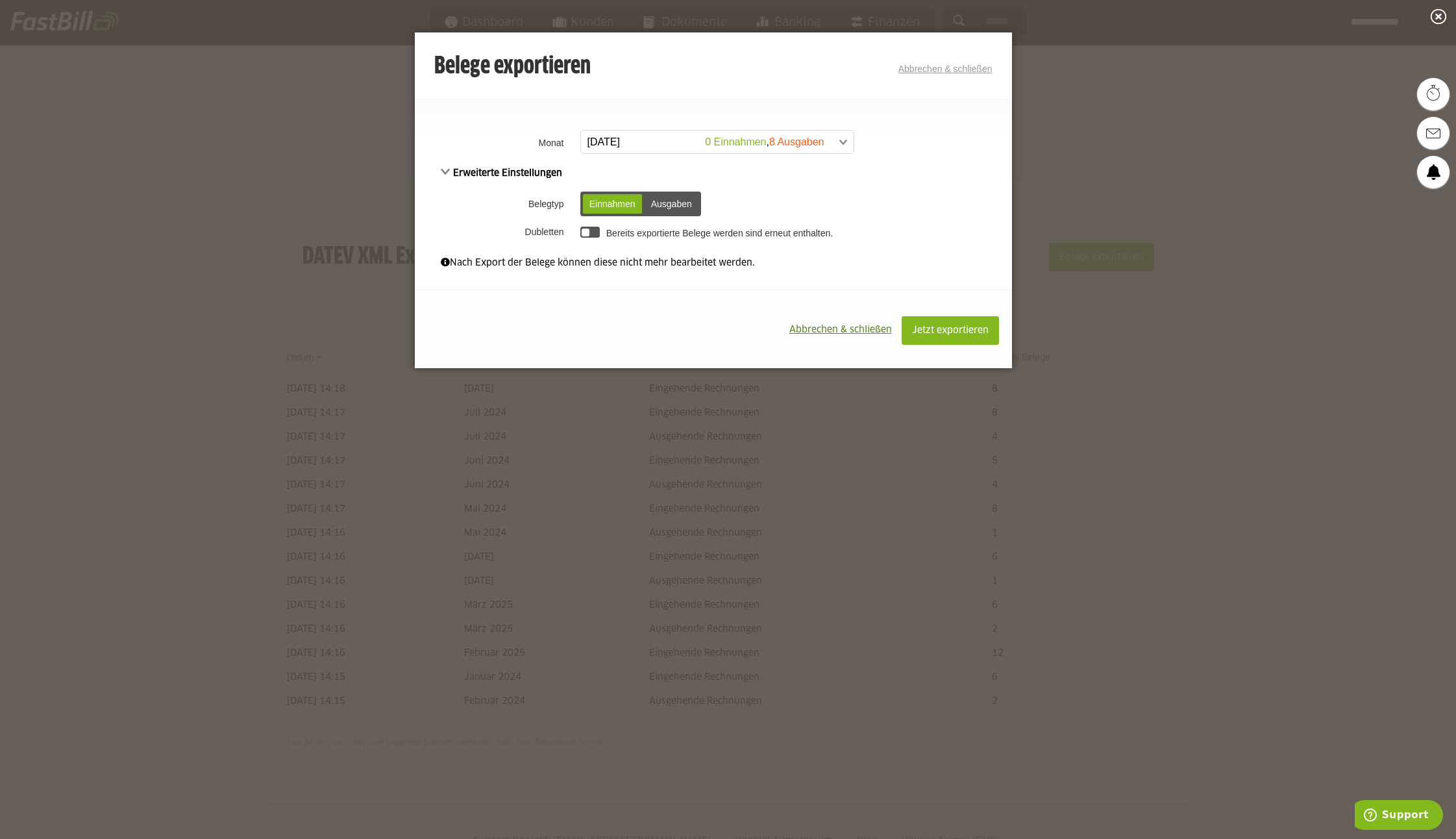
click at [601, 203] on div "Einnahmen" at bounding box center [612, 203] width 59 height 20
click at [939, 328] on span "Jetzt exportieren" at bounding box center [950, 331] width 76 height 9
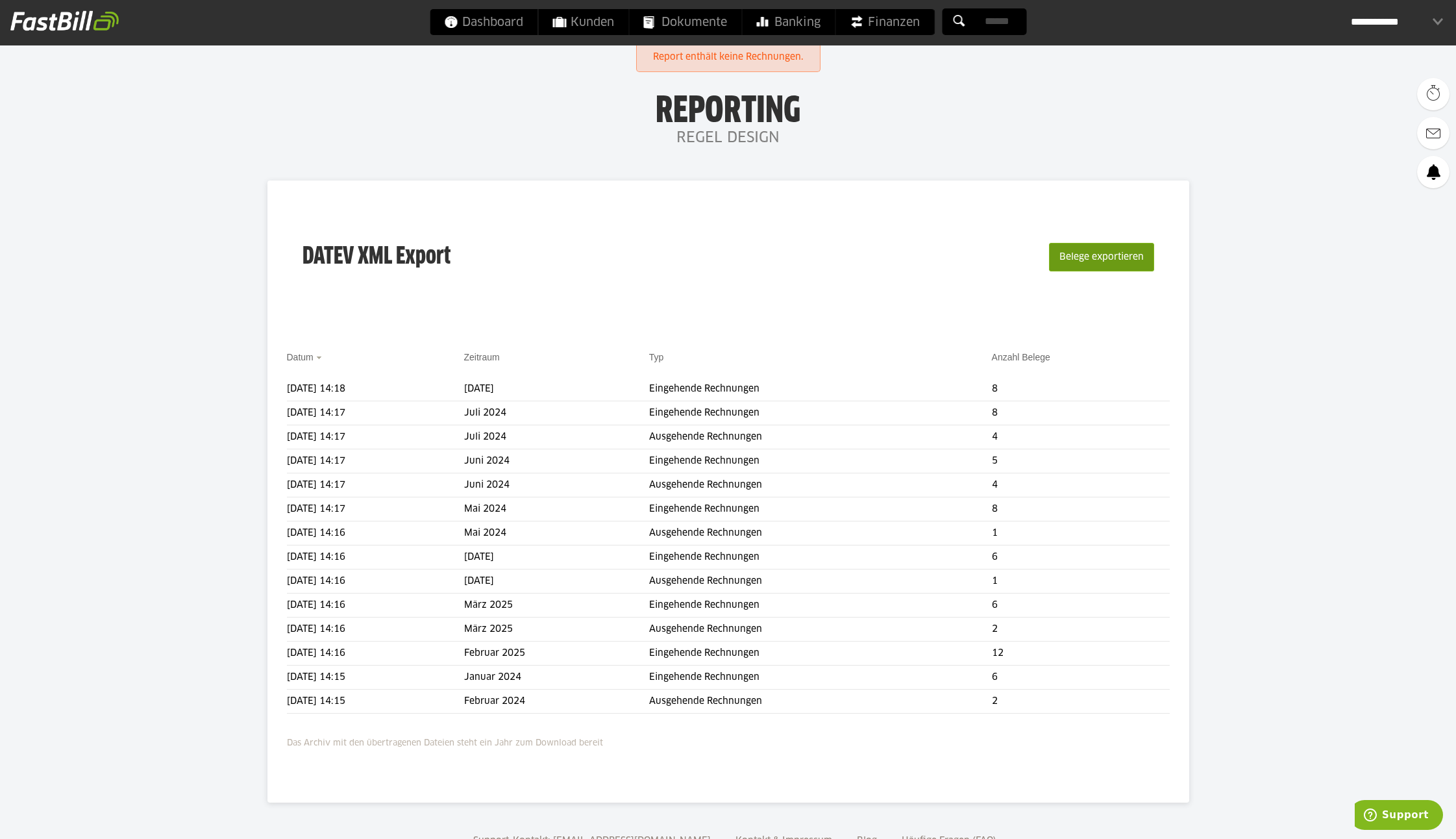
click at [1109, 254] on button "Belege exportieren" at bounding box center [1102, 256] width 105 height 28
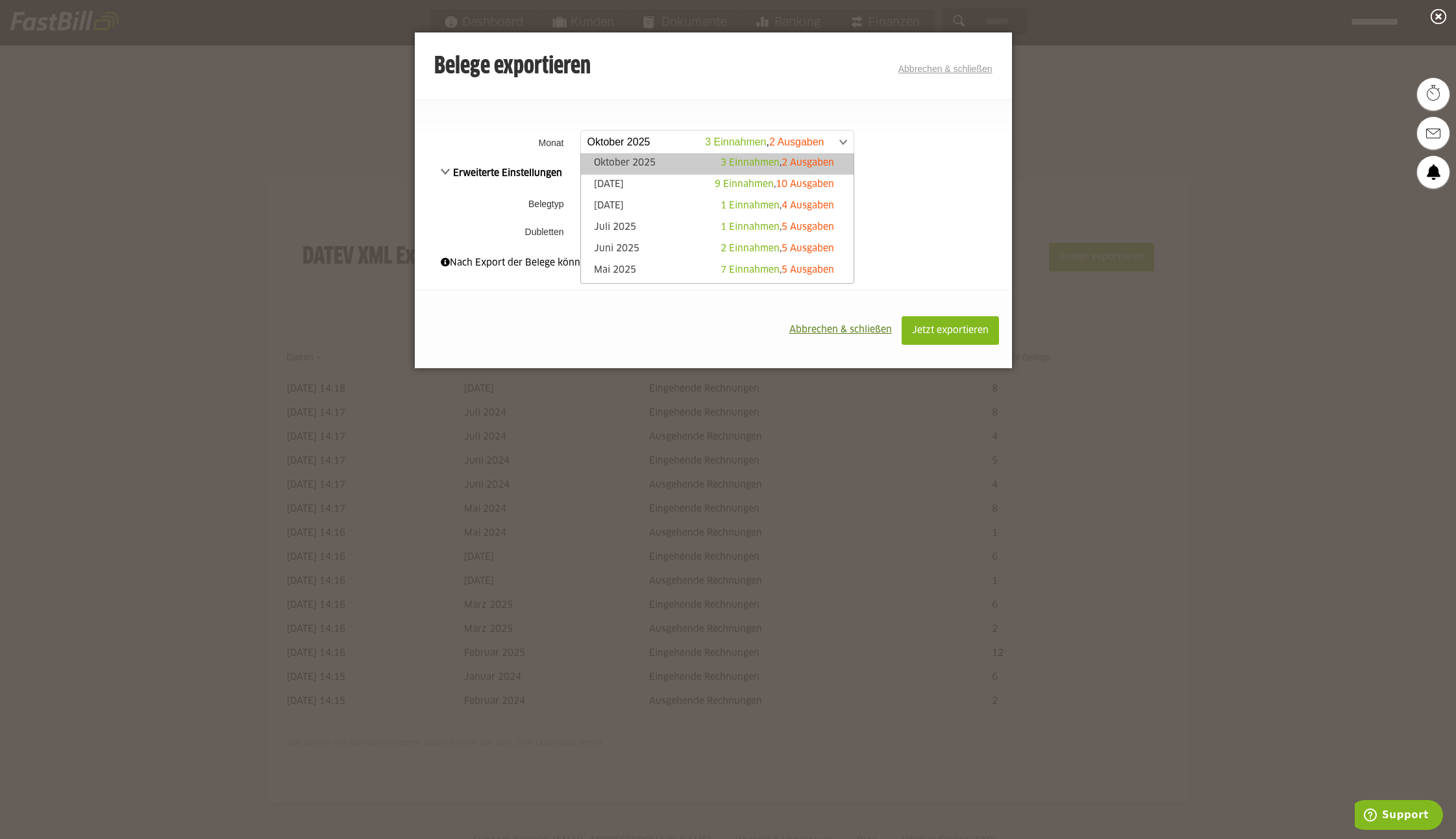
click at [633, 139] on span at bounding box center [710, 142] width 272 height 23
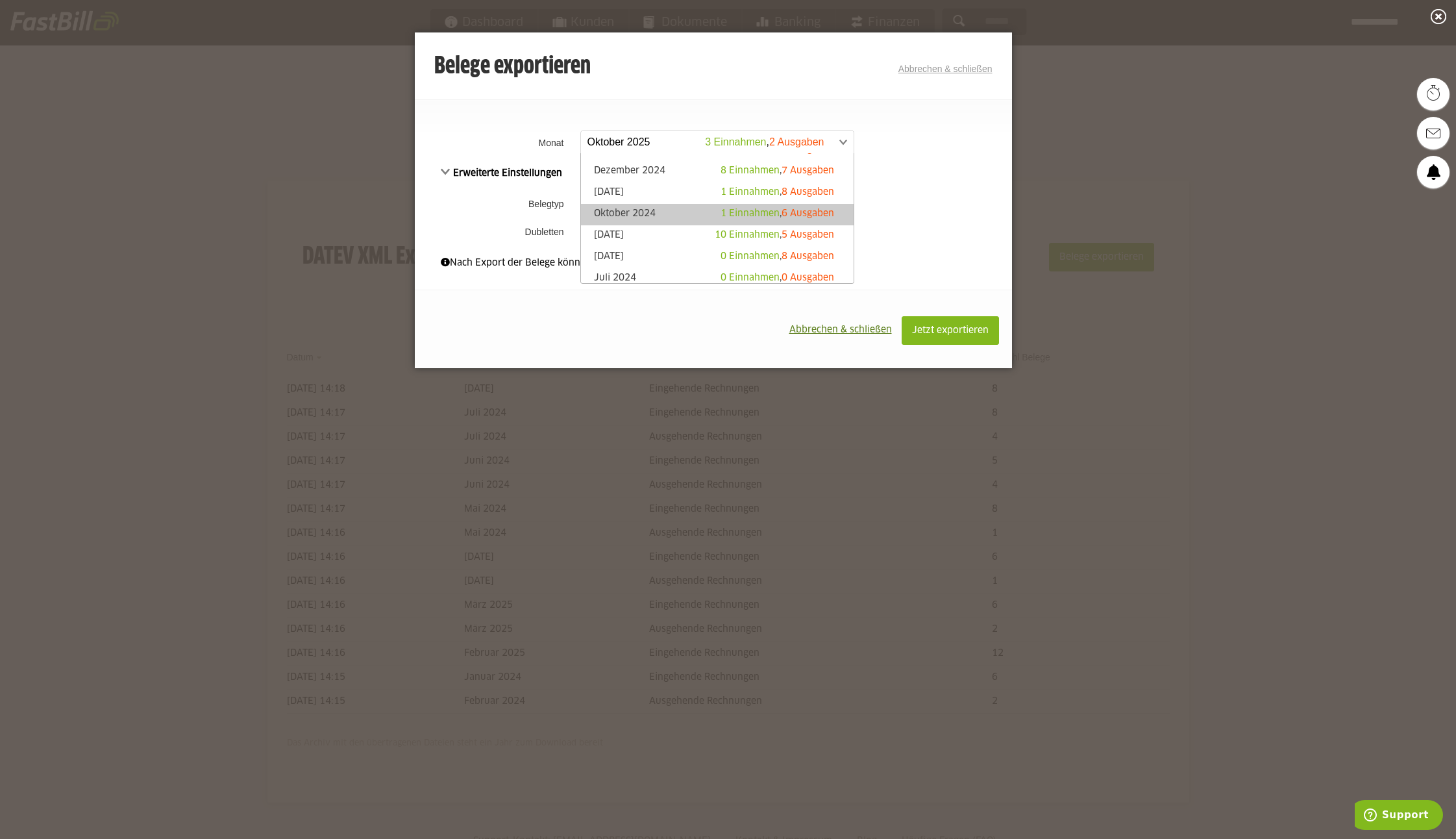
scroll to position [208, 0]
click at [670, 227] on link "[DATE] 10 Einnahmen , 5 Ausgaben" at bounding box center [717, 235] width 260 height 15
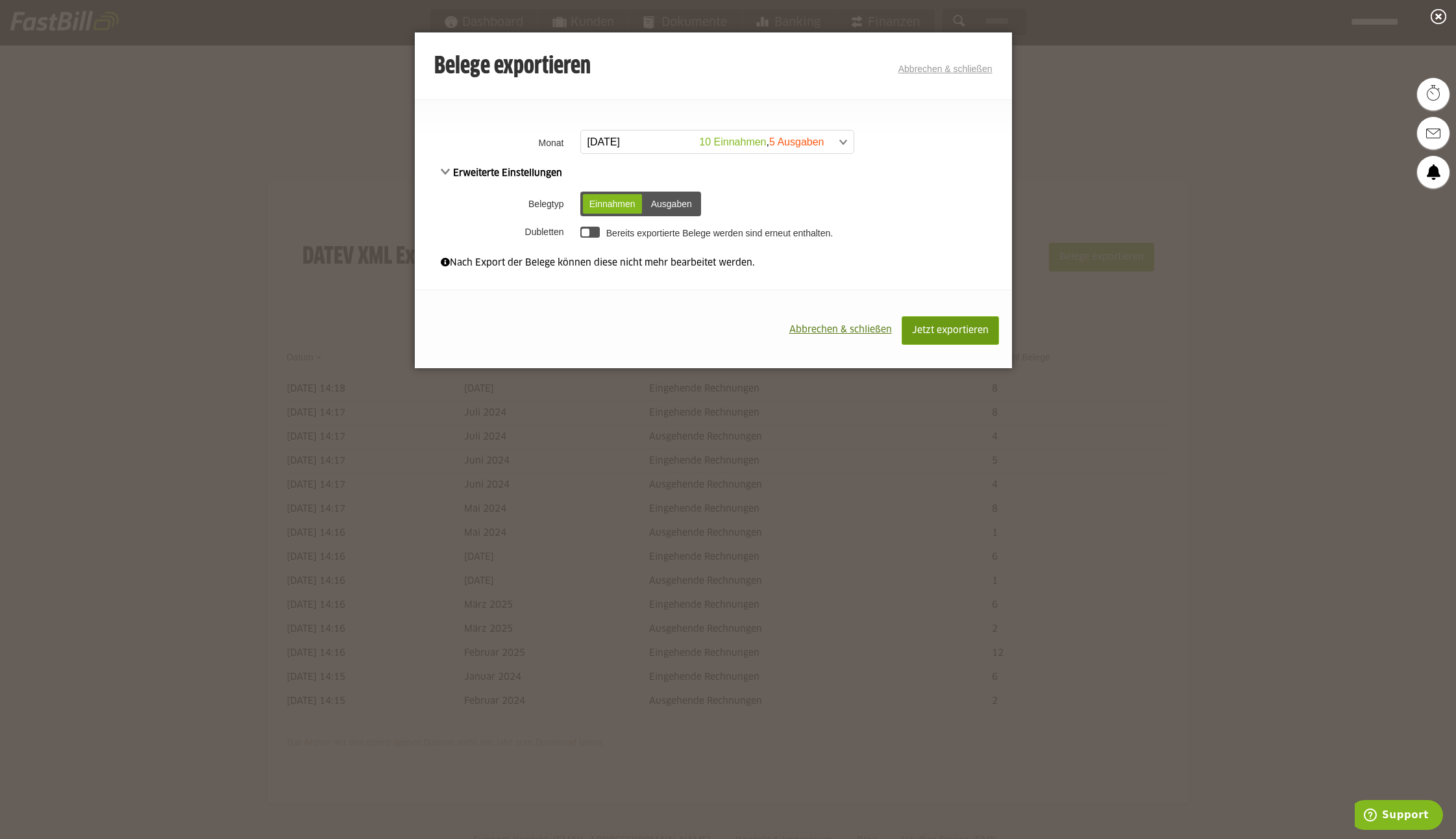
click at [953, 327] on span "Jetzt exportieren" at bounding box center [950, 331] width 76 height 9
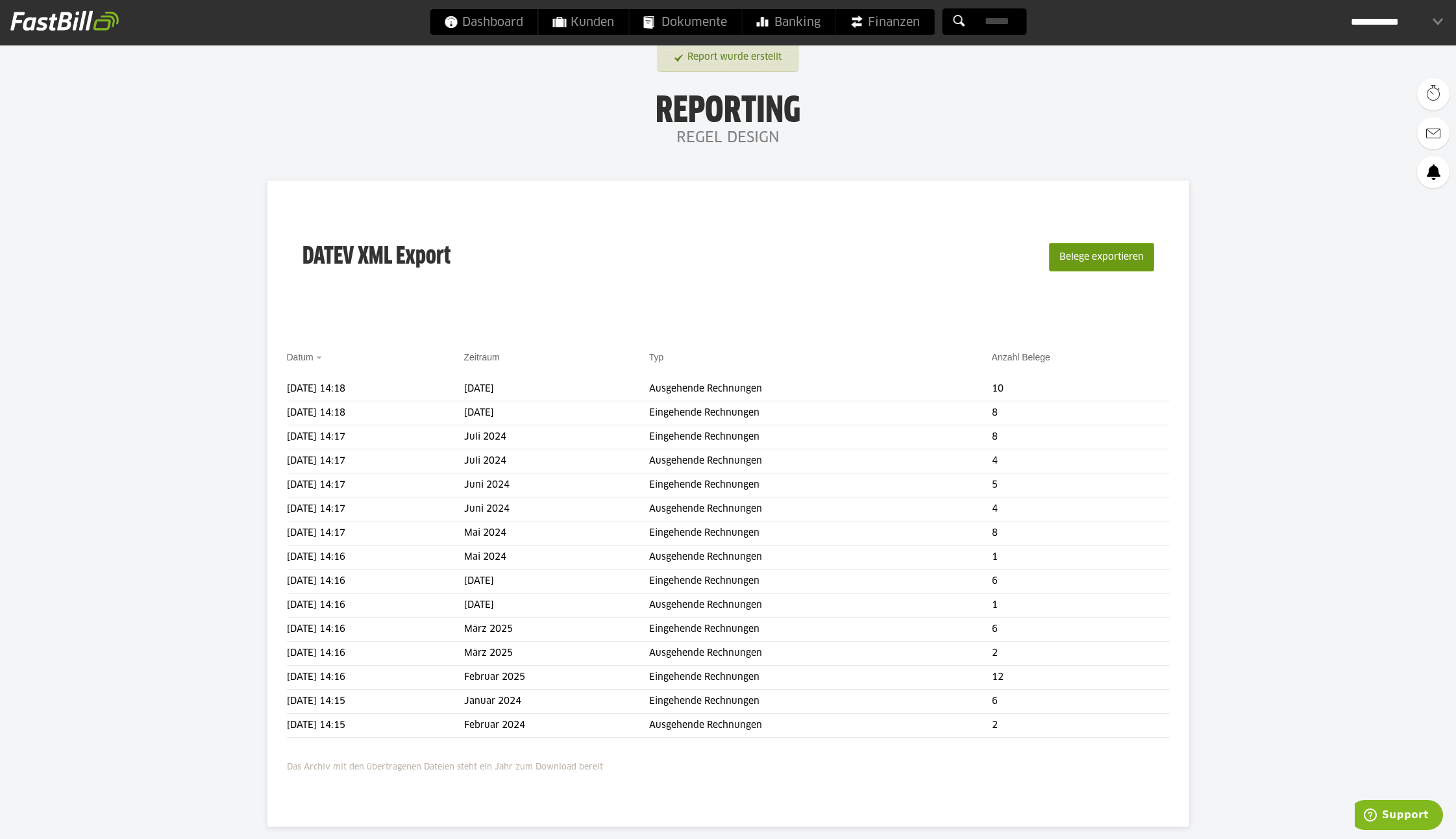
click at [1099, 259] on button "Belege exportieren" at bounding box center [1102, 256] width 105 height 28
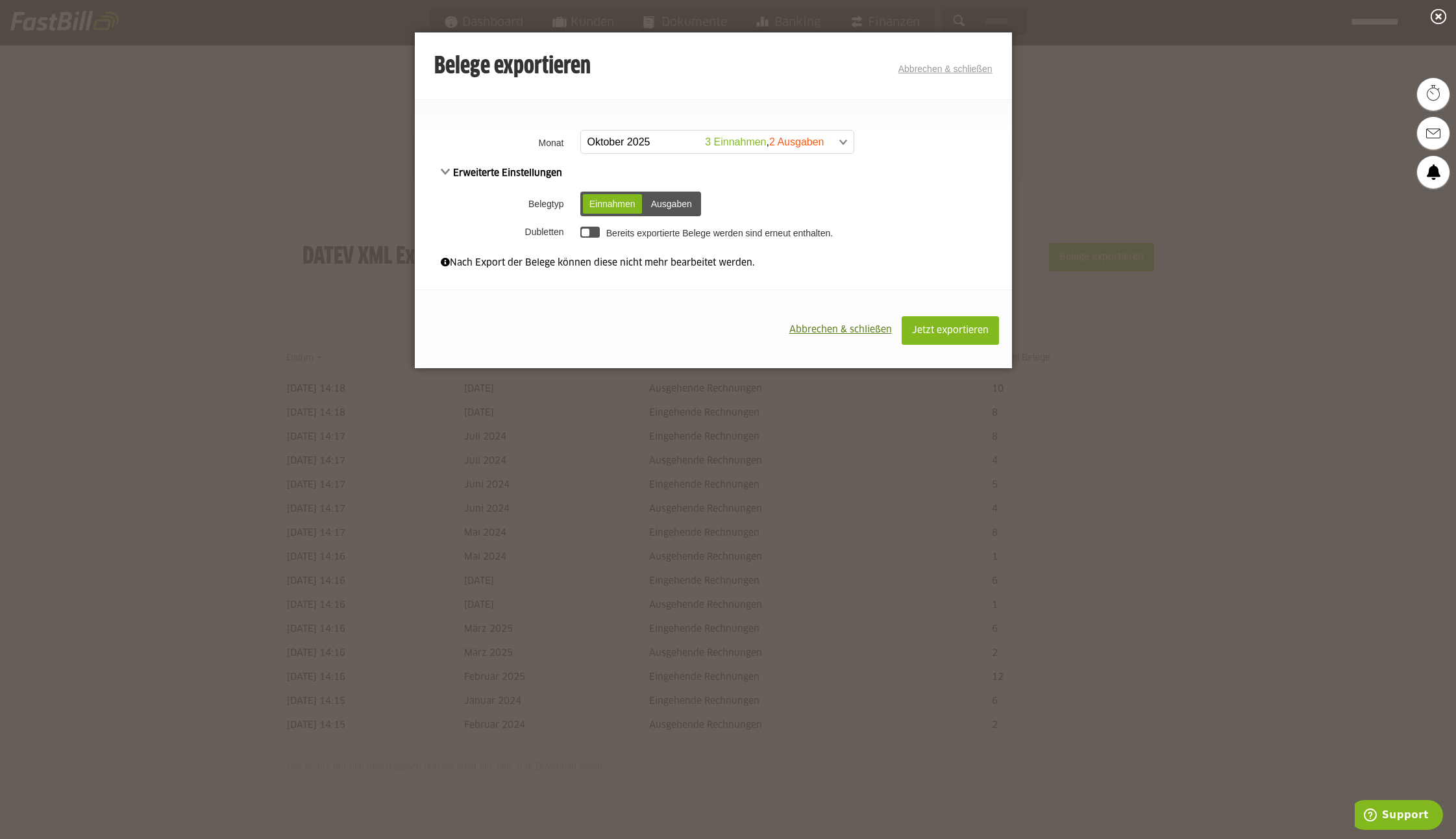
click at [640, 137] on span at bounding box center [710, 142] width 272 height 23
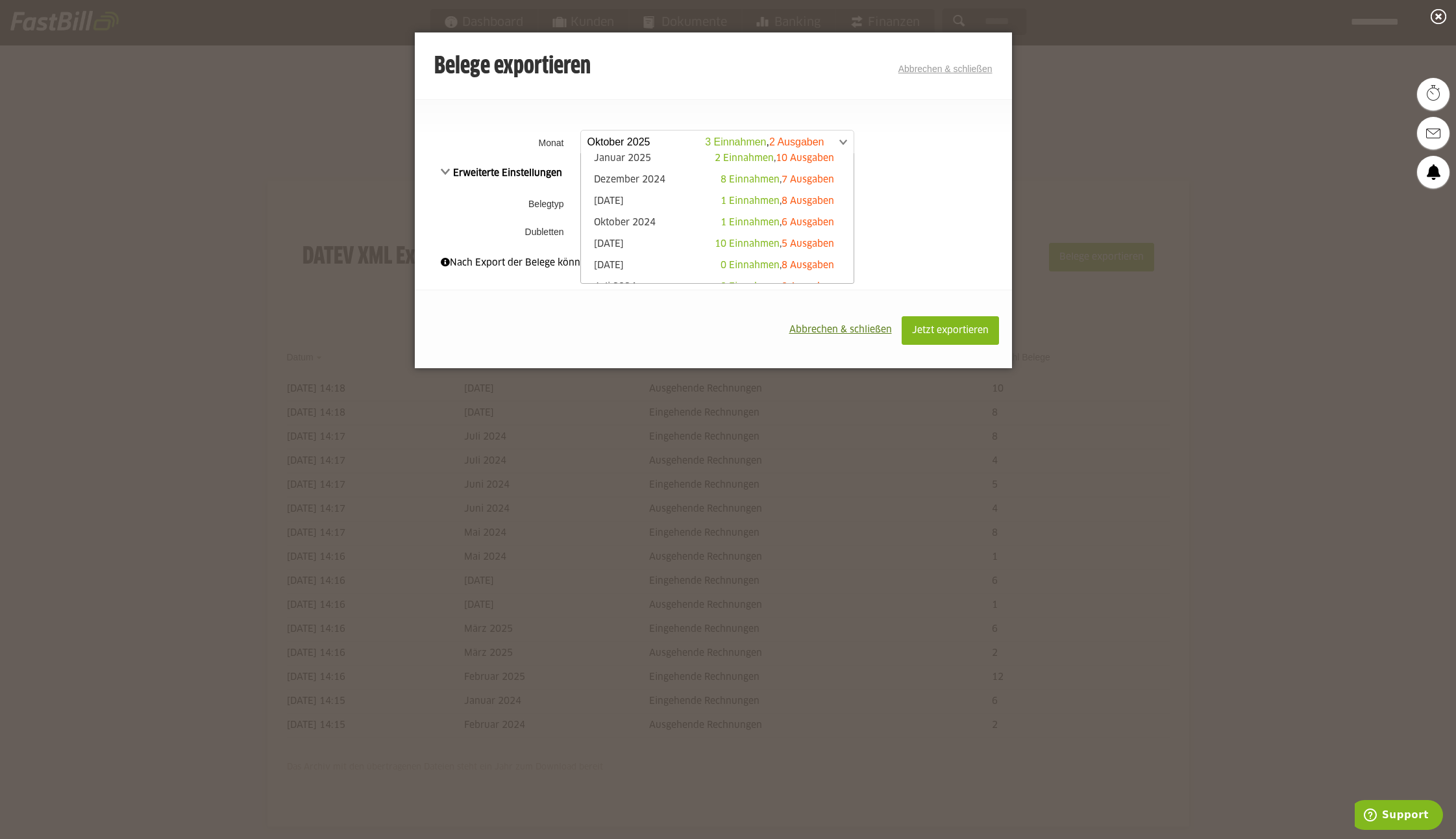
scroll to position [199, 0]
click at [659, 237] on link "[DATE] 10 Einnahmen , 5 Ausgaben" at bounding box center [717, 243] width 260 height 15
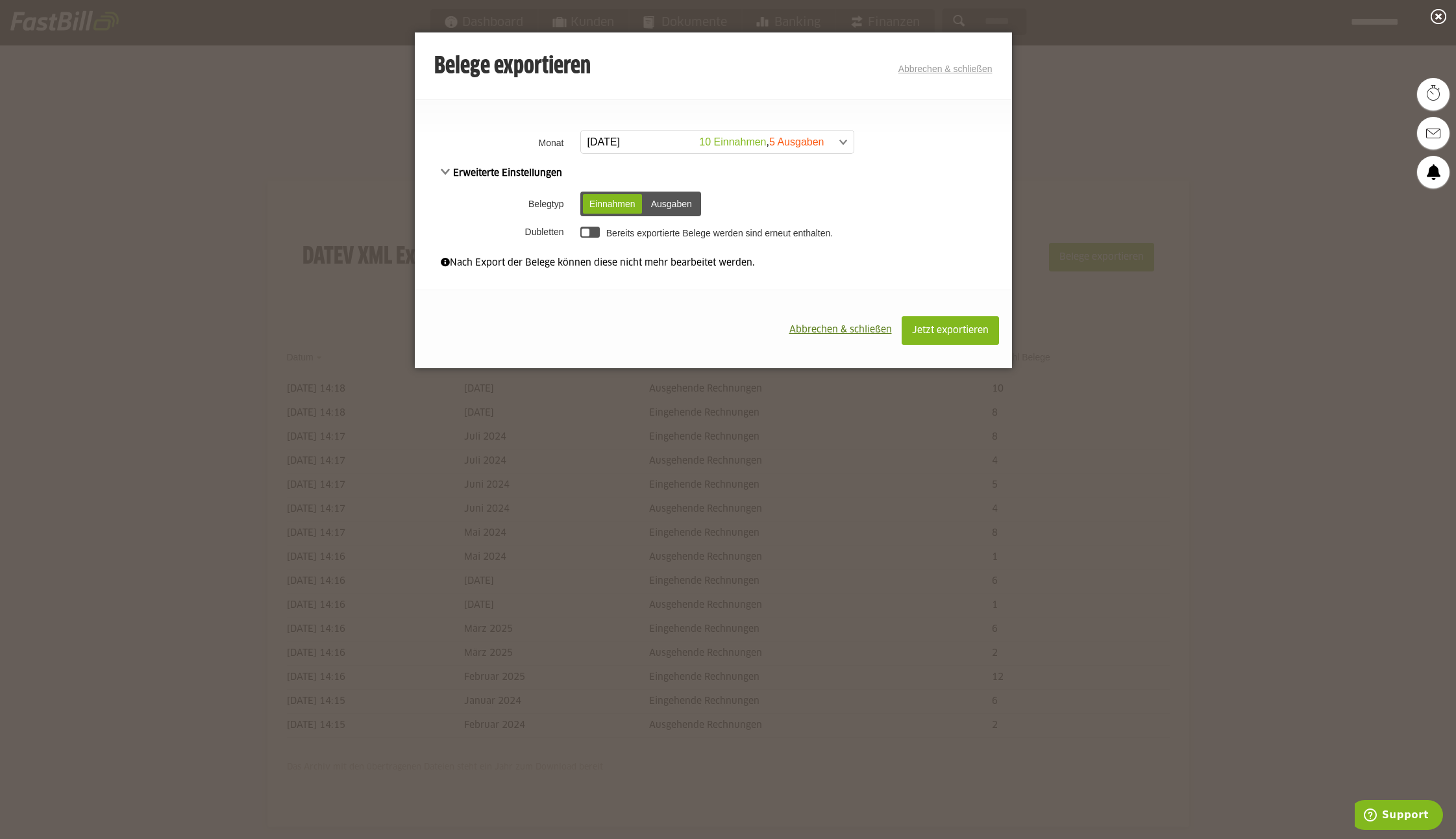
click at [676, 205] on div "Ausgaben" at bounding box center [672, 203] width 54 height 20
click at [946, 334] on span "Jetzt exportieren" at bounding box center [950, 331] width 76 height 9
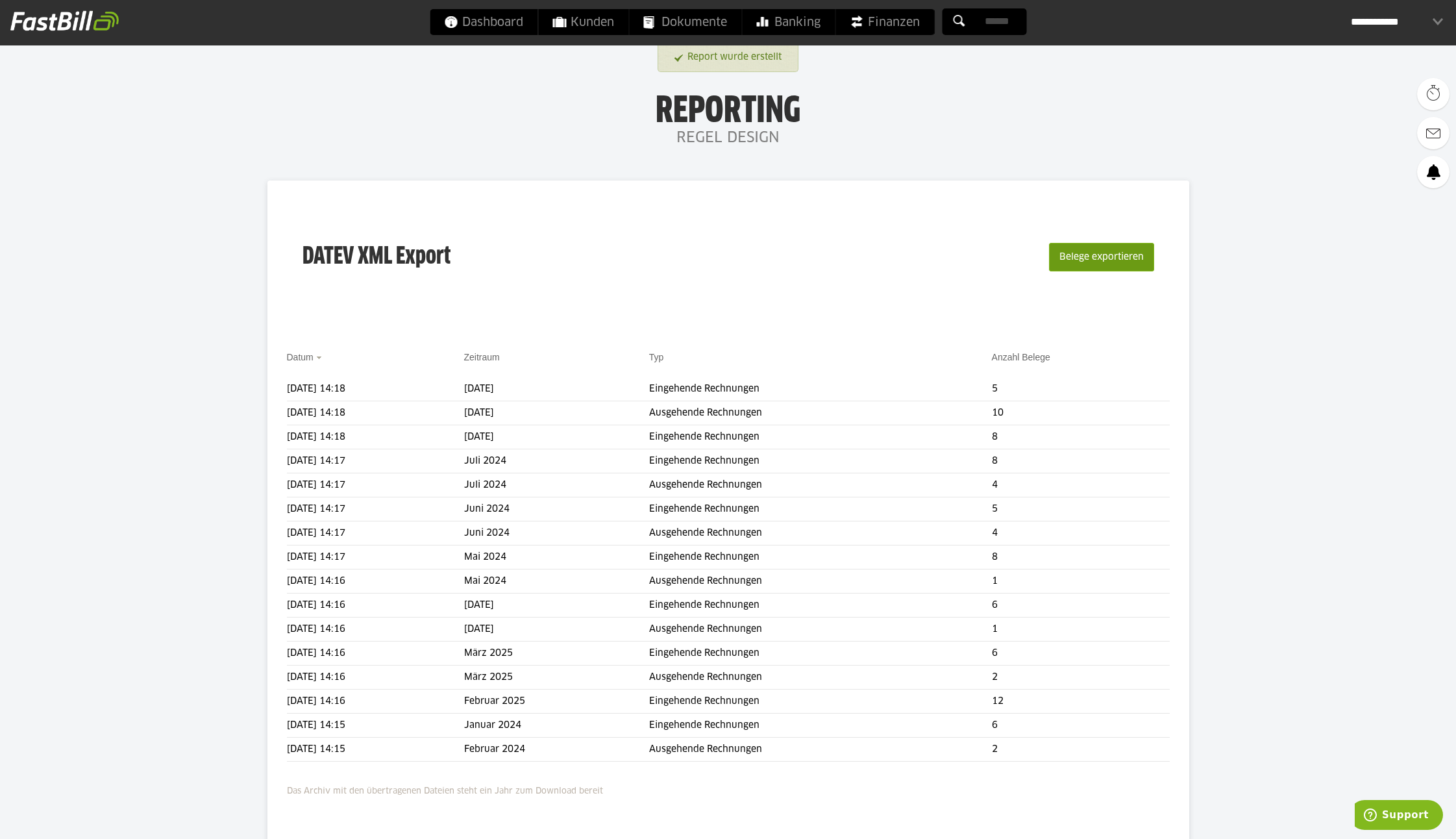
click at [1111, 260] on button "Belege exportieren" at bounding box center [1102, 256] width 105 height 28
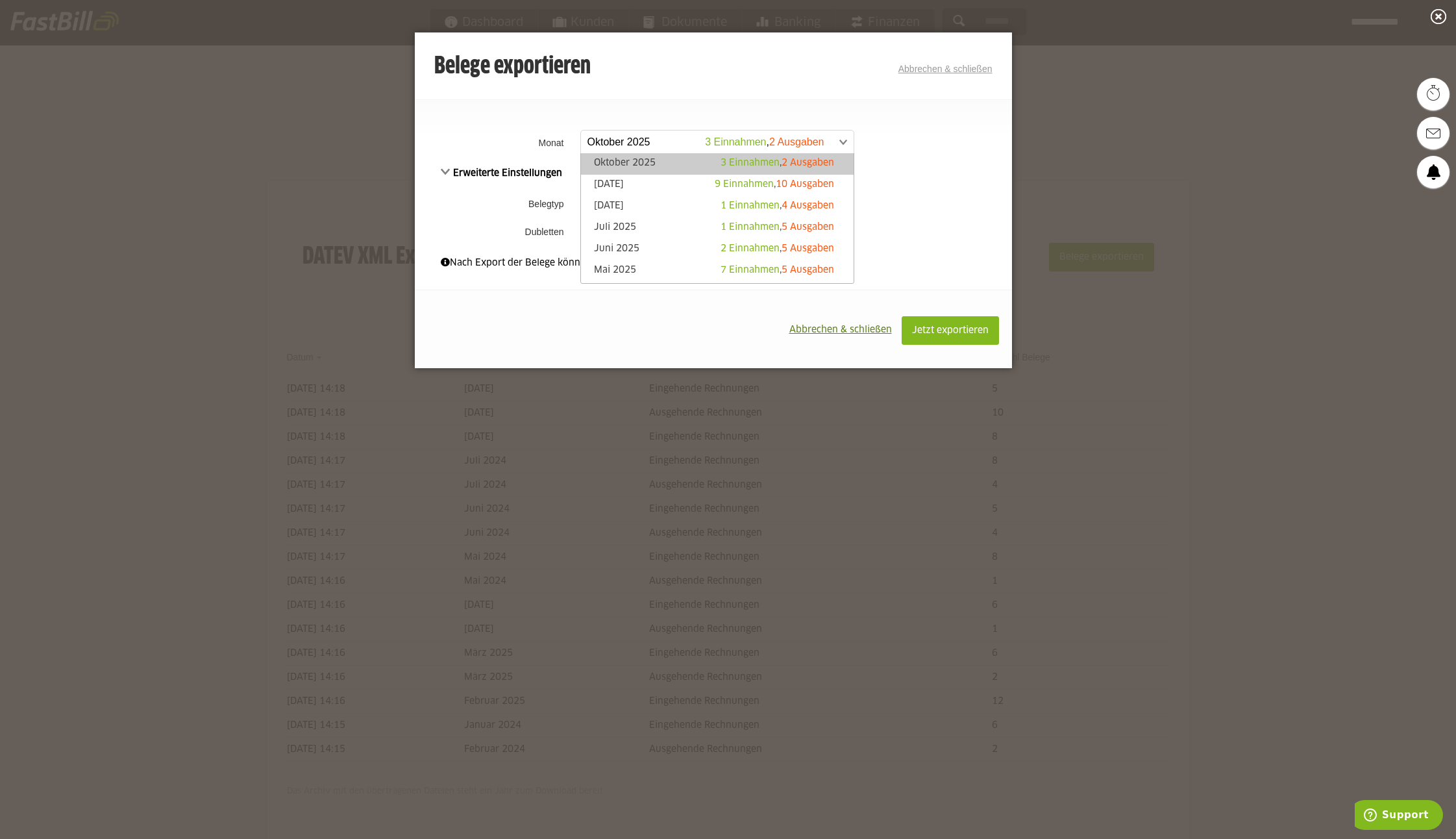
click at [627, 143] on span at bounding box center [710, 142] width 272 height 23
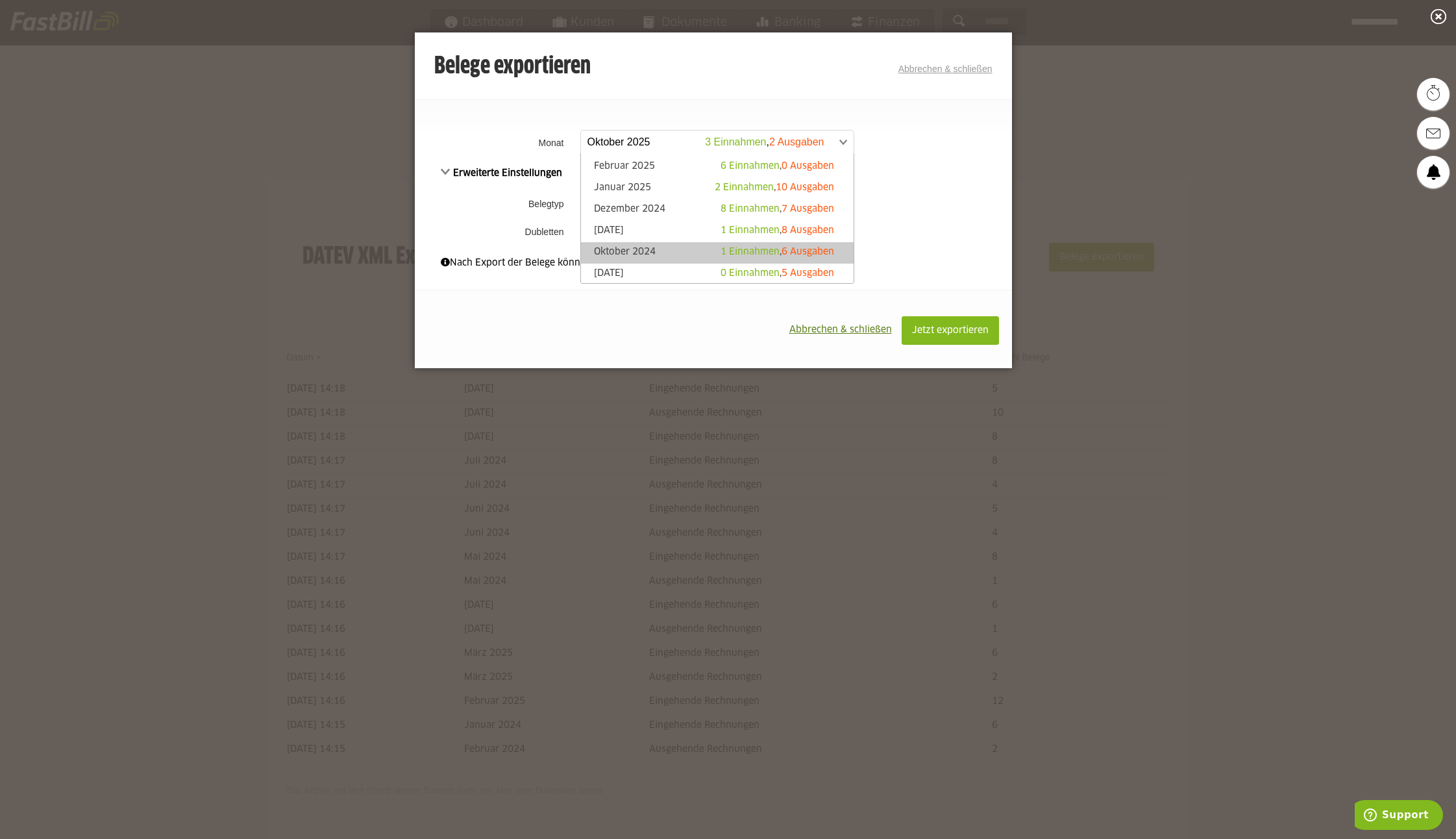
click at [654, 248] on link "Oktober 2024 1 Einnahmen , 6 Ausgaben" at bounding box center [717, 253] width 260 height 15
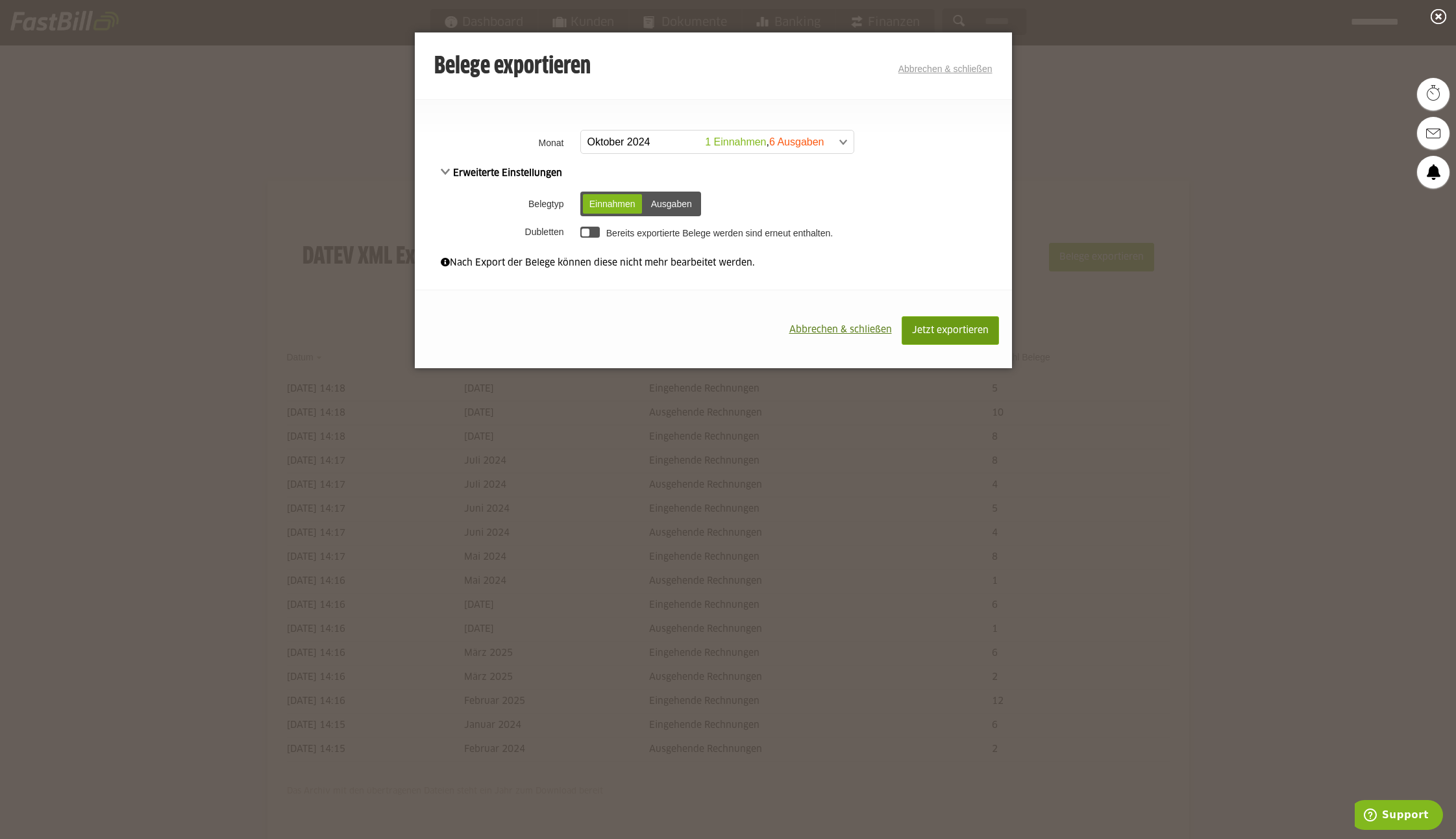
click at [963, 327] on span "Jetzt exportieren" at bounding box center [950, 331] width 76 height 9
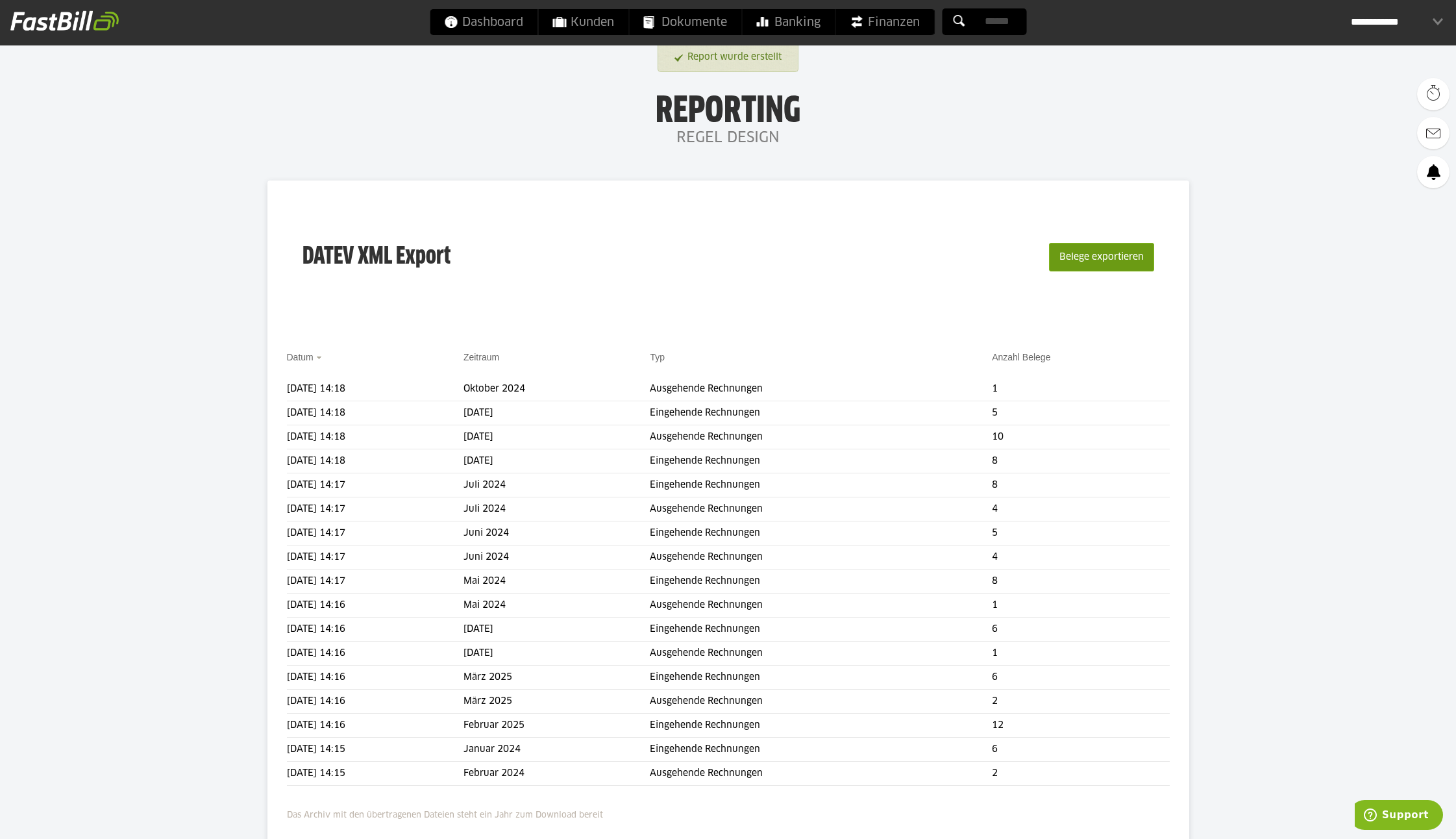
click at [1118, 259] on button "Belege exportieren" at bounding box center [1102, 256] width 105 height 28
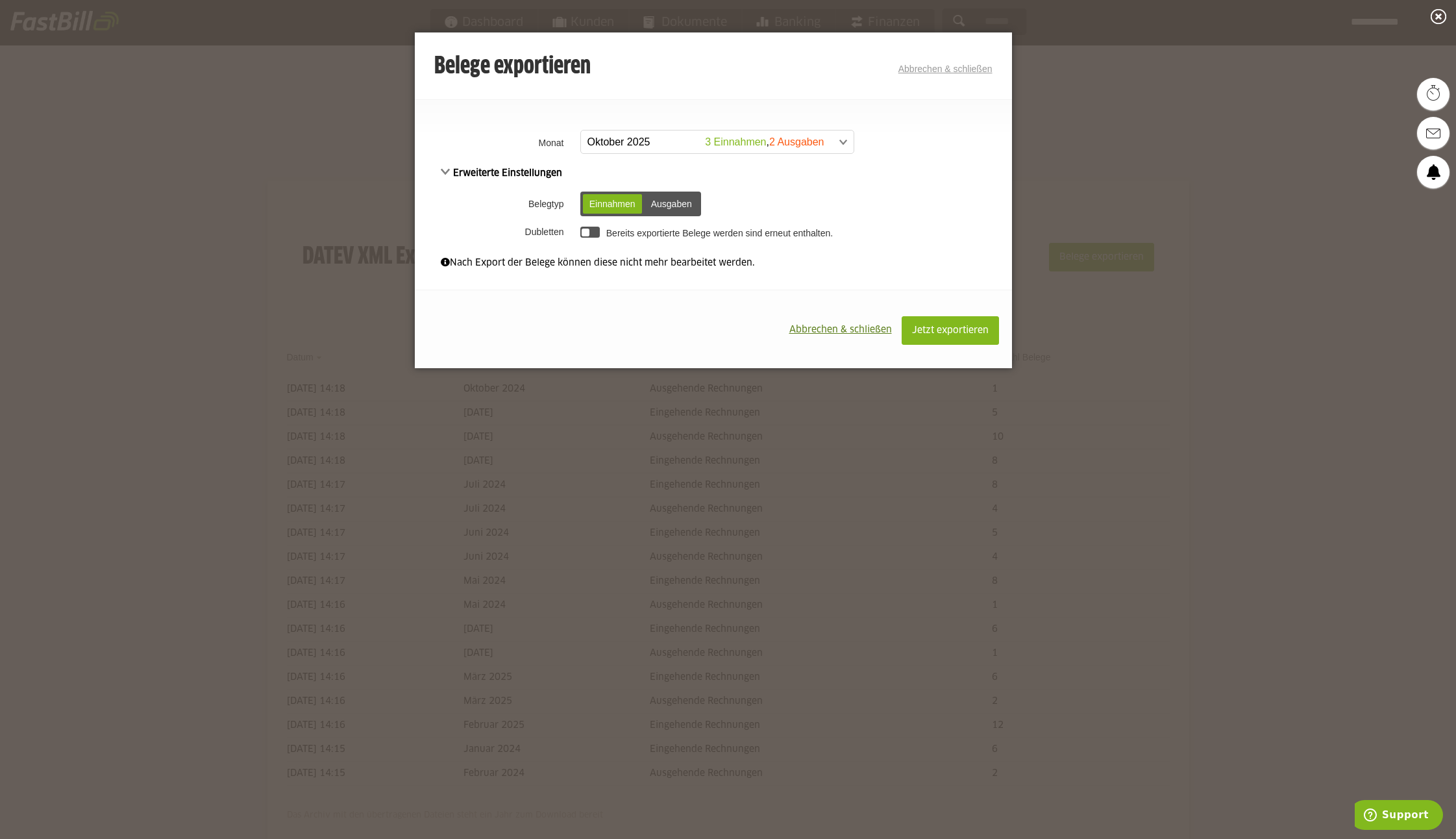
click at [622, 137] on span at bounding box center [710, 142] width 272 height 23
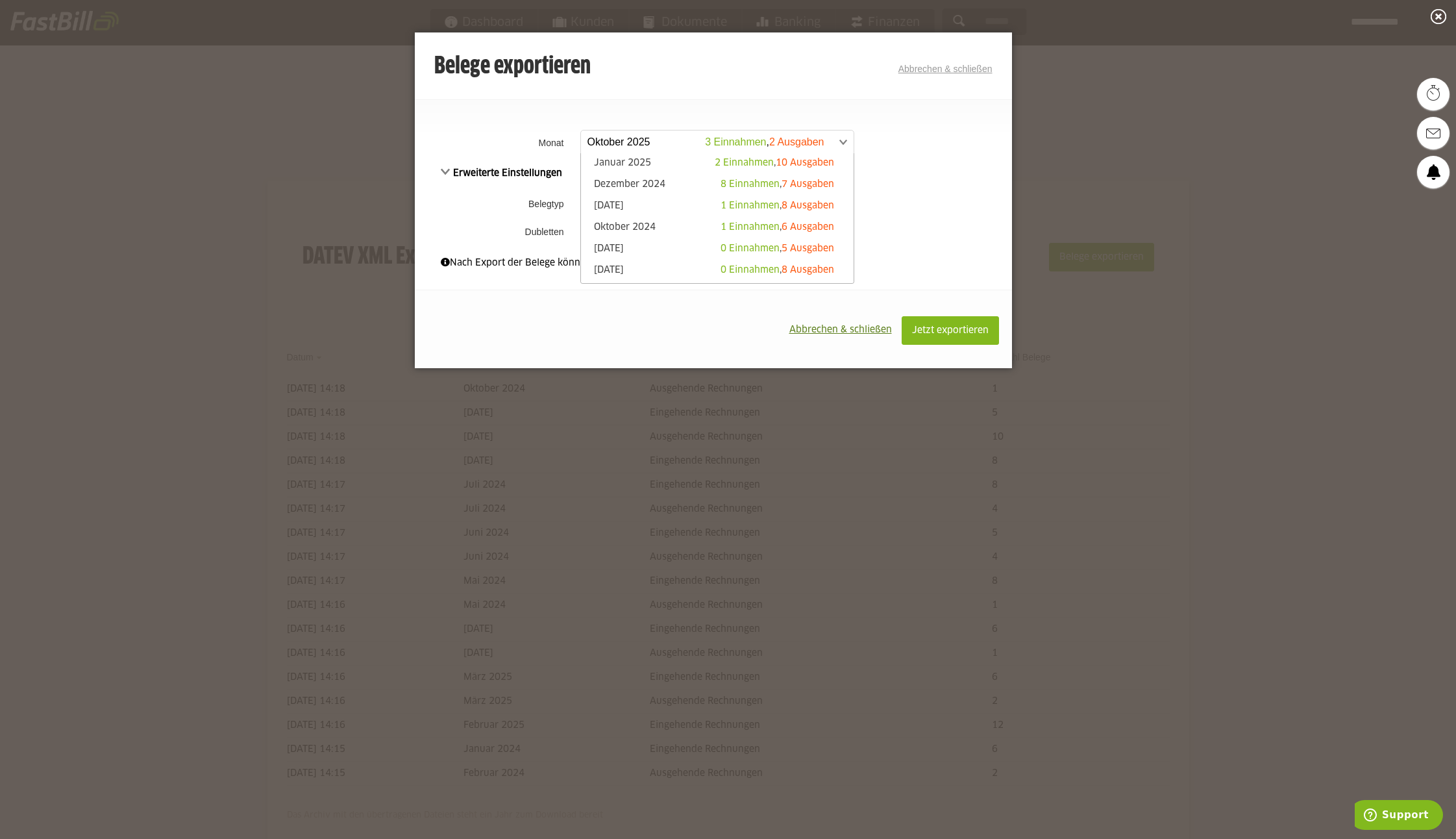
scroll to position [206, 0]
click at [640, 211] on link "Oktober 2024 1 Einnahmen , 6 Ausgaben" at bounding box center [717, 216] width 260 height 15
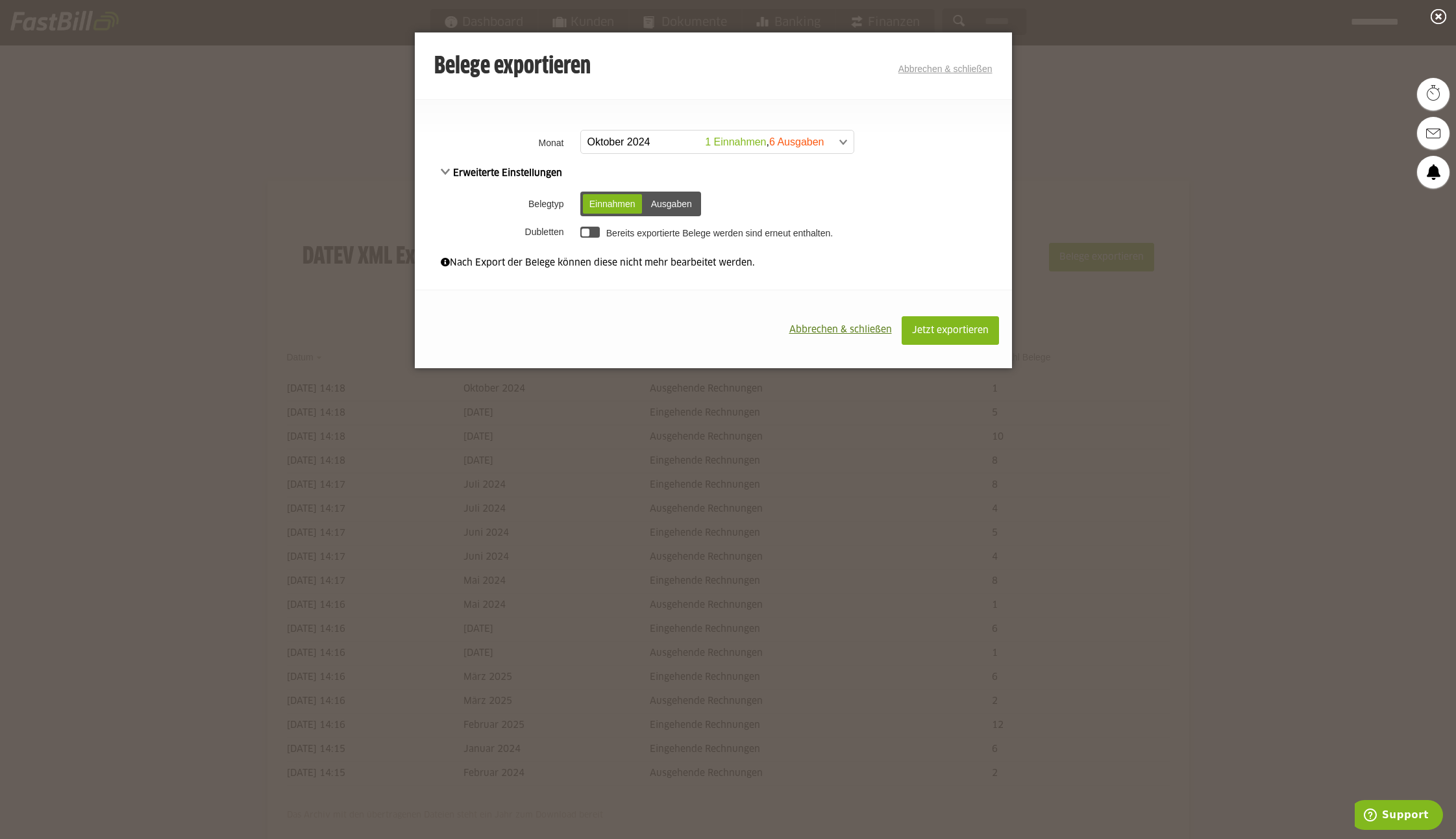
click at [667, 205] on div "Ausgaben" at bounding box center [672, 203] width 54 height 20
click at [967, 332] on span "Jetzt exportieren" at bounding box center [950, 331] width 76 height 9
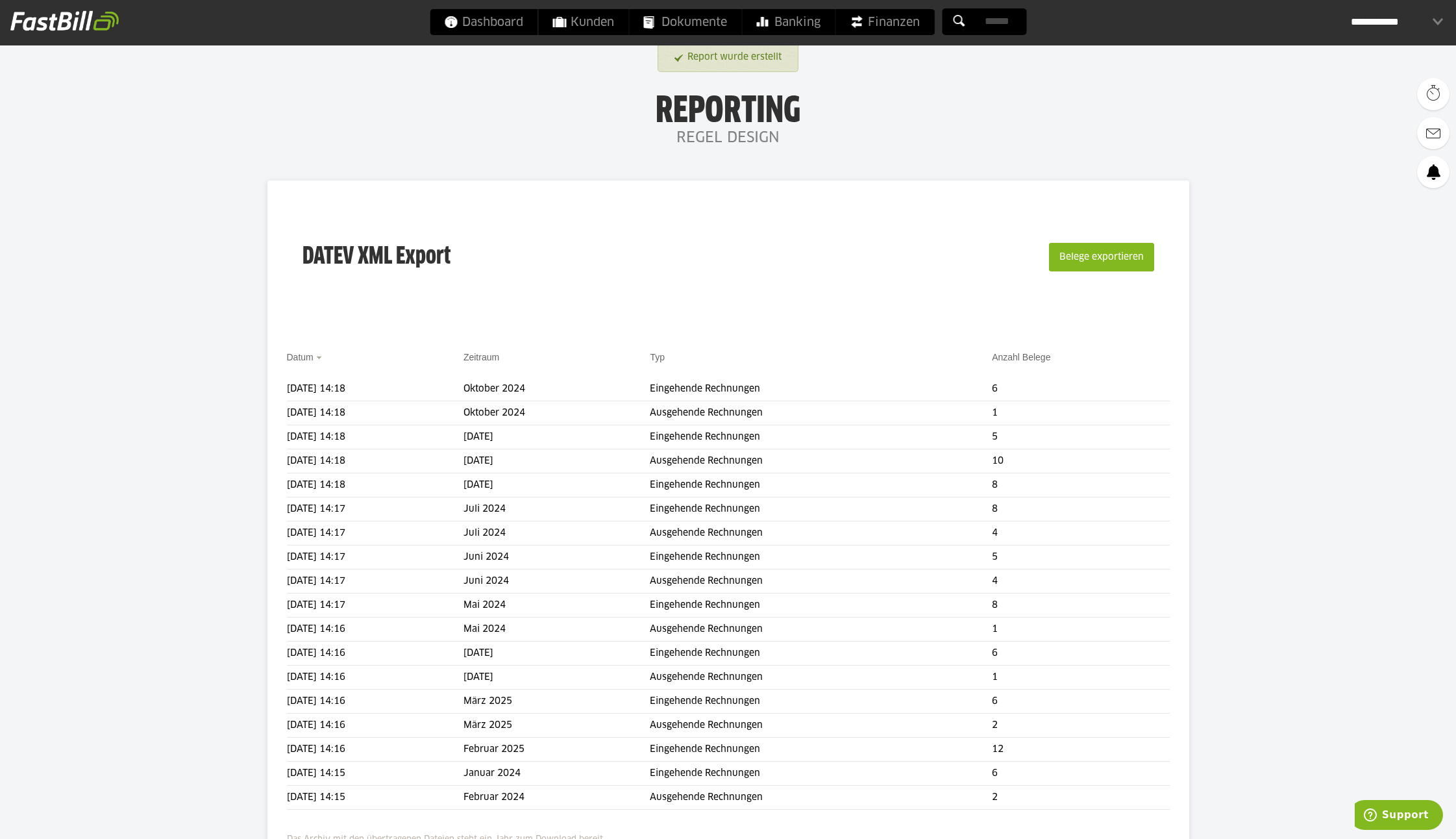
click at [1099, 257] on button "Belege exportieren" at bounding box center [1102, 256] width 105 height 28
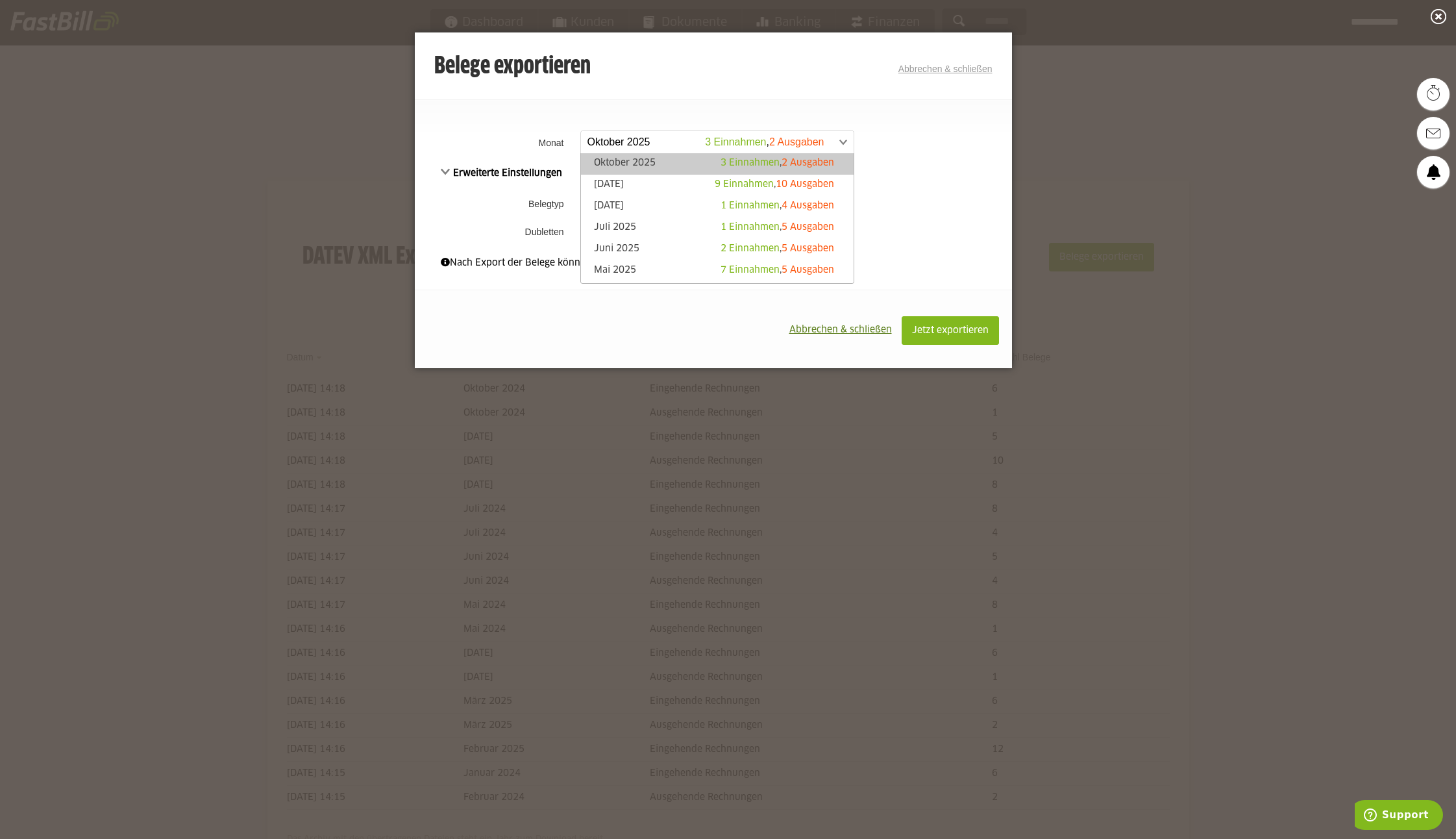
click at [617, 142] on span at bounding box center [710, 142] width 272 height 23
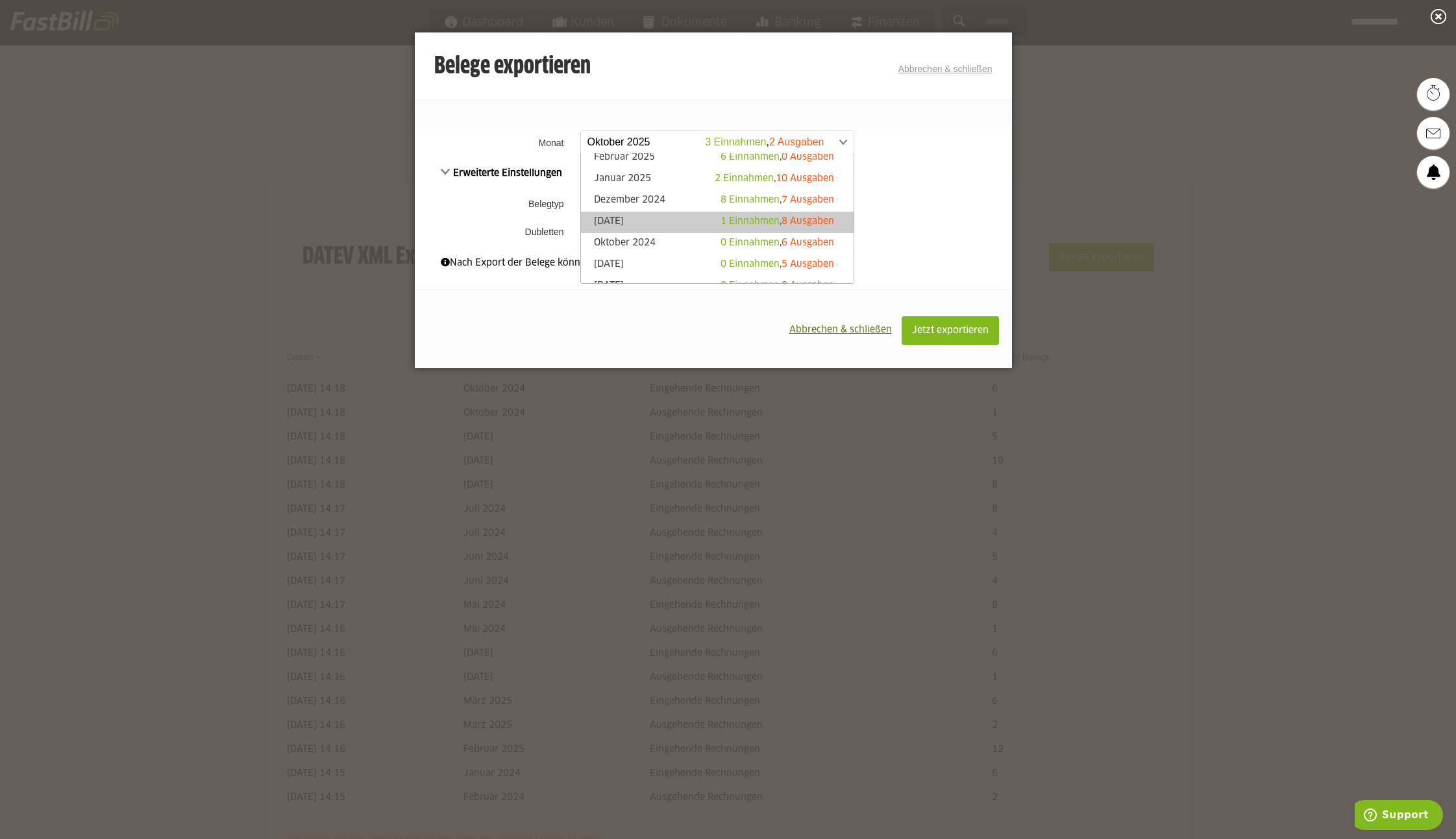
click at [630, 218] on link "November 2024 1 Einnahmen , 8 Ausgaben" at bounding box center [717, 222] width 260 height 15
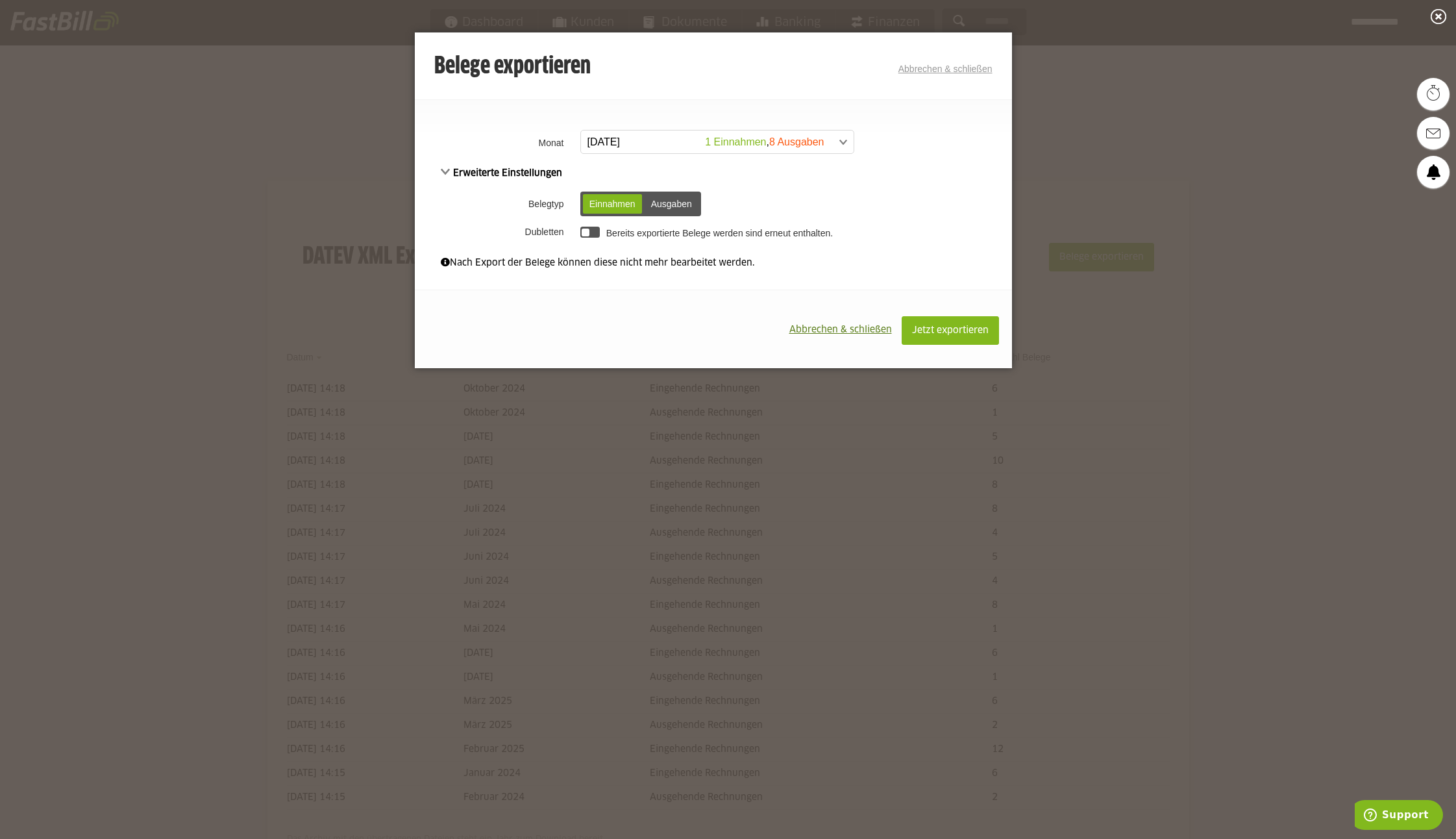
click at [603, 200] on div "Einnahmen" at bounding box center [612, 203] width 59 height 20
click at [937, 335] on span "Jetzt exportieren" at bounding box center [950, 331] width 76 height 9
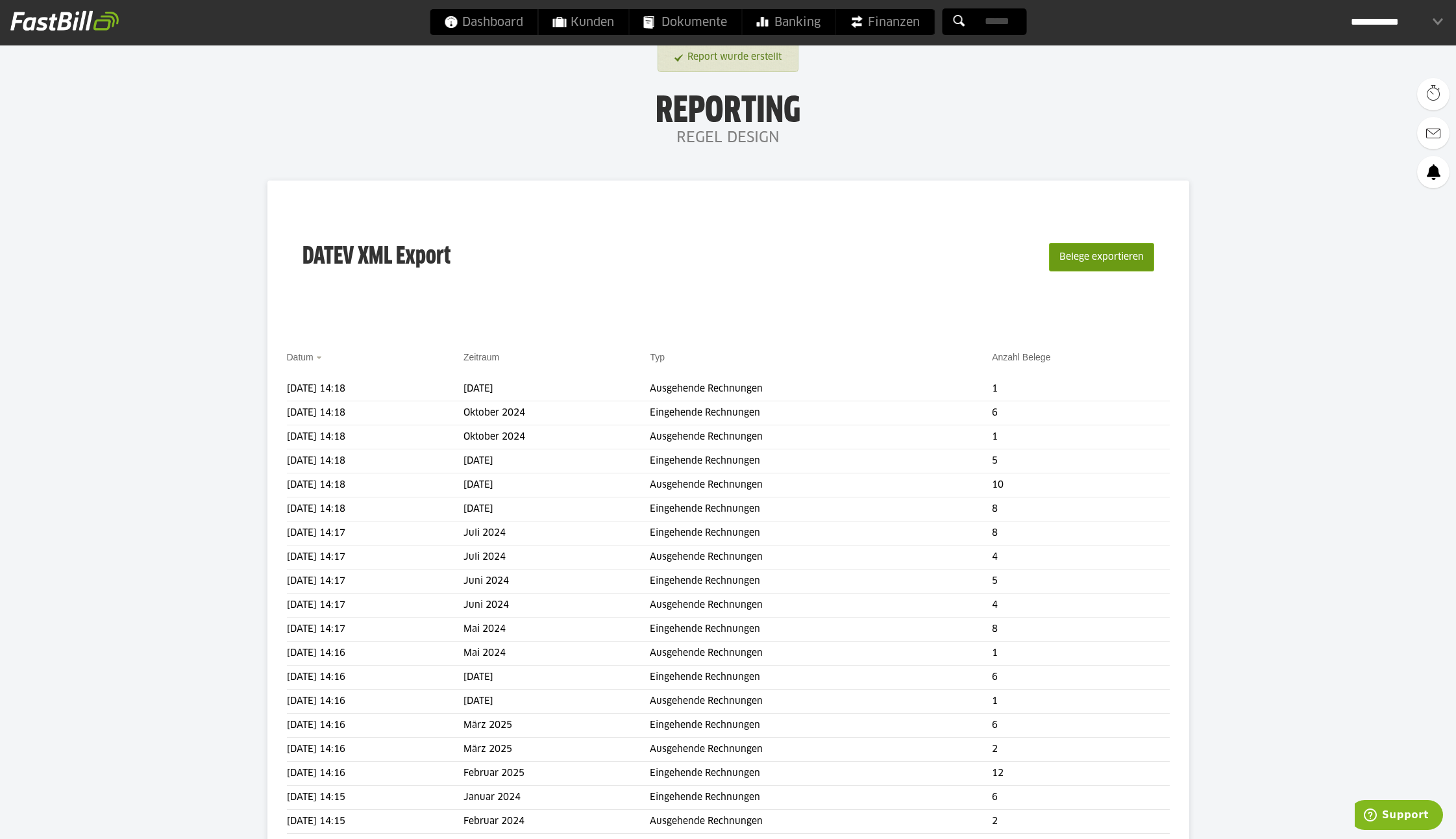
click at [1091, 259] on button "Belege exportieren" at bounding box center [1102, 256] width 105 height 28
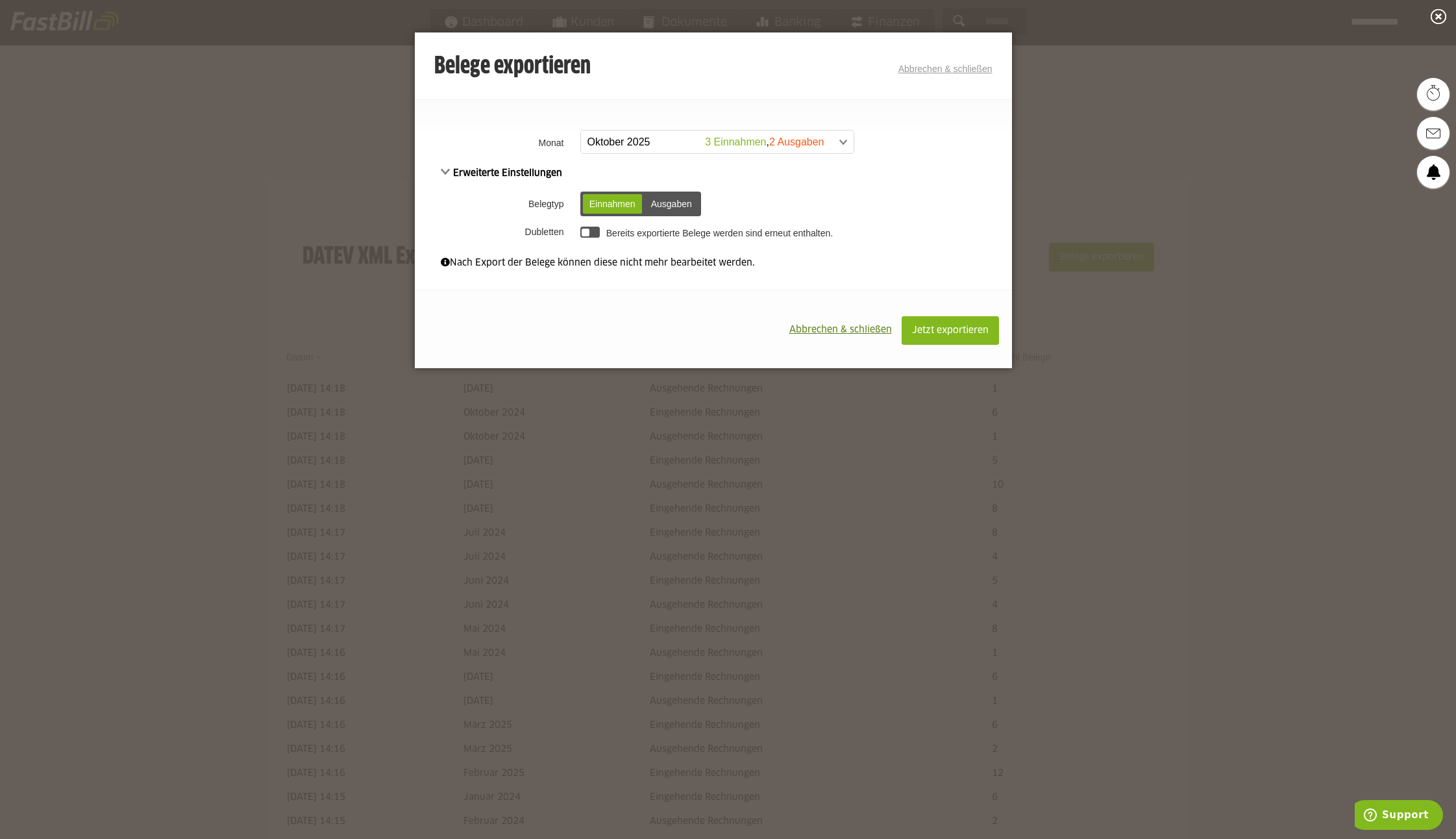
click at [606, 148] on span at bounding box center [710, 142] width 272 height 23
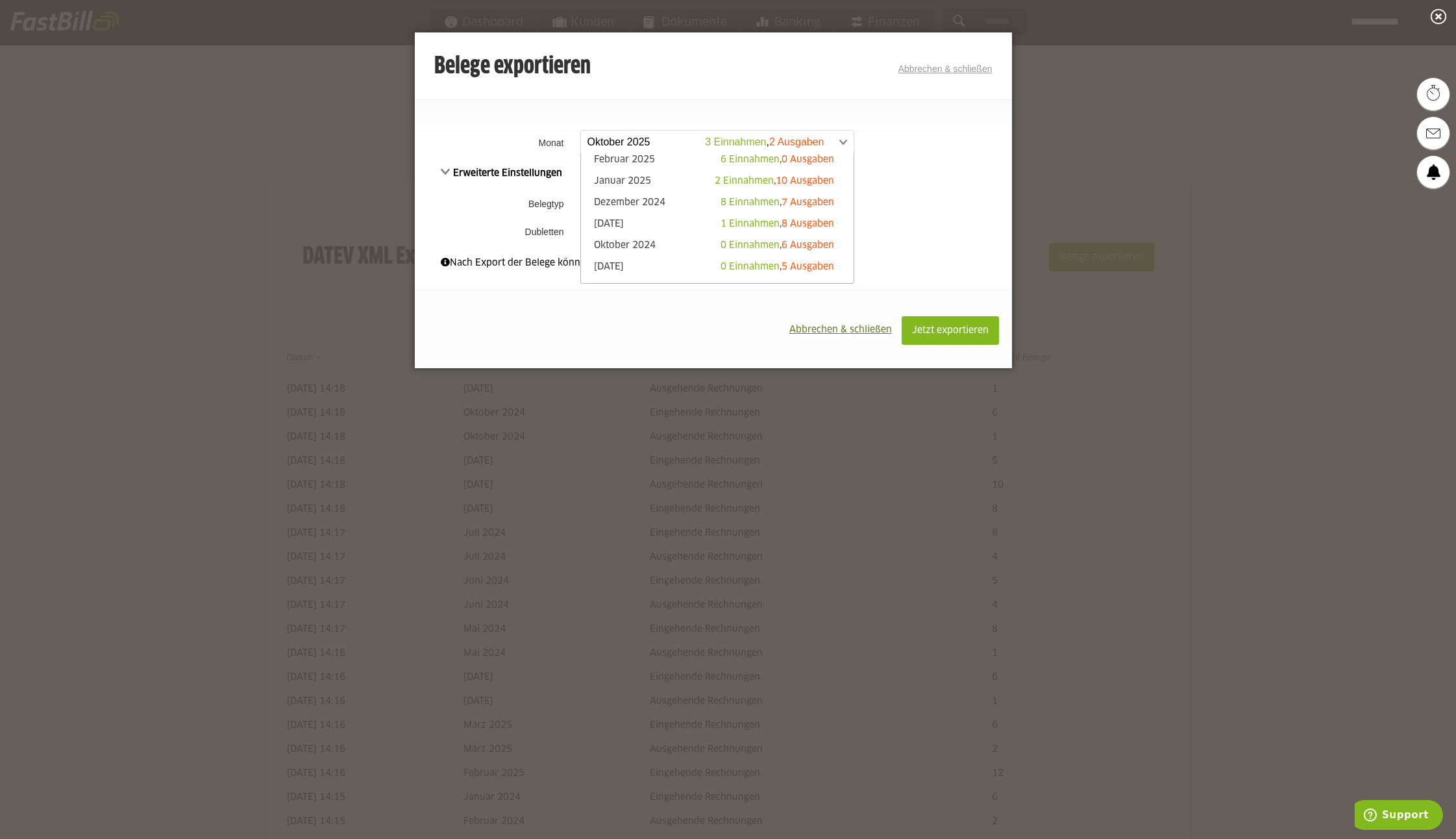
scroll to position [176, 0]
click at [752, 219] on span "1 Einnahmen" at bounding box center [749, 222] width 59 height 9
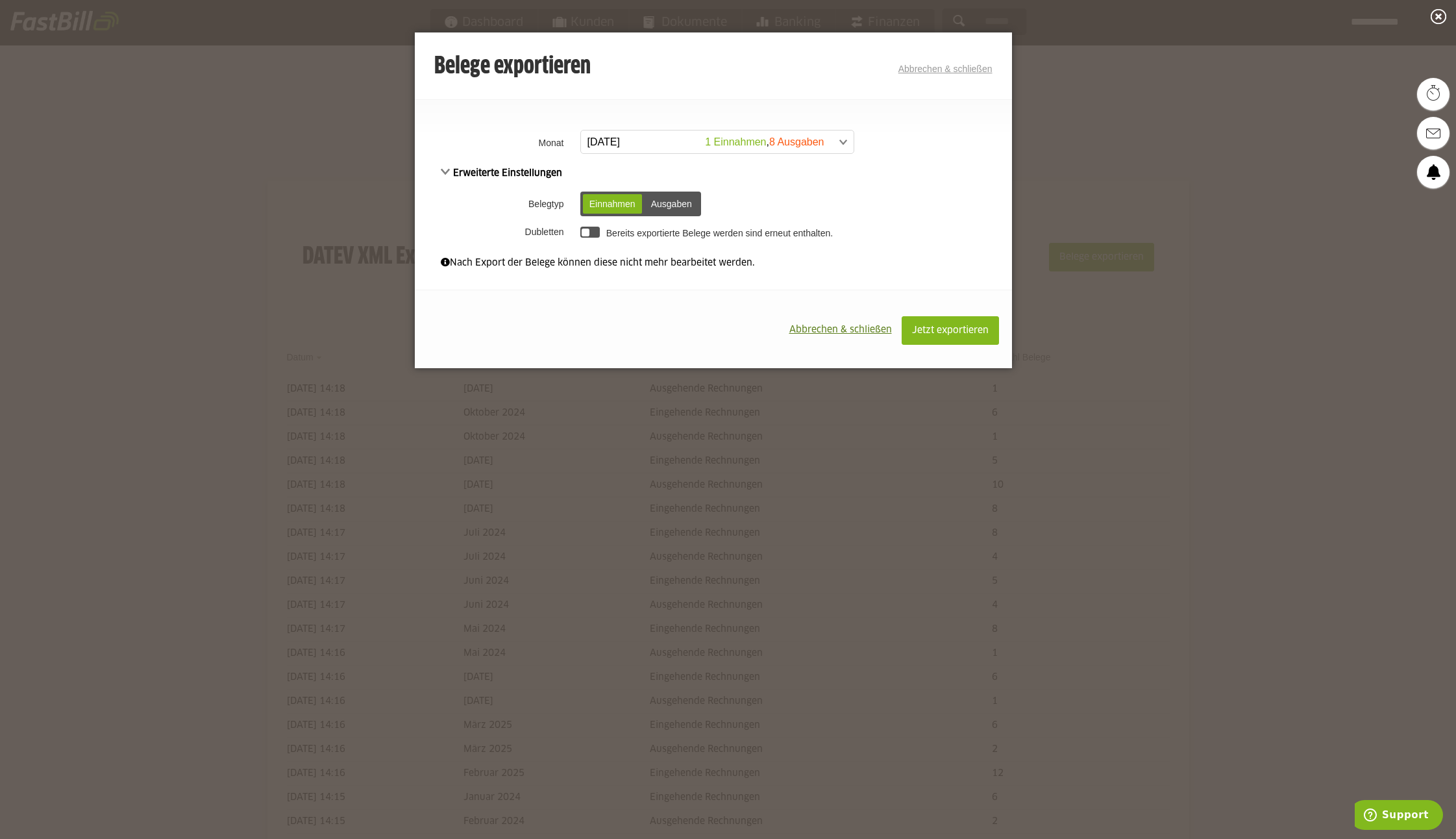
click at [683, 207] on div "Ausgaben" at bounding box center [672, 203] width 54 height 20
click at [934, 326] on span "Jetzt exportieren" at bounding box center [950, 331] width 76 height 9
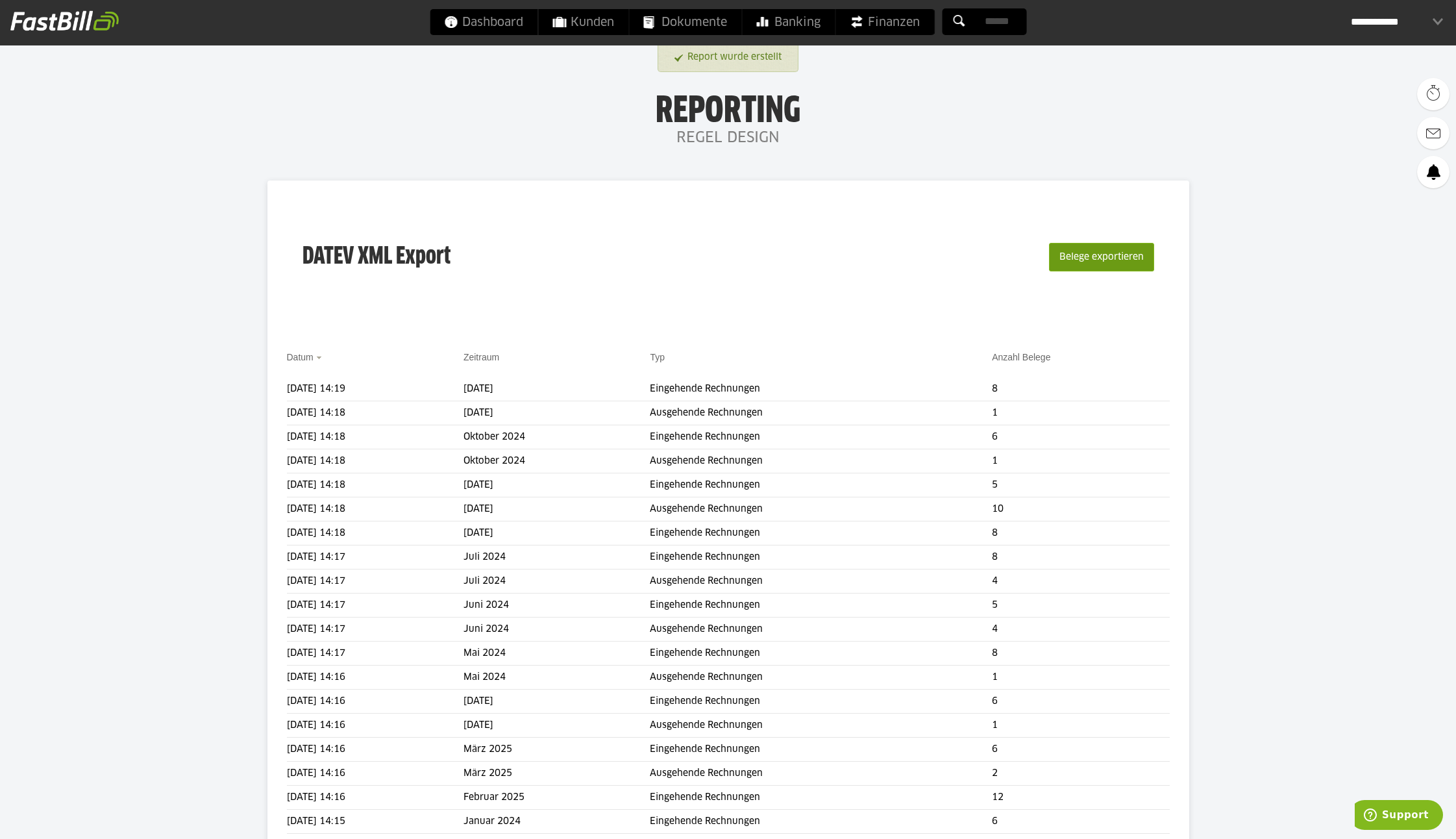
click at [1088, 258] on button "Belege exportieren" at bounding box center [1102, 256] width 105 height 28
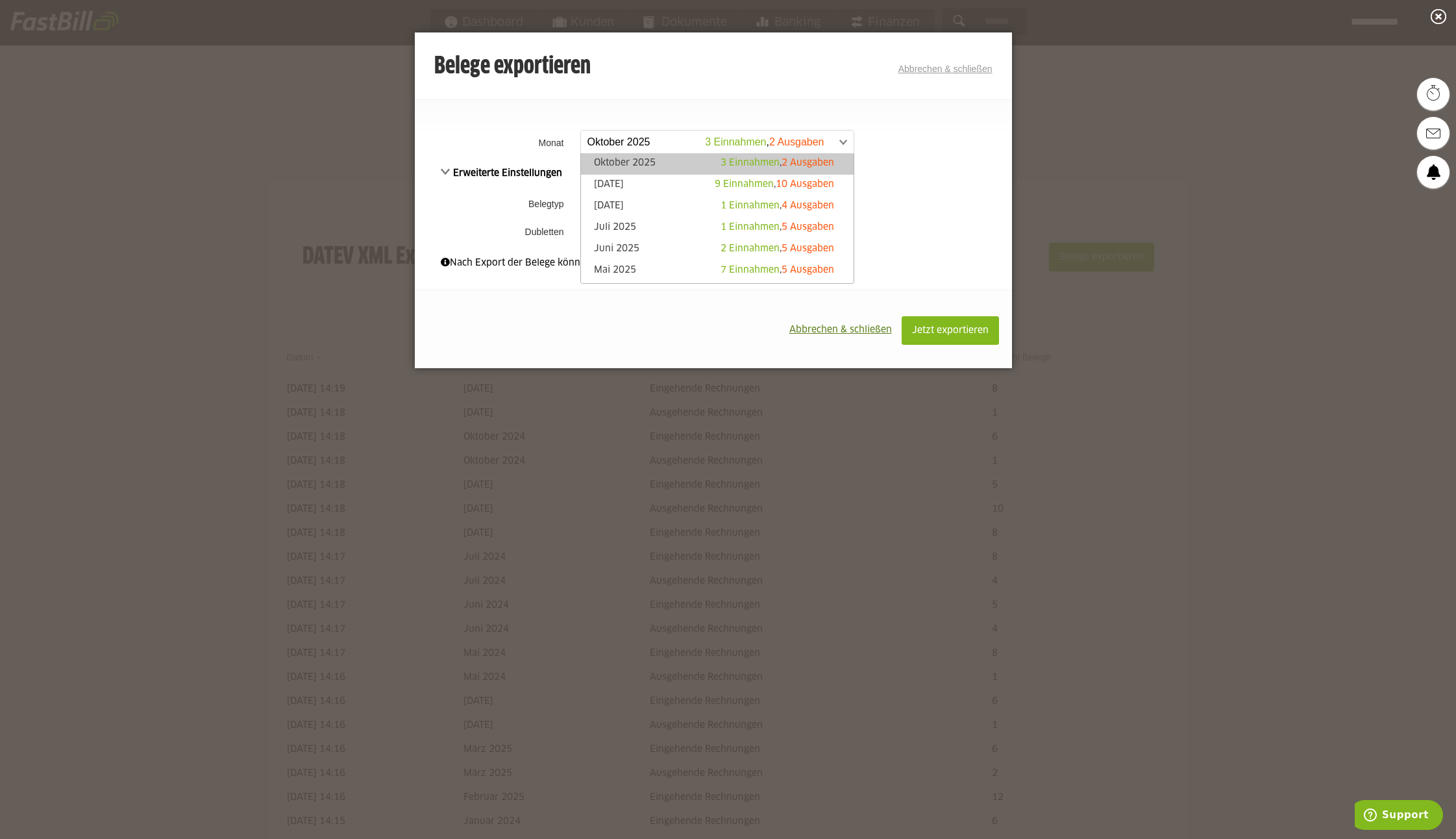
click at [597, 135] on span at bounding box center [710, 142] width 272 height 23
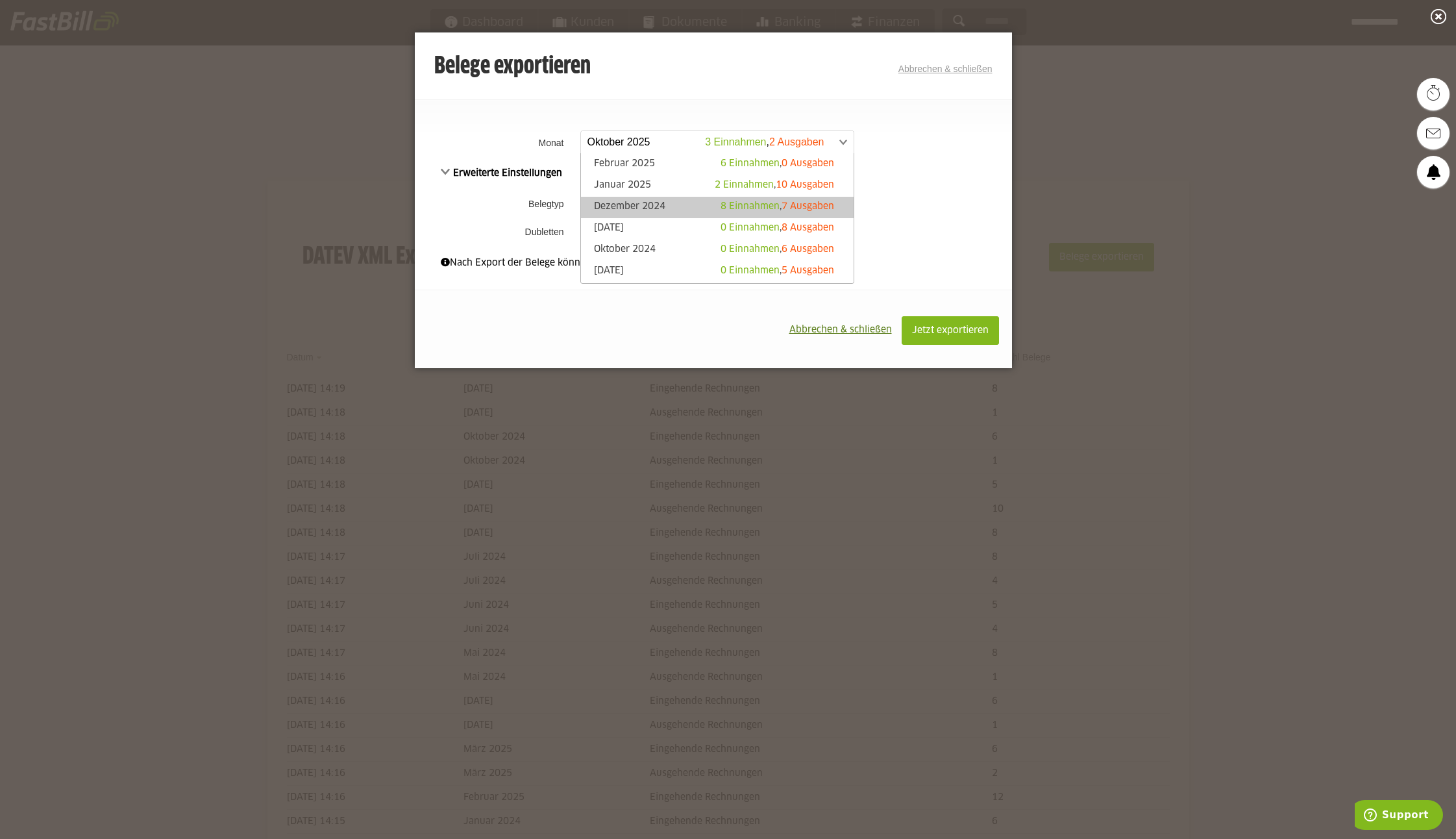
click at [659, 202] on link "Dezember 2024 8 Einnahmen , 7 Ausgaben" at bounding box center [717, 207] width 260 height 15
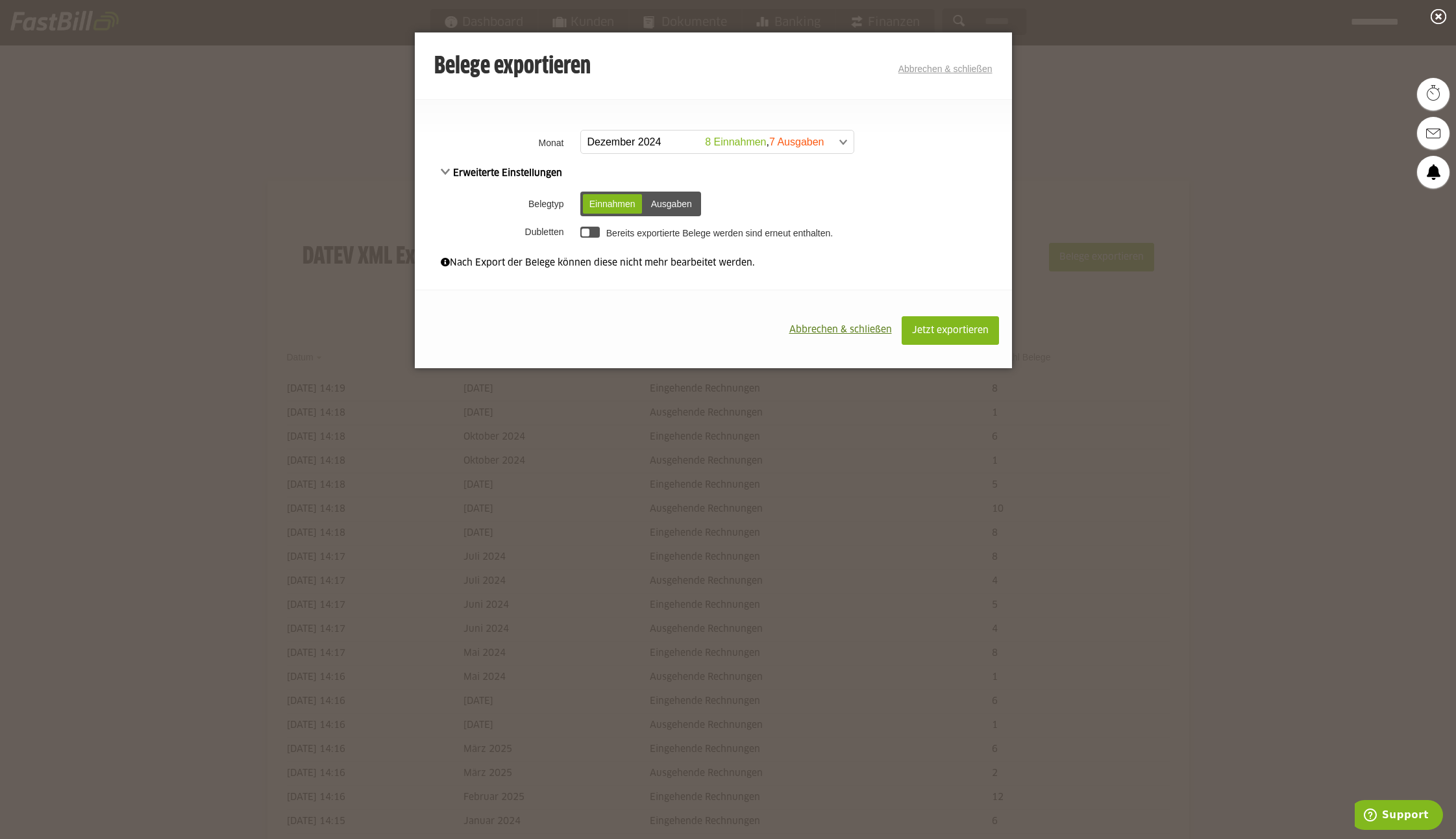
click at [600, 199] on div "Einnahmen" at bounding box center [612, 203] width 59 height 20
click at [928, 330] on span "Jetzt exportieren" at bounding box center [950, 331] width 76 height 9
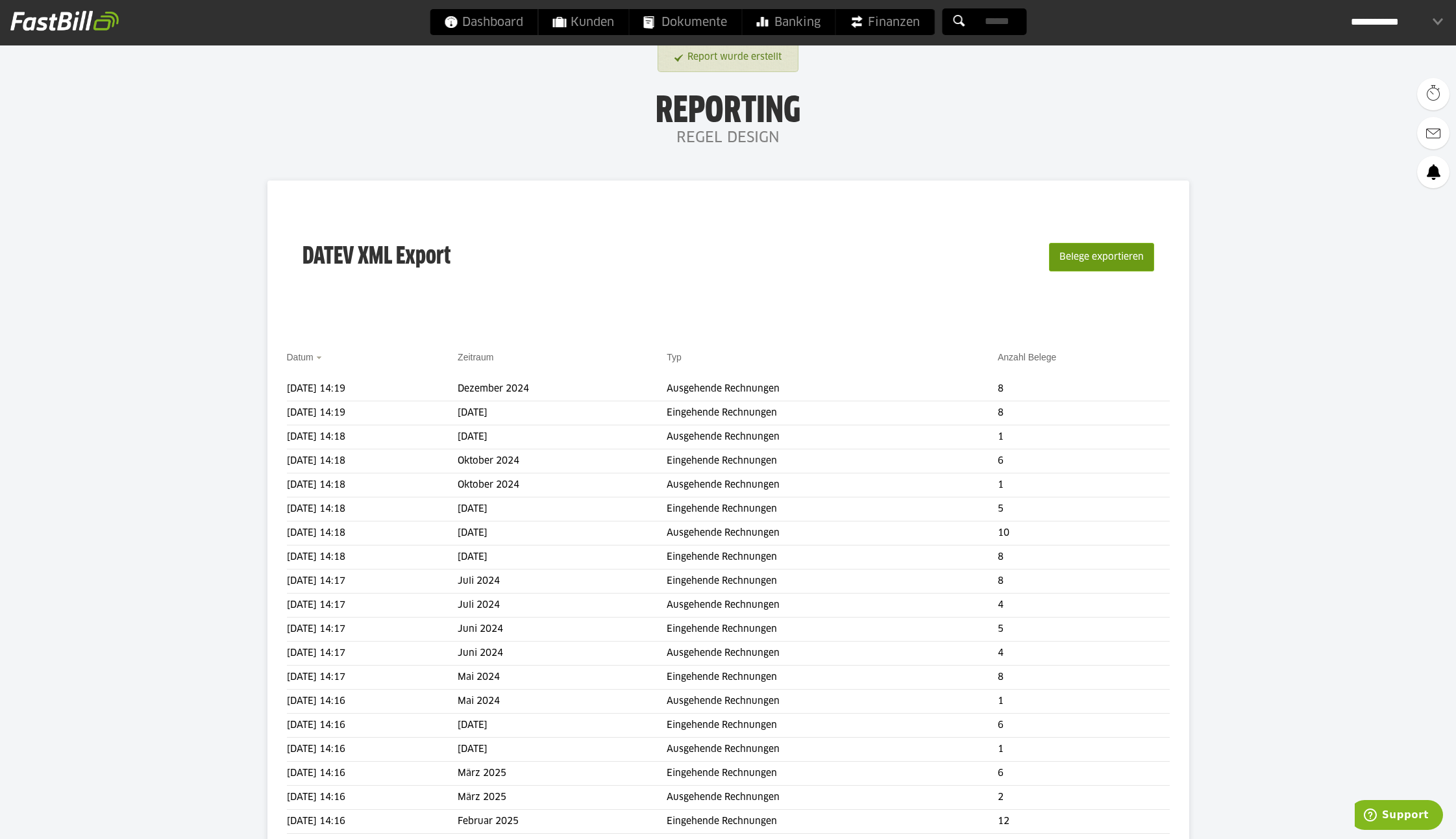
click at [1094, 258] on button "Belege exportieren" at bounding box center [1102, 256] width 105 height 28
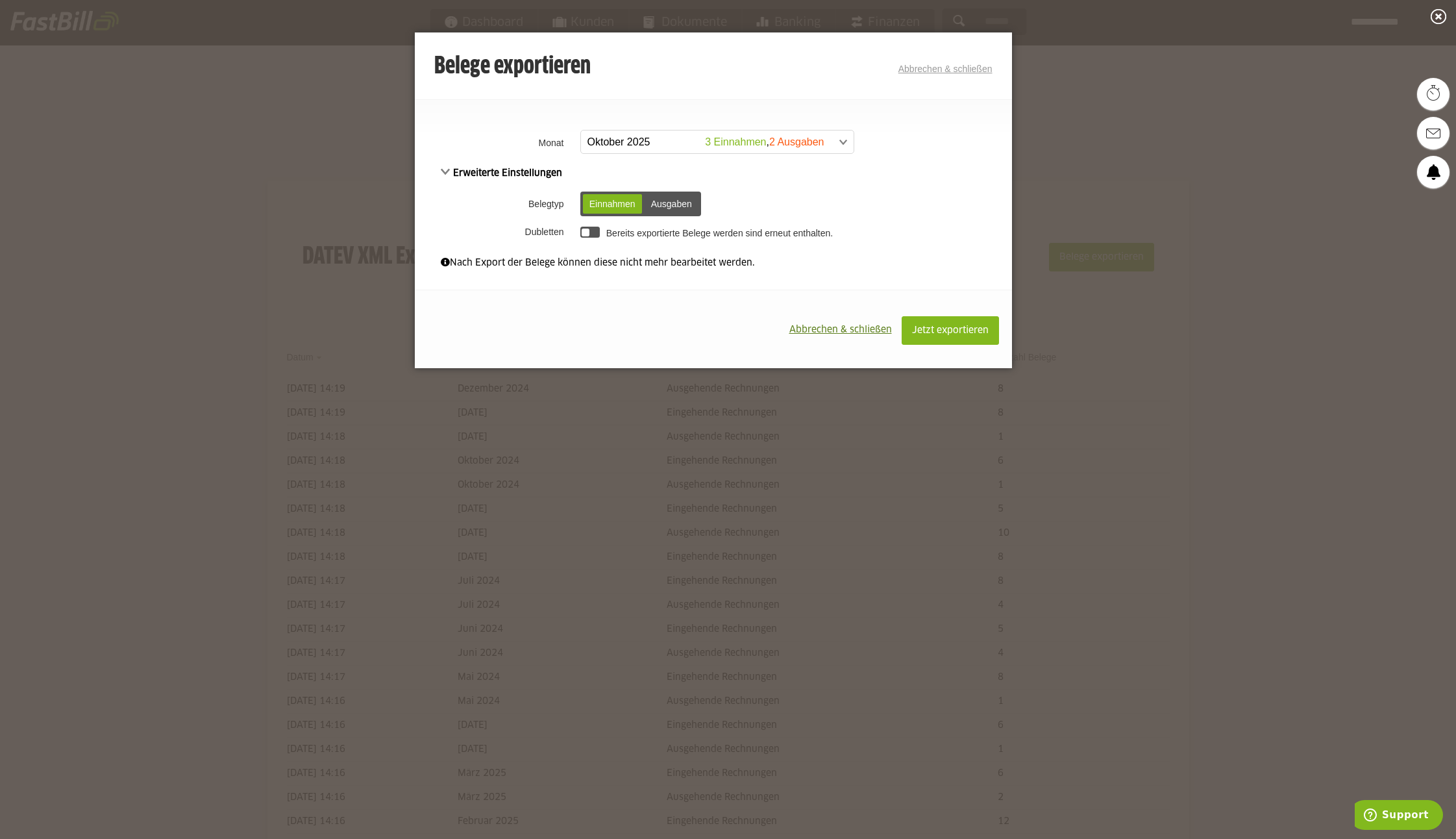
click at [620, 140] on span at bounding box center [710, 142] width 272 height 23
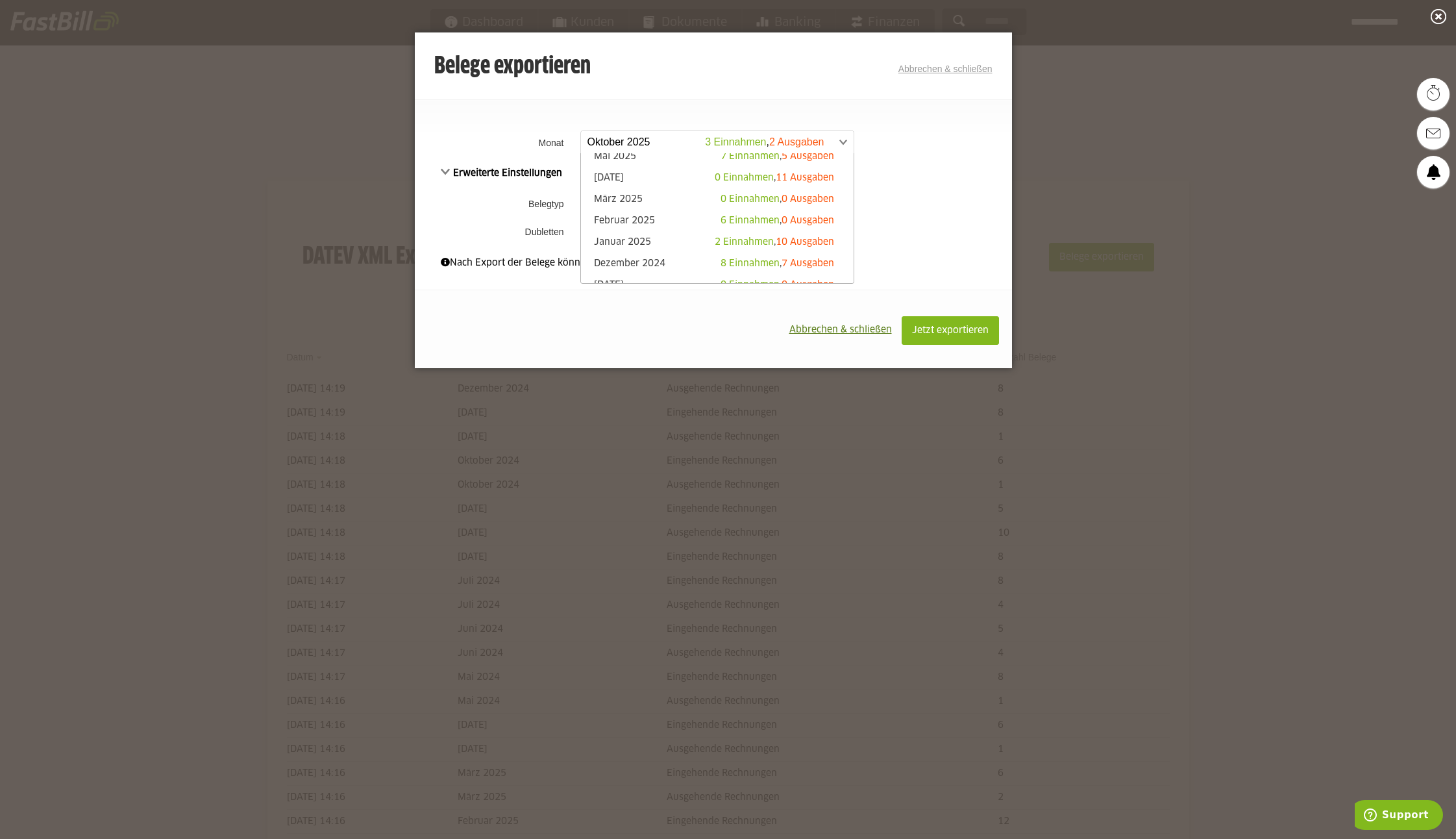
scroll to position [119, 0]
click at [659, 255] on link "Dezember 2024 8 Einnahmen , 7 Ausgaben" at bounding box center [717, 259] width 260 height 15
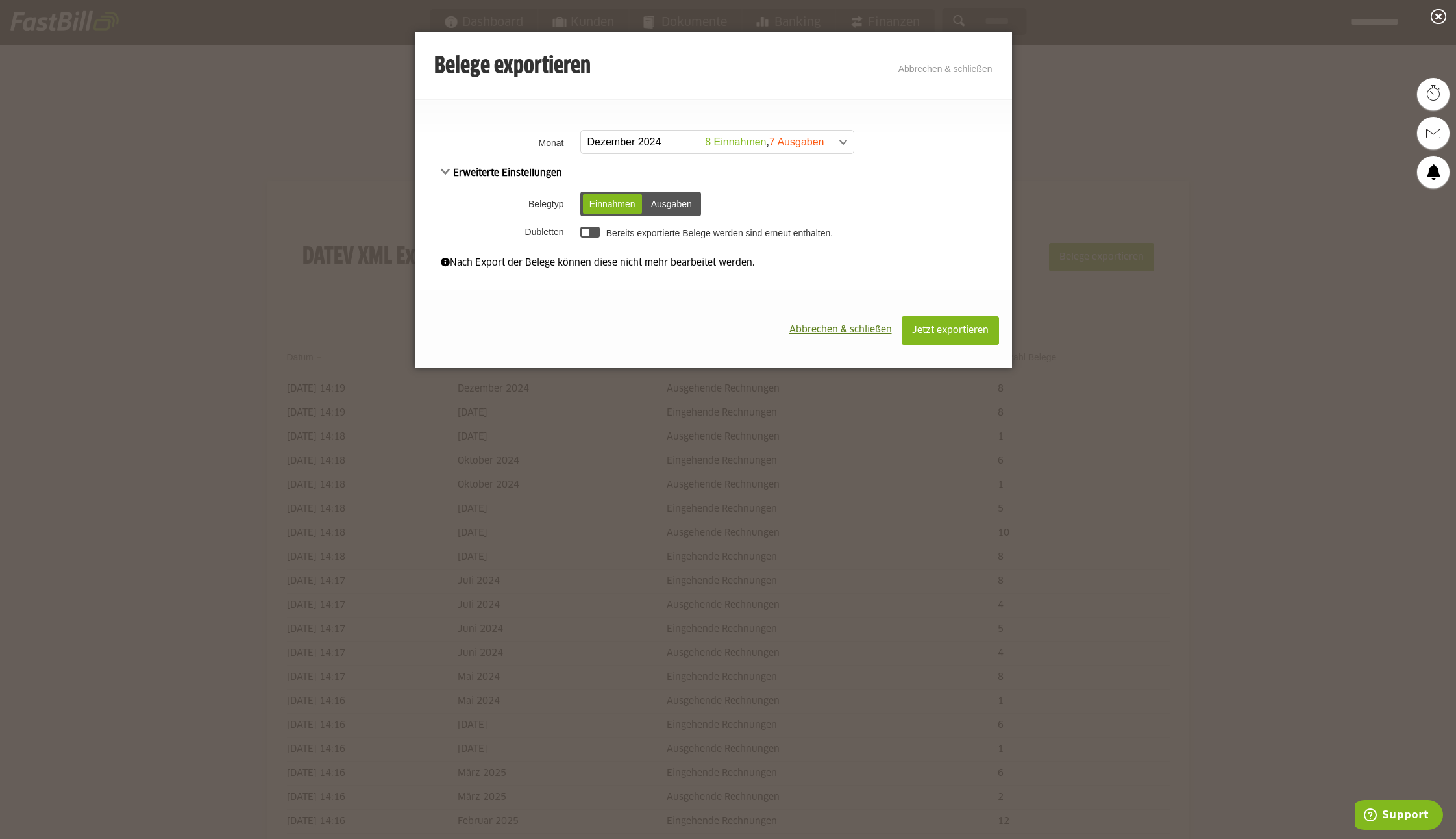
click at [676, 206] on div "Ausgaben" at bounding box center [672, 203] width 54 height 20
click at [949, 331] on span "Jetzt exportieren" at bounding box center [950, 331] width 76 height 9
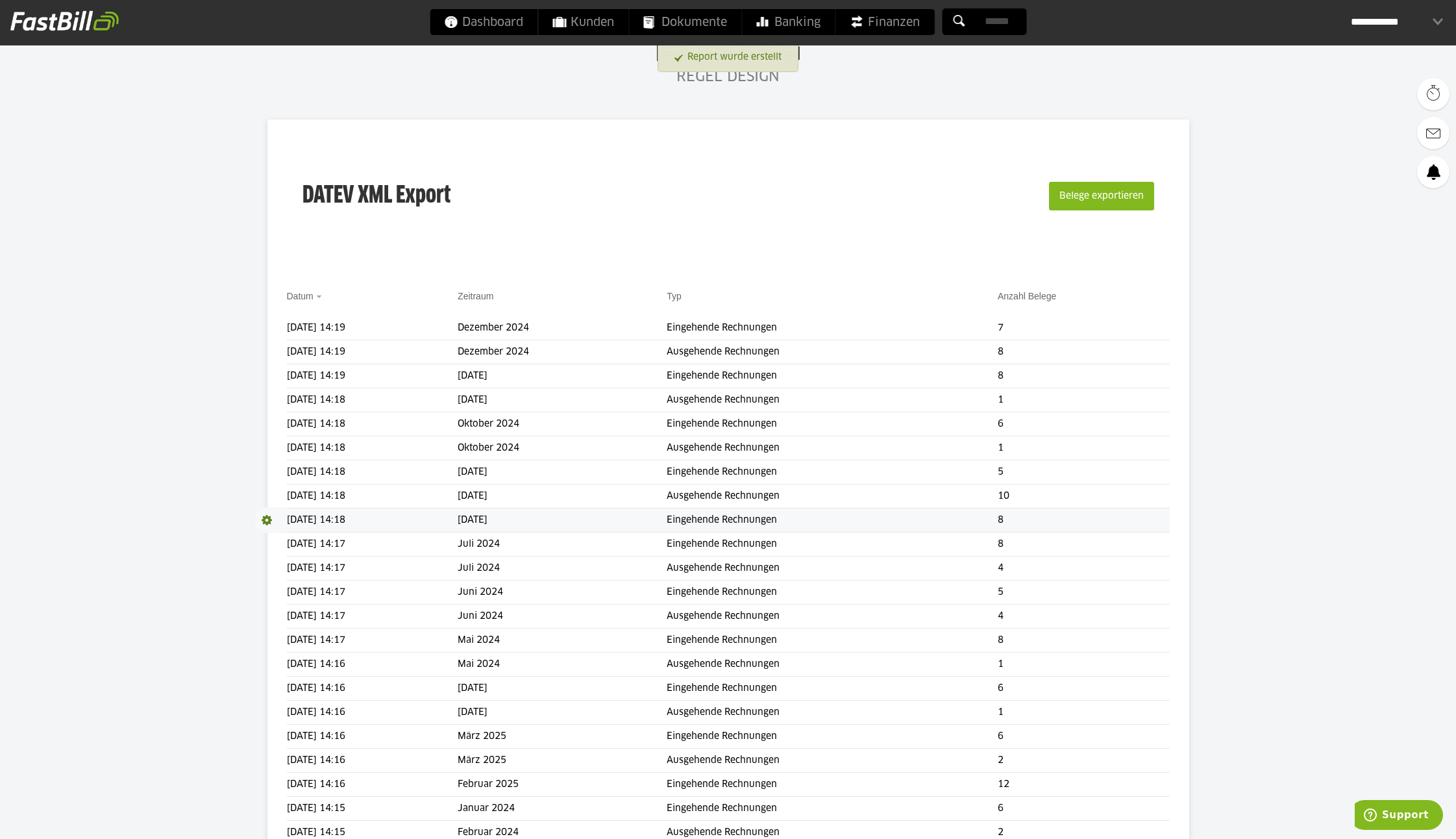
scroll to position [49, 0]
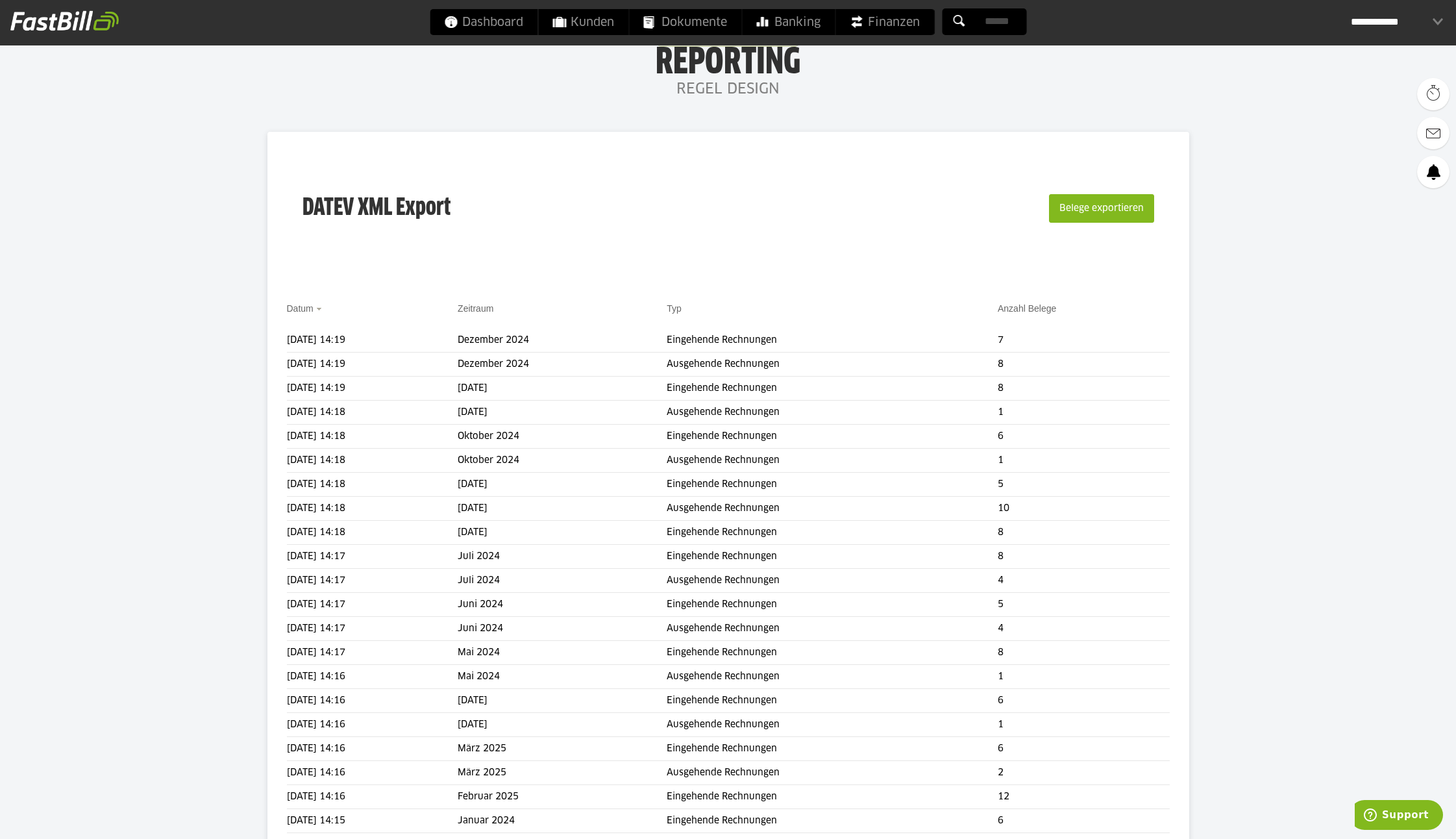
click at [1403, 22] on div "**********" at bounding box center [1396, 23] width 92 height 26
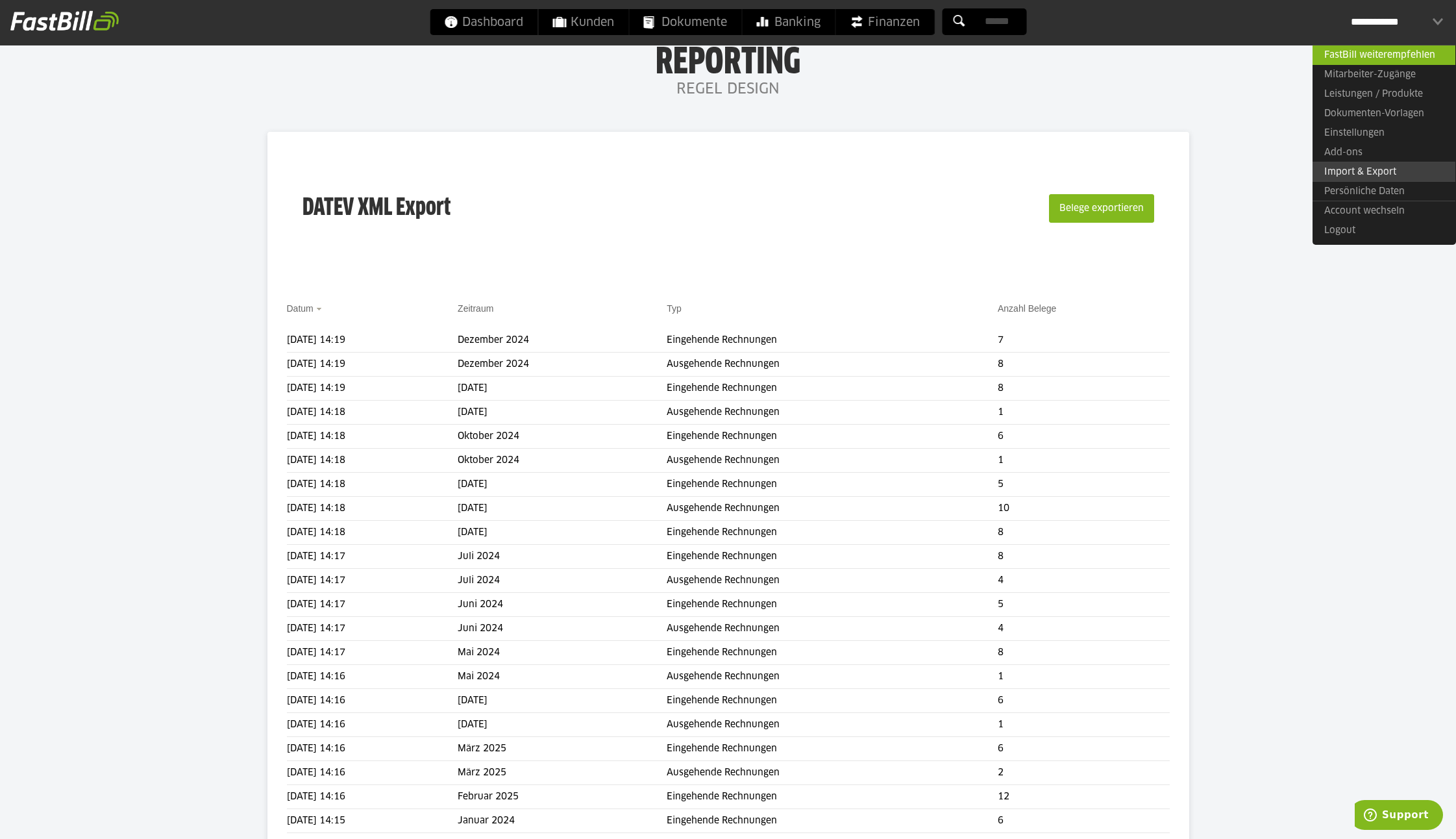
click at [1391, 169] on link "Import & Export" at bounding box center [1384, 172] width 143 height 20
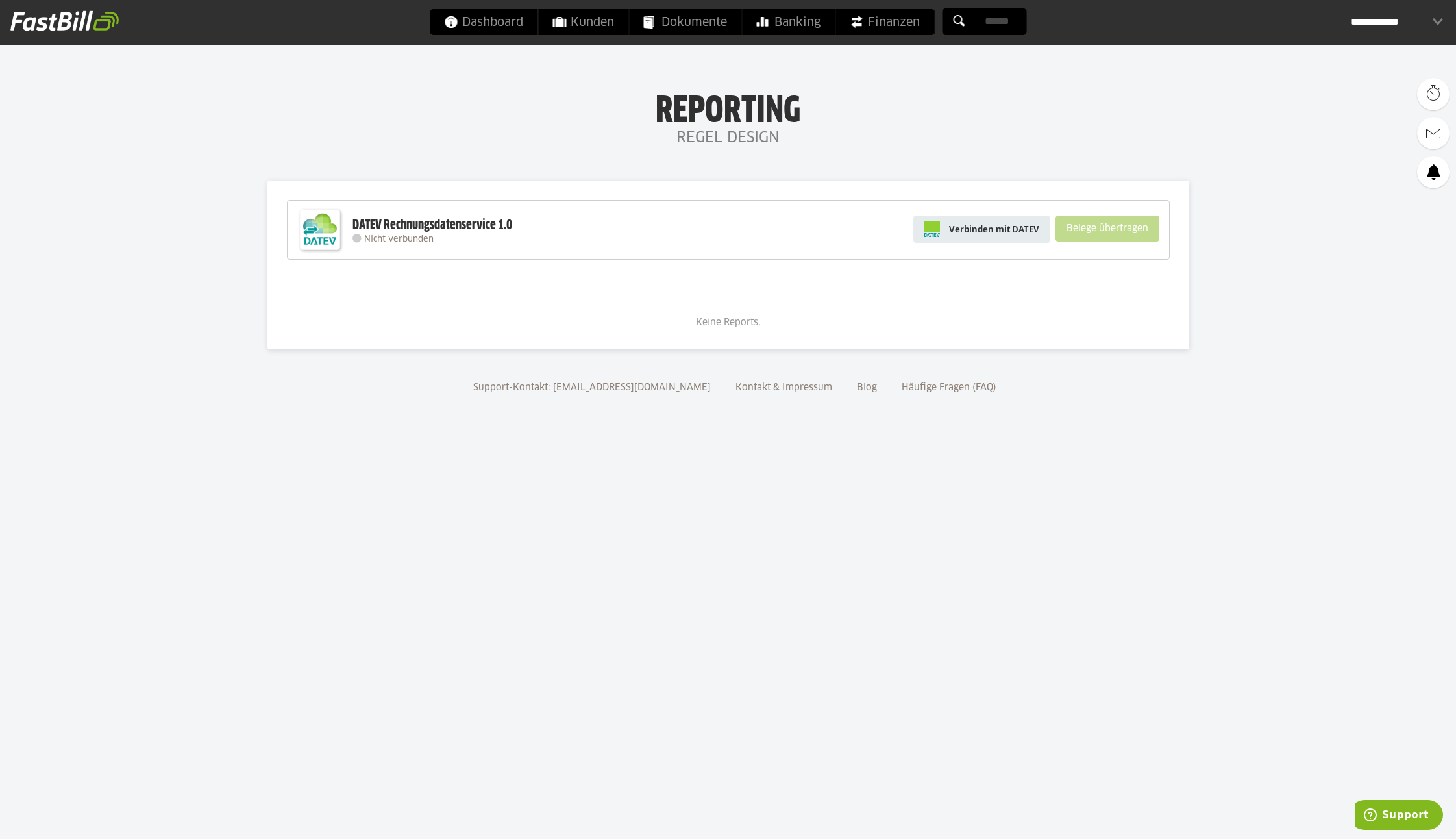
click at [951, 227] on span "Verbinden mit DATEV" at bounding box center [994, 230] width 90 height 13
click at [1017, 232] on span "Verbinden mit DATEV" at bounding box center [994, 230] width 90 height 13
